Goal: Task Accomplishment & Management: Use online tool/utility

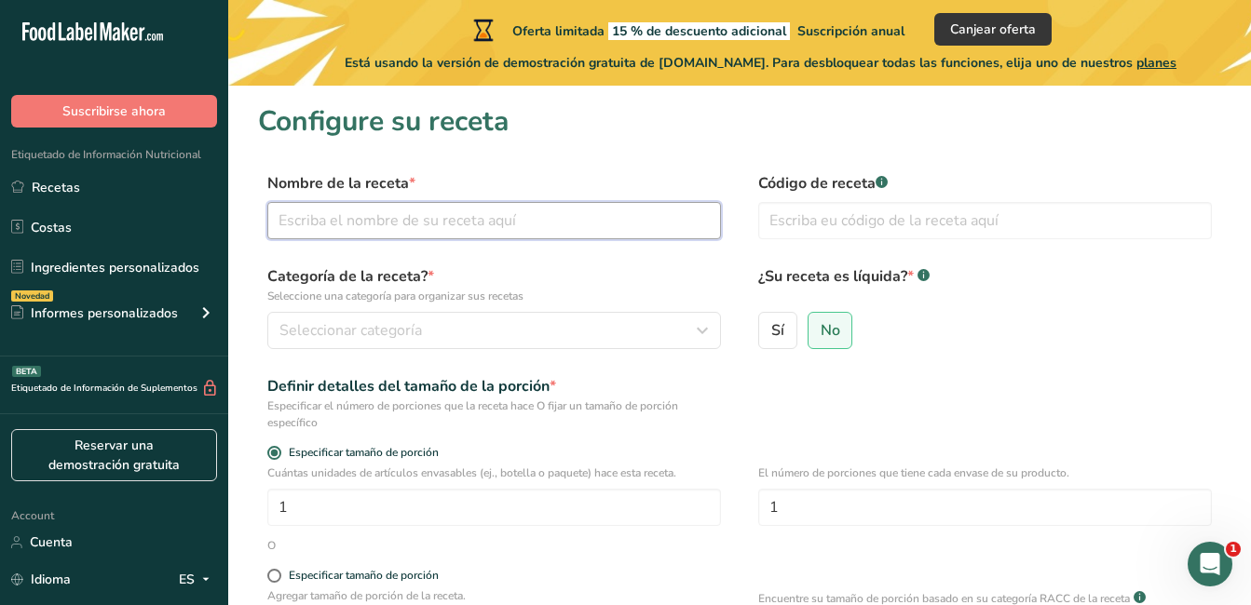
click at [562, 207] on input "text" at bounding box center [493, 220] width 453 height 37
type input "chicharrón natural"
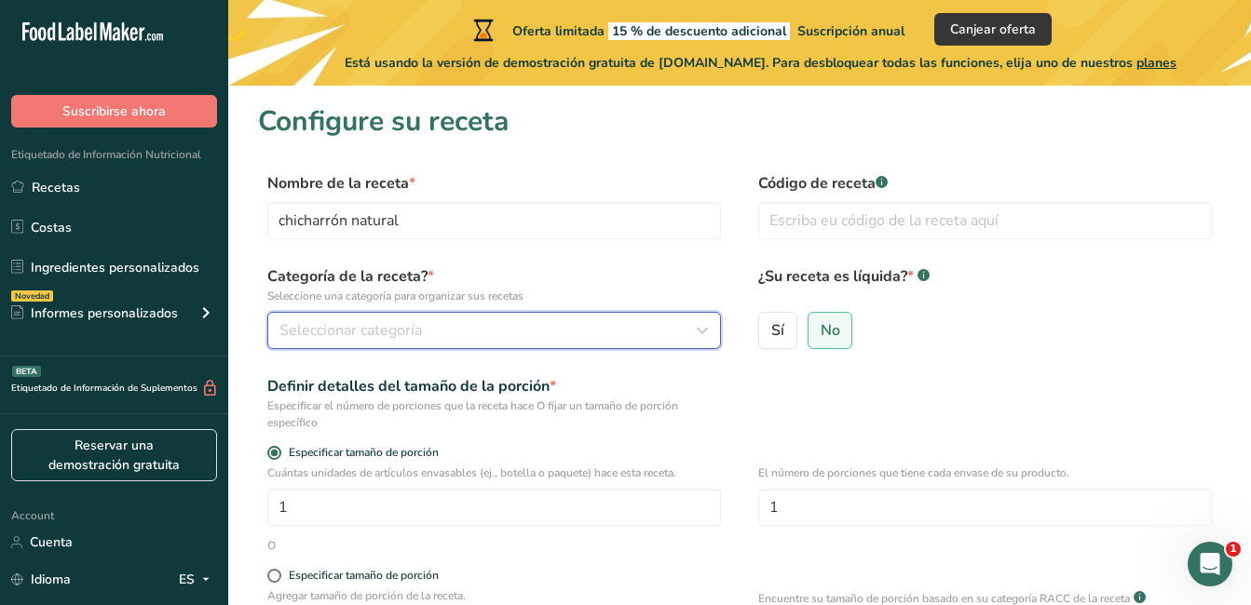
click at [385, 336] on span "Seleccionar categoría" at bounding box center [350, 330] width 142 height 22
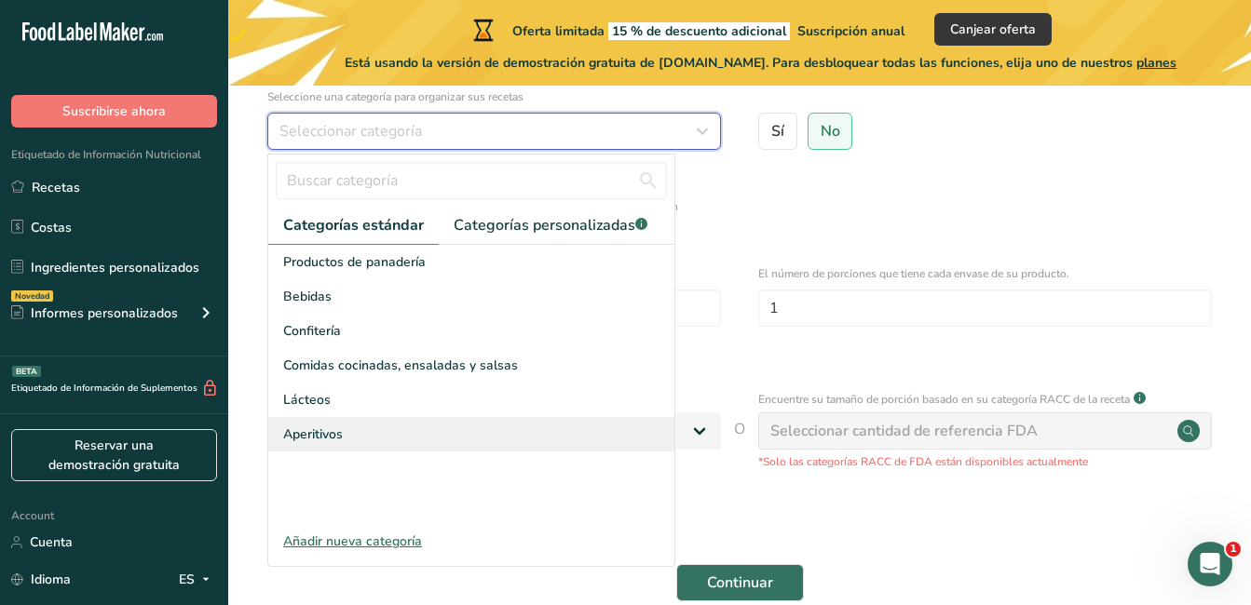
scroll to position [292, 0]
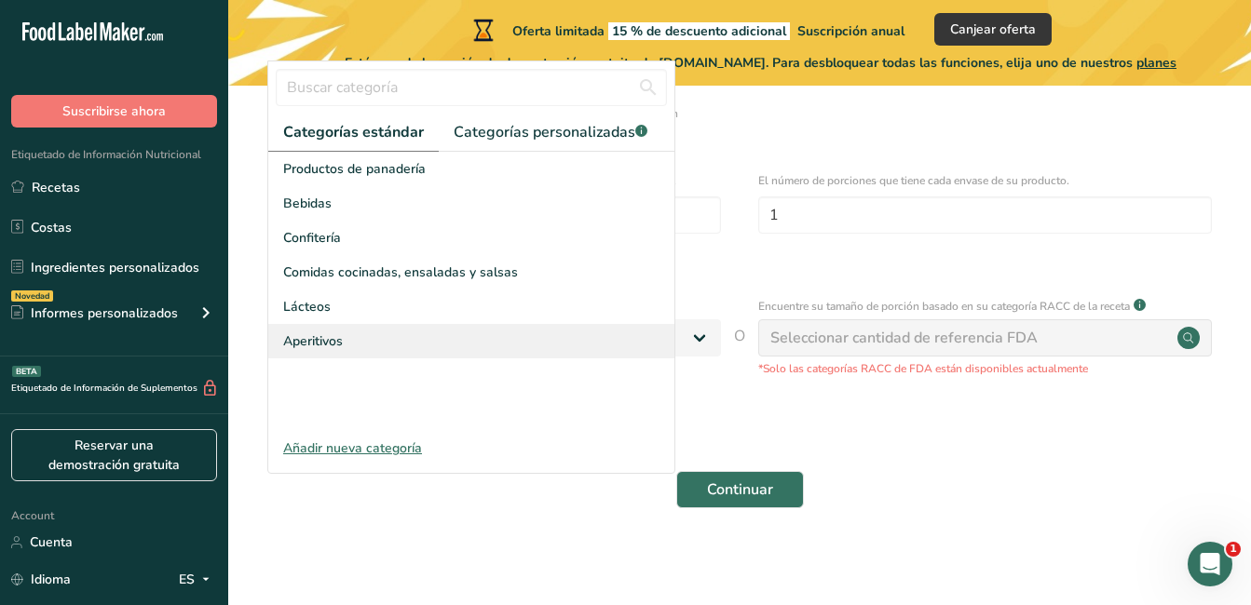
click at [318, 333] on span "Aperitivos" at bounding box center [313, 341] width 60 height 20
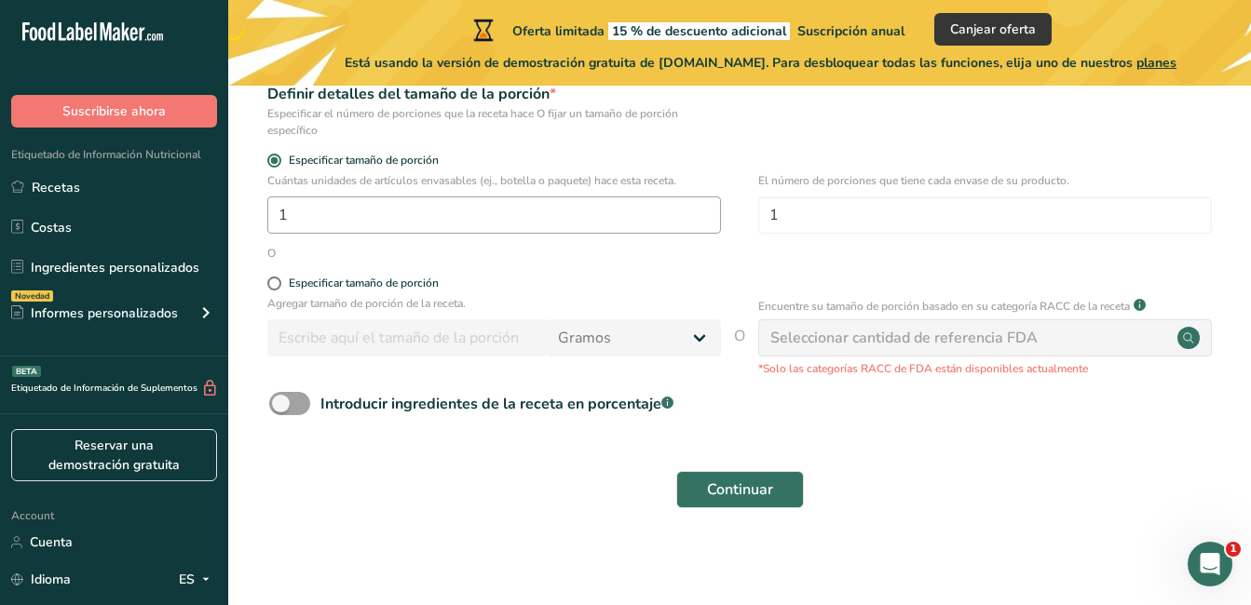
scroll to position [199, 0]
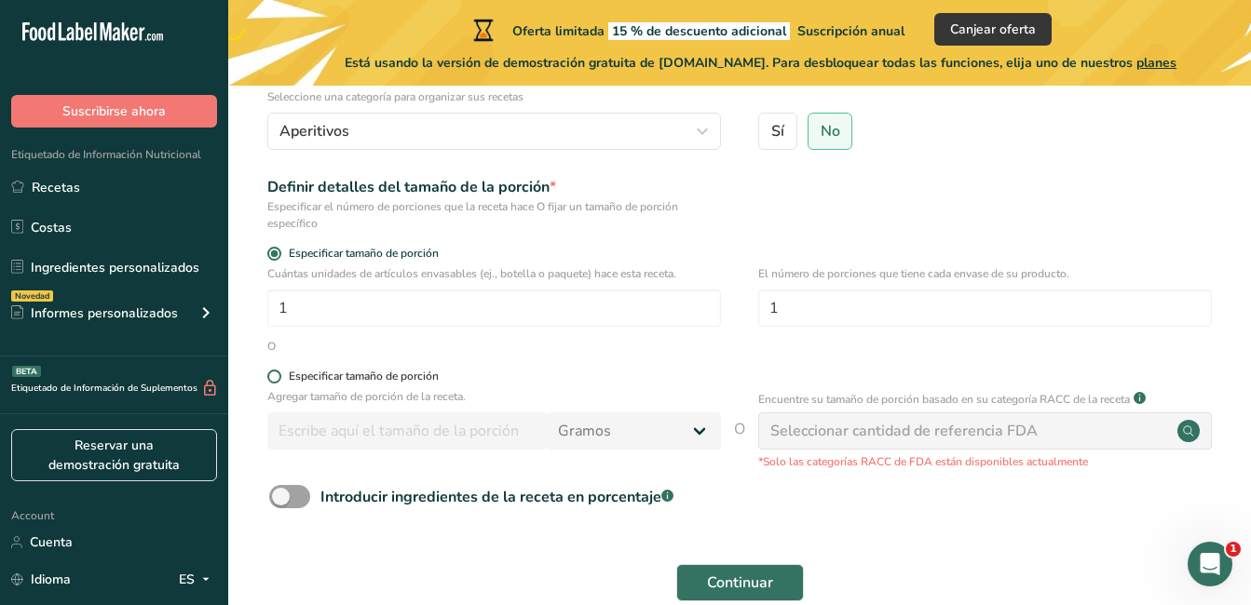
click at [271, 378] on span at bounding box center [274, 377] width 14 height 14
click at [271, 378] on input "Especificar tamaño de porción" at bounding box center [273, 377] width 12 height 12
radio input "true"
radio input "false"
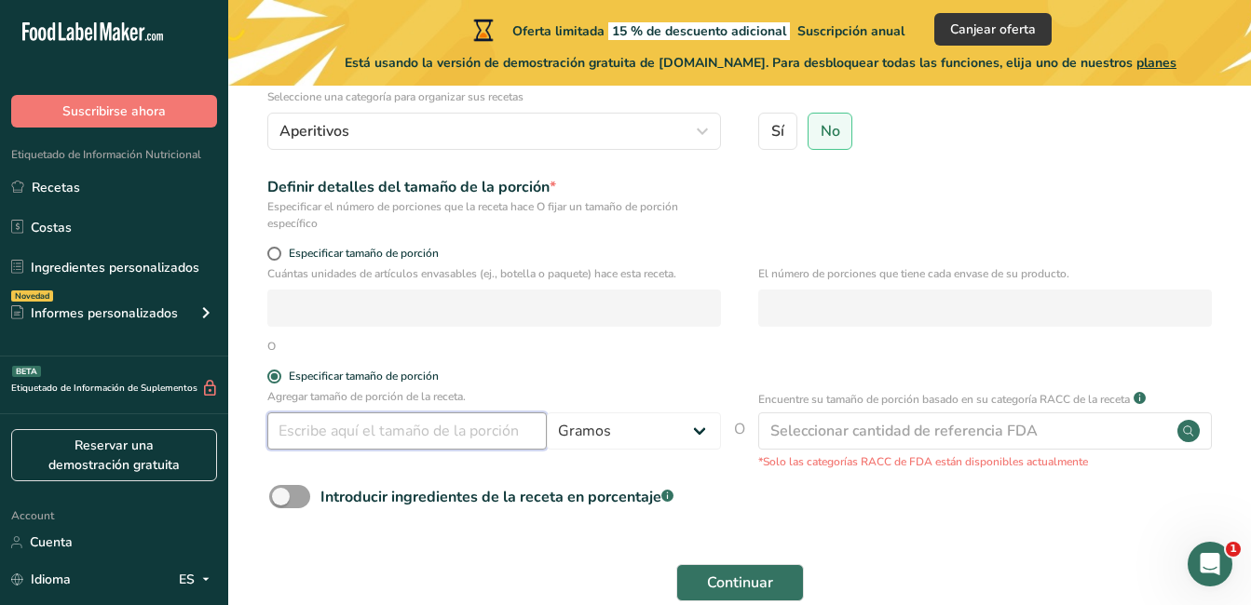
click at [408, 434] on input "number" at bounding box center [406, 431] width 279 height 37
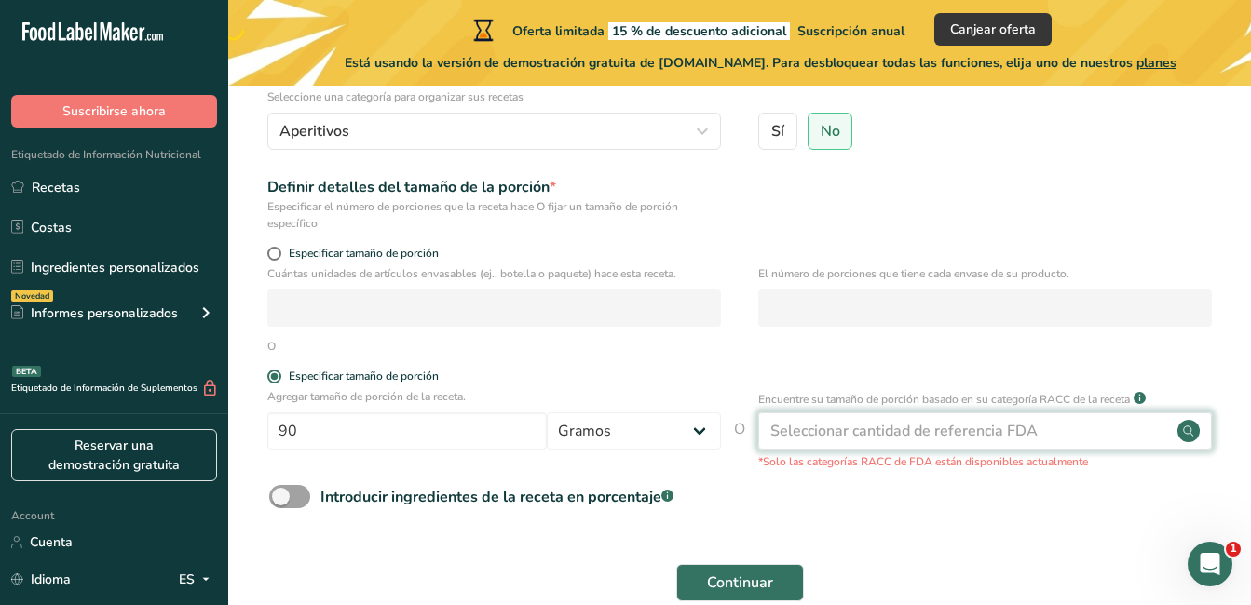
click at [809, 434] on div "Seleccionar cantidad de referencia FDA" at bounding box center [903, 431] width 267 height 22
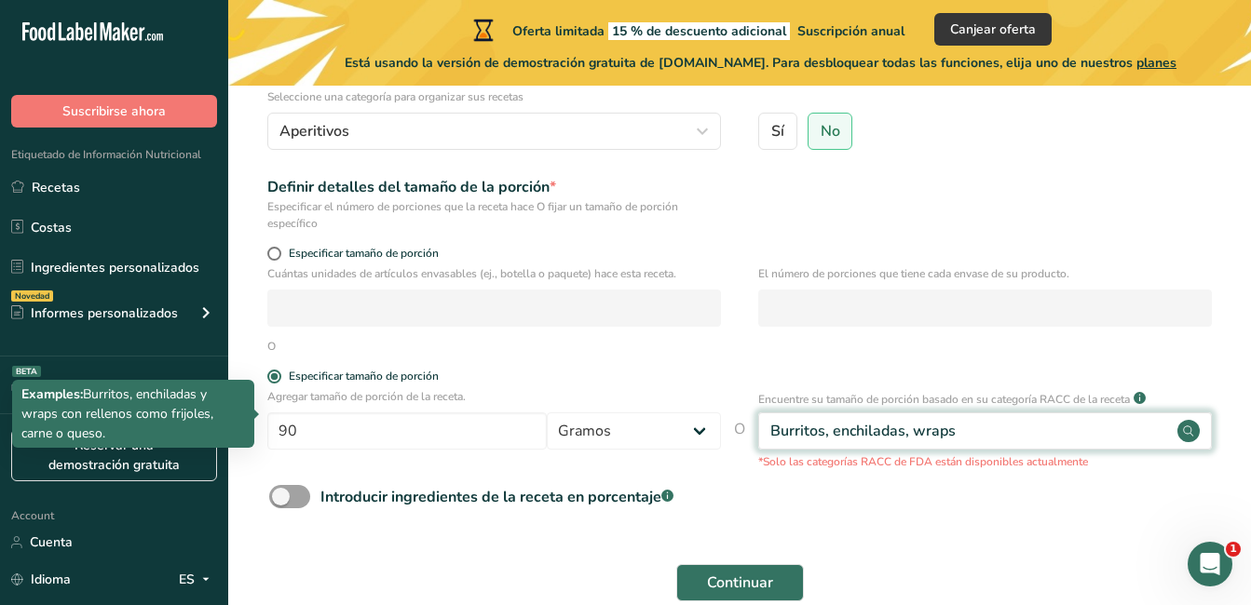
type input "140"
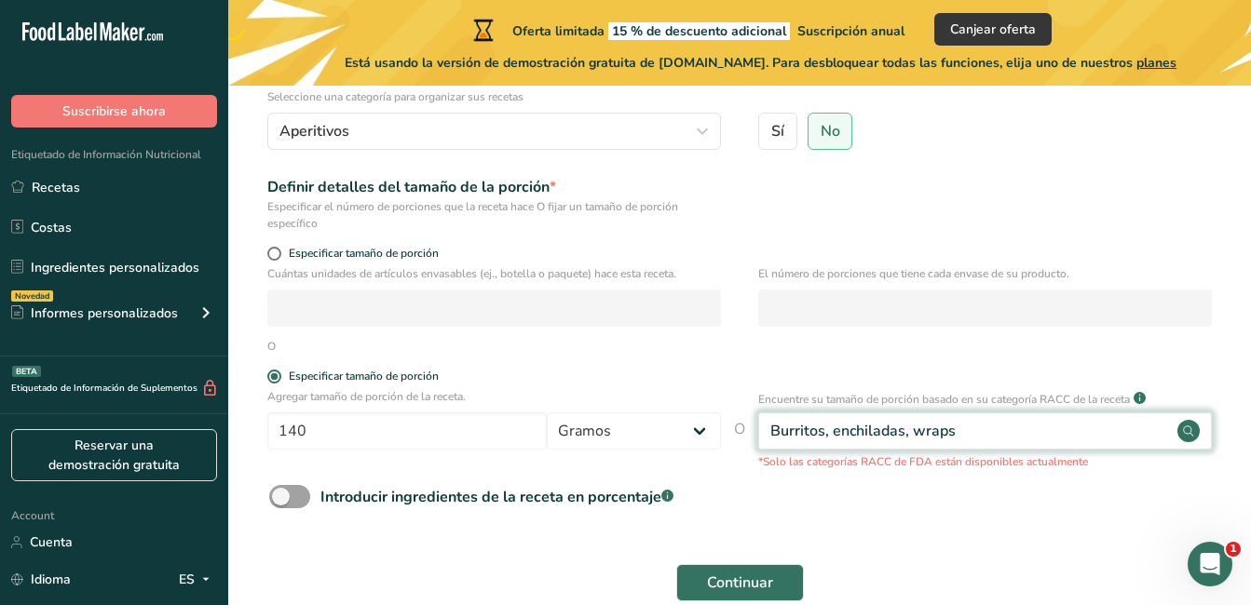
click at [1008, 426] on div "Burritos, enchiladas, wraps" at bounding box center [984, 431] width 453 height 37
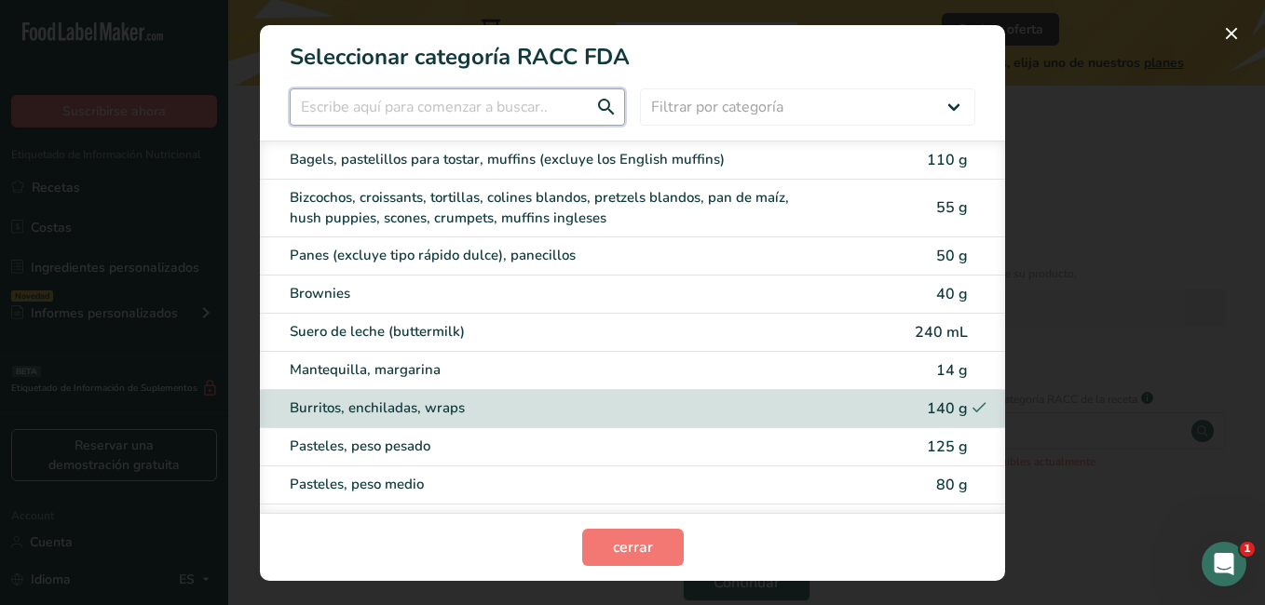
click at [393, 103] on input "RACC Category Selection Modal" at bounding box center [457, 106] width 335 height 37
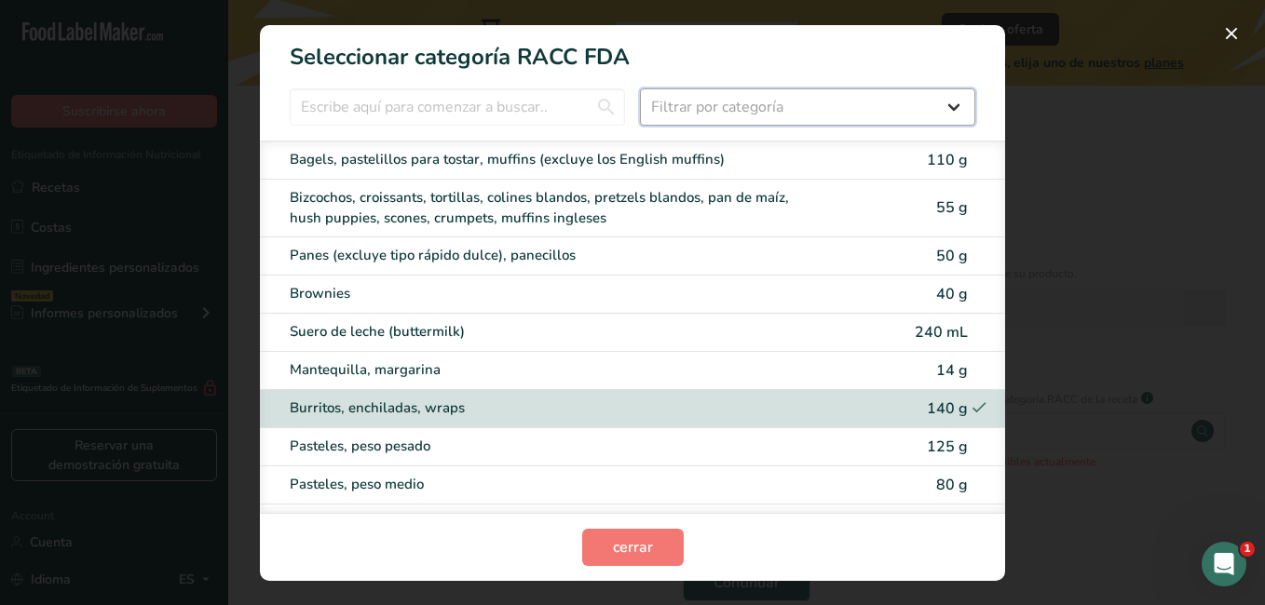
click at [679, 99] on select "Filtrar por categoría Todos Productos de panadería Bebidas Cereales y otros pro…" at bounding box center [807, 106] width 335 height 37
click at [640, 88] on select "Filtrar por categoría Todos Productos de panadería Bebidas Cereales y otros pro…" at bounding box center [807, 106] width 335 height 37
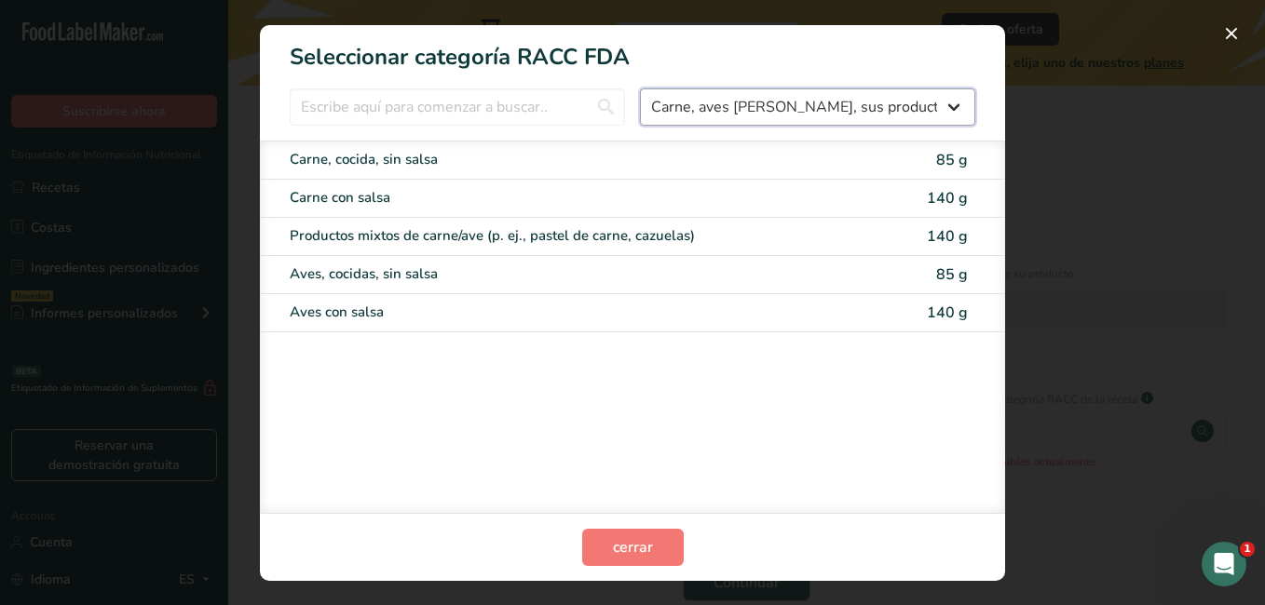
click at [812, 113] on select "Todos Productos de panadería Bebidas Cereales y otros productos de granos Produ…" at bounding box center [807, 106] width 335 height 37
click at [640, 88] on select "Todos Productos de panadería Bebidas Cereales y otros productos de granos Produ…" at bounding box center [807, 106] width 335 height 37
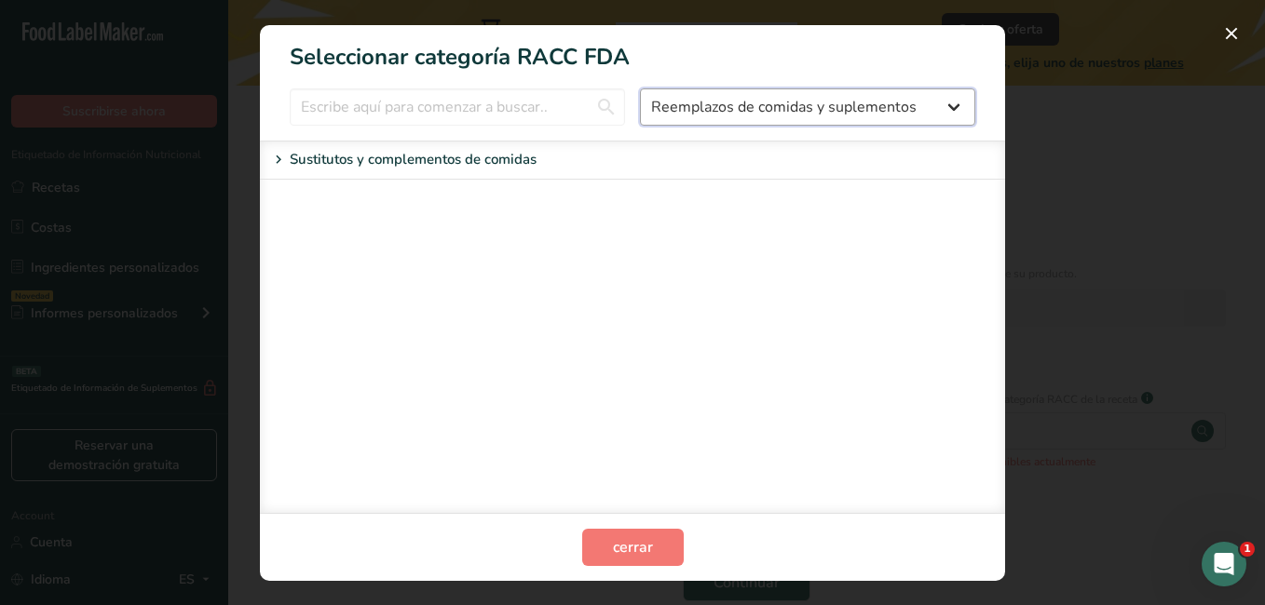
click at [881, 110] on select "Todos Productos de panadería Bebidas Cereales y otros productos de granos Produ…" at bounding box center [807, 106] width 335 height 37
click at [640, 88] on select "Todos Productos de panadería Bebidas Cereales y otros productos de granos Produ…" at bounding box center [807, 106] width 335 height 37
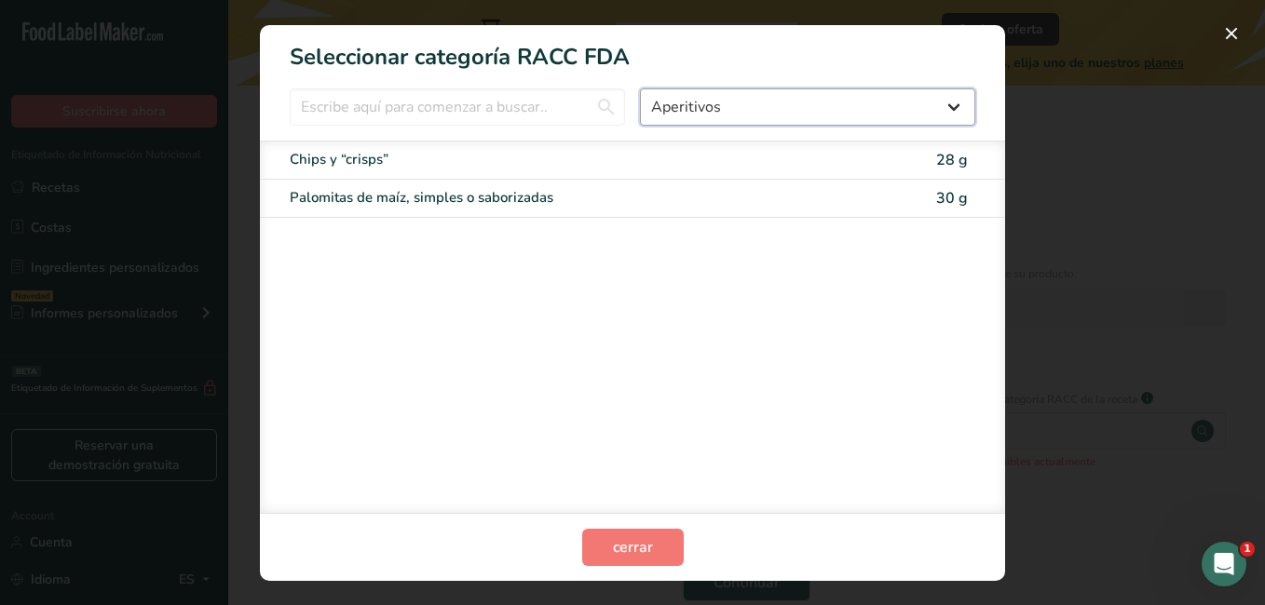
click at [747, 114] on select "Todos Productos de panadería Bebidas Cereales y otros productos de granos Produ…" at bounding box center [807, 106] width 335 height 37
click at [640, 88] on select "Todos Productos de panadería Bebidas Cereales y otros productos de granos Produ…" at bounding box center [807, 106] width 335 height 37
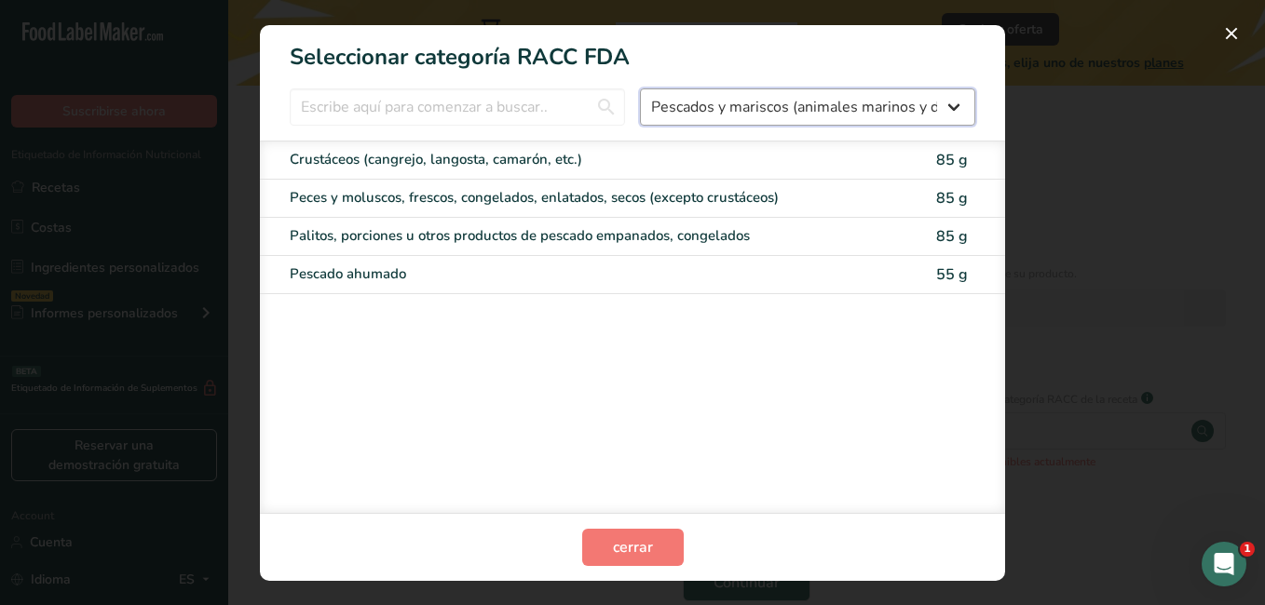
click at [829, 114] on select "Todos Productos de panadería Bebidas Cereales y otros productos de granos Produ…" at bounding box center [807, 106] width 335 height 37
select select "16"
click at [640, 88] on select "Todos Productos de panadería Bebidas Cereales y otros productos de granos Produ…" at bounding box center [807, 106] width 335 height 37
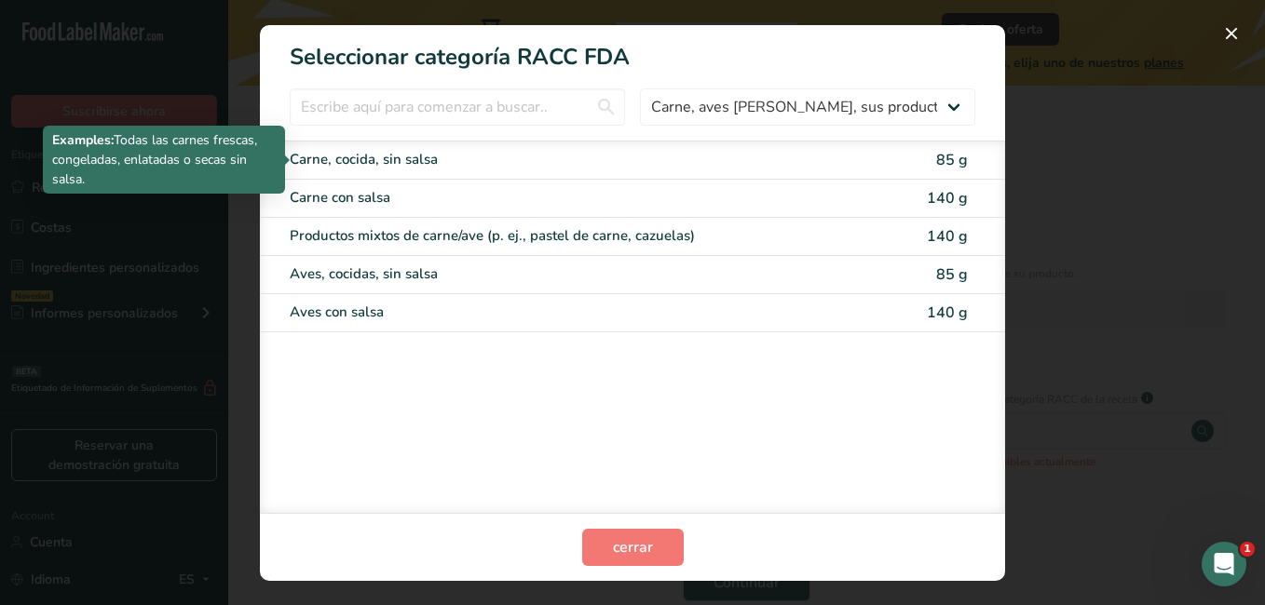
click at [428, 154] on div "Carne, cocida, sin salsa" at bounding box center [554, 159] width 529 height 21
type input "85"
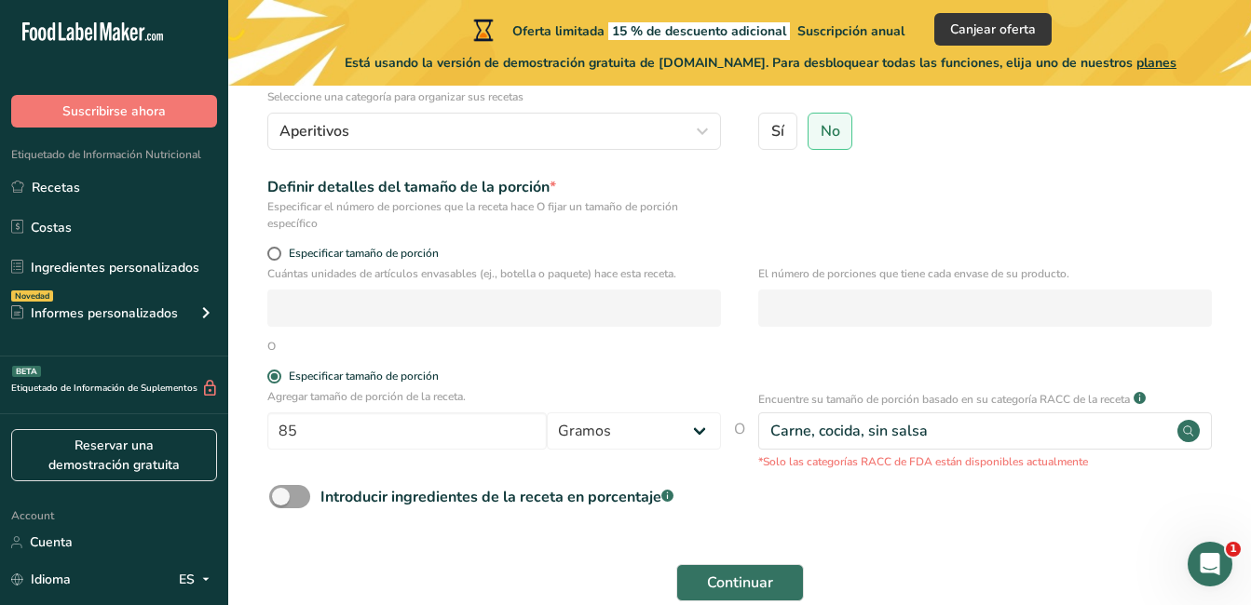
scroll to position [296, 0]
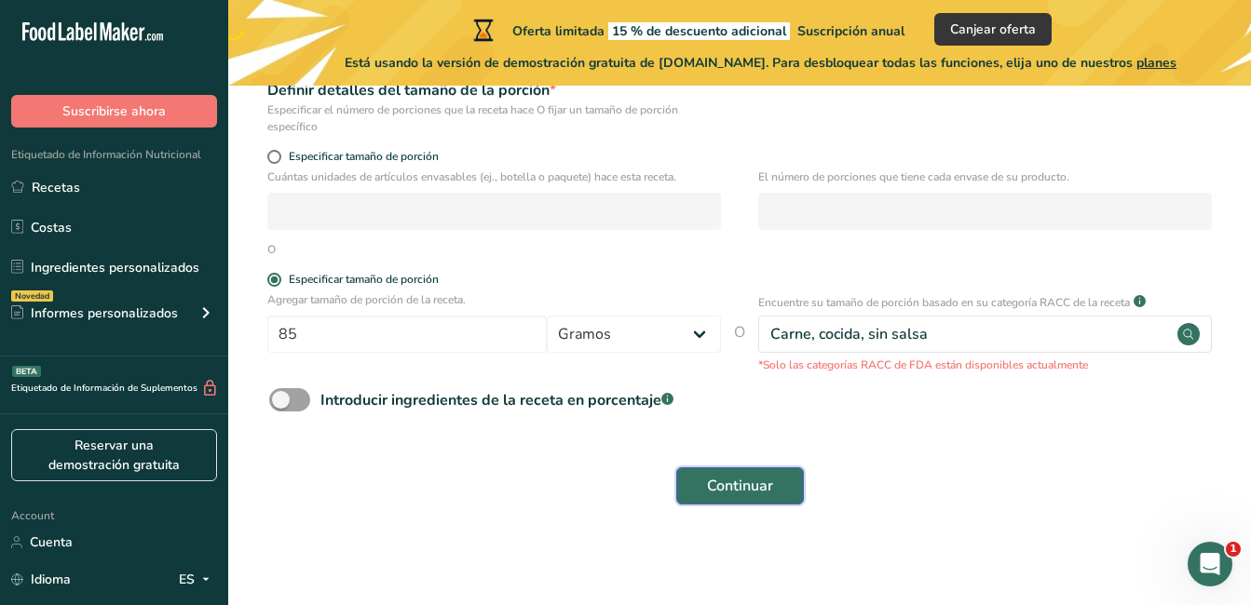
click at [729, 487] on span "Continuar" at bounding box center [740, 486] width 66 height 22
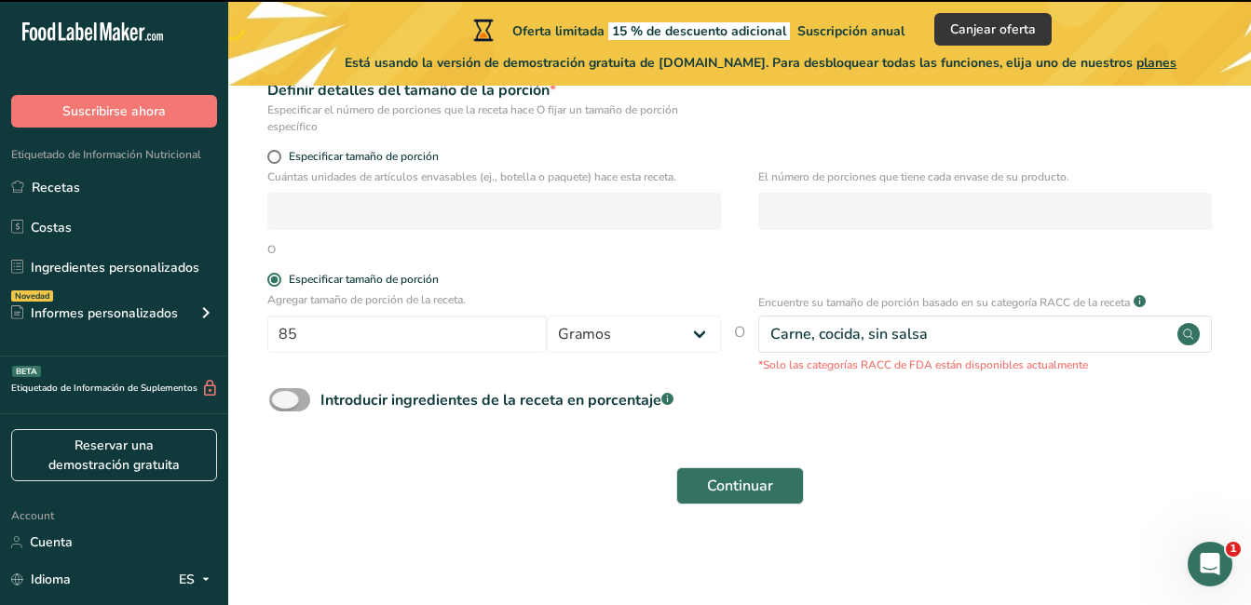
click at [296, 401] on span at bounding box center [289, 399] width 41 height 23
click at [281, 401] on input "Introducir ingredientes de la receta en porcentaje .a-a{fill:#347362;}.b-a{fill…" at bounding box center [275, 400] width 12 height 12
checkbox input "true"
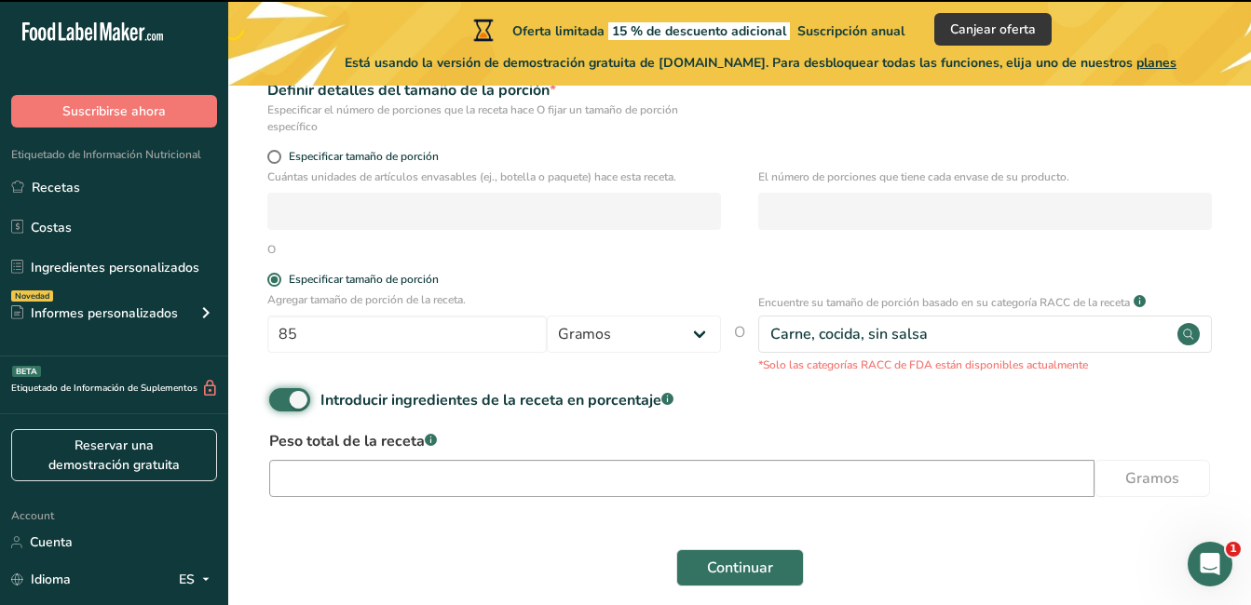
scroll to position [378, 0]
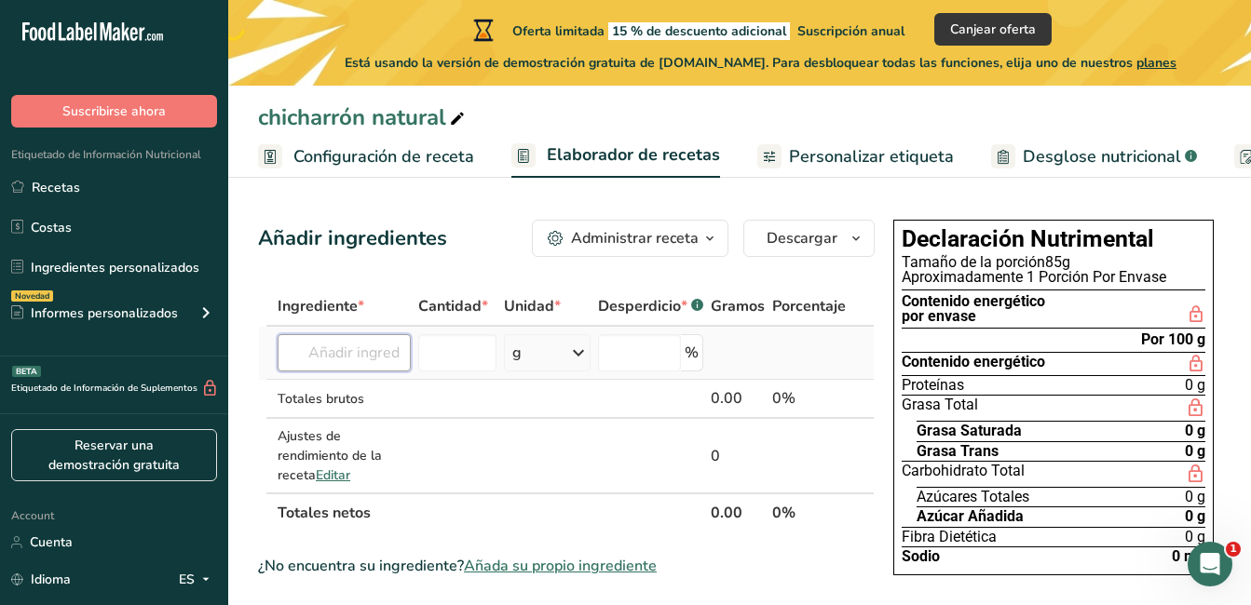
click at [391, 349] on input "text" at bounding box center [343, 352] width 133 height 37
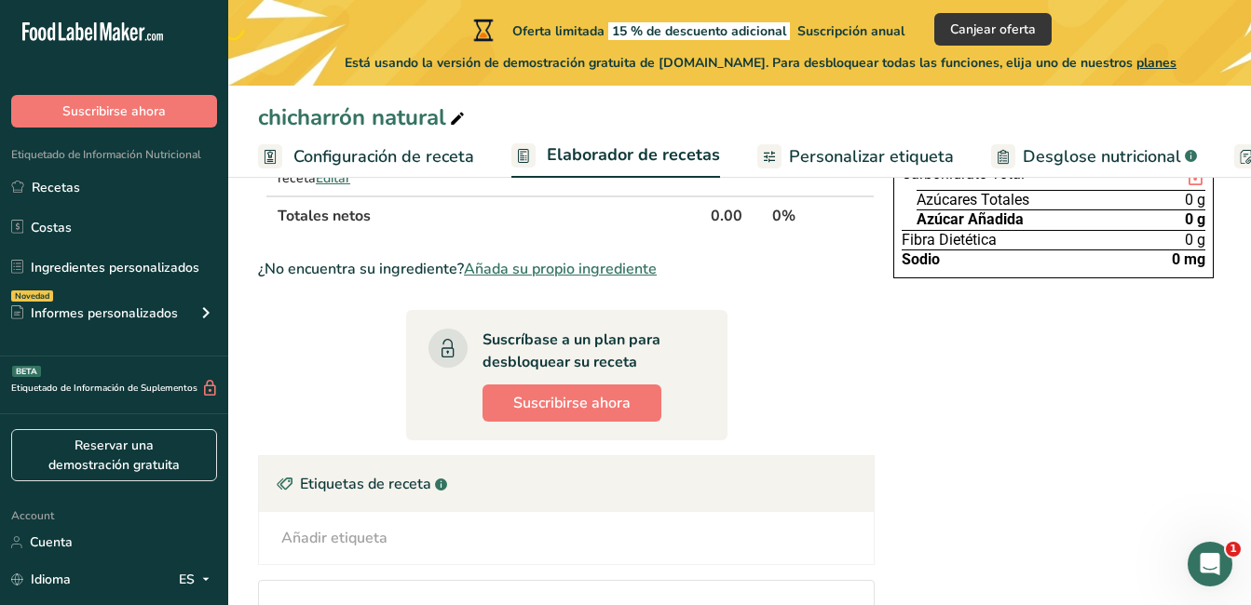
scroll to position [18, 0]
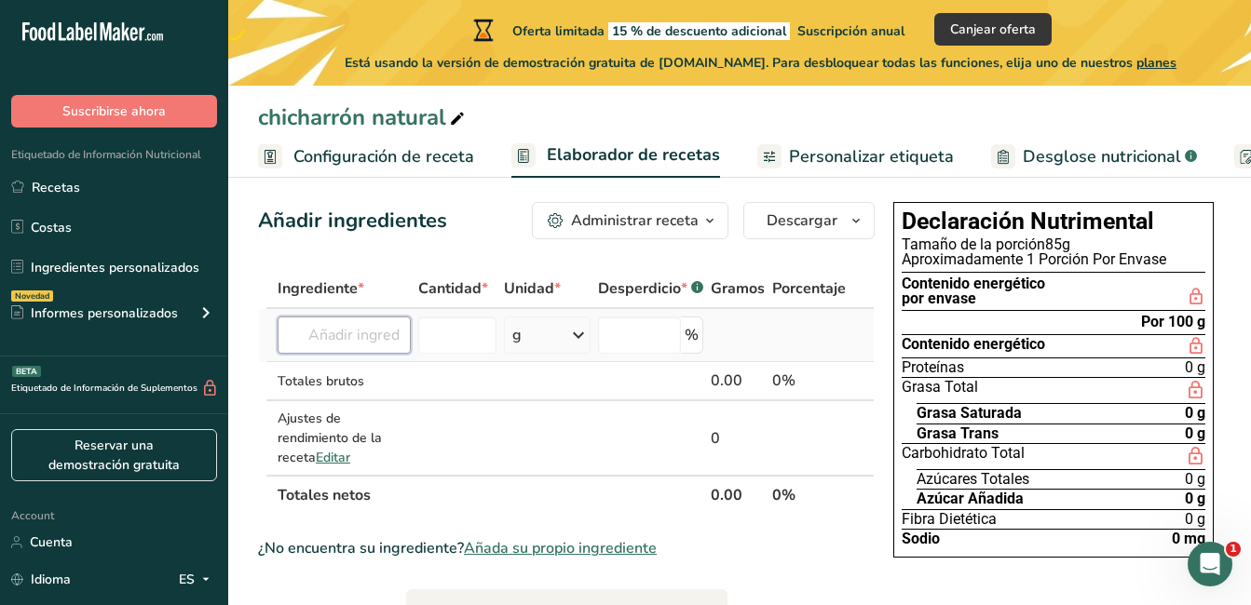
drag, startPoint x: 344, startPoint y: 333, endPoint x: 338, endPoint y: 321, distance: 13.3
click at [341, 326] on input "text" at bounding box center [343, 335] width 133 height 37
click at [1189, 369] on span "0 g" at bounding box center [1194, 367] width 20 height 15
click at [1180, 369] on div "Proteínas 0 g" at bounding box center [1053, 368] width 304 height 20
click at [1185, 364] on span "0 g" at bounding box center [1194, 367] width 20 height 15
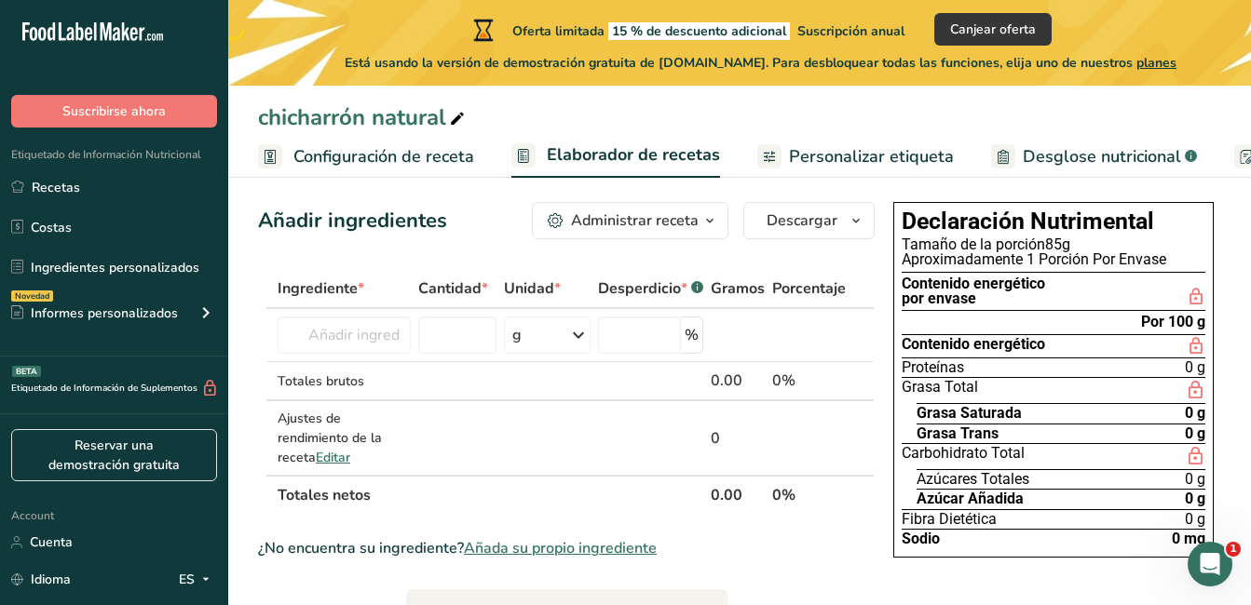
click at [1185, 364] on span "0 g" at bounding box center [1194, 367] width 20 height 15
drag, startPoint x: 1185, startPoint y: 364, endPoint x: 1120, endPoint y: 379, distance: 66.9
click at [1120, 379] on div "Grasa Total" at bounding box center [1053, 390] width 304 height 26
click at [332, 456] on span "Editar" at bounding box center [333, 458] width 34 height 18
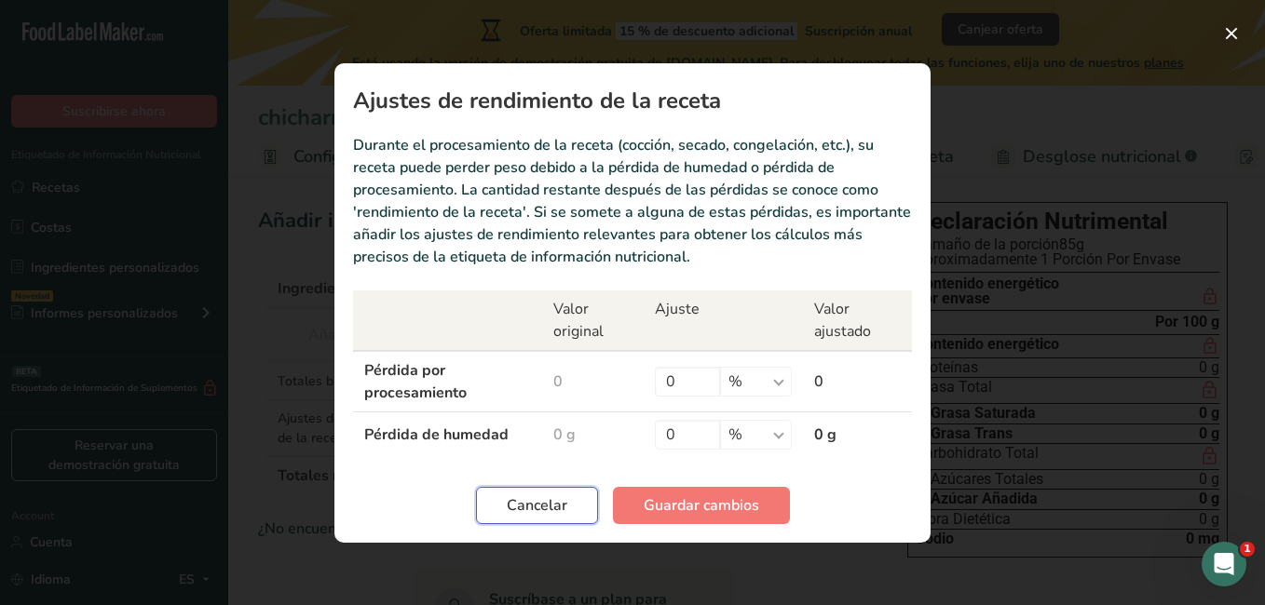
click at [534, 502] on span "Cancelar" at bounding box center [537, 505] width 61 height 22
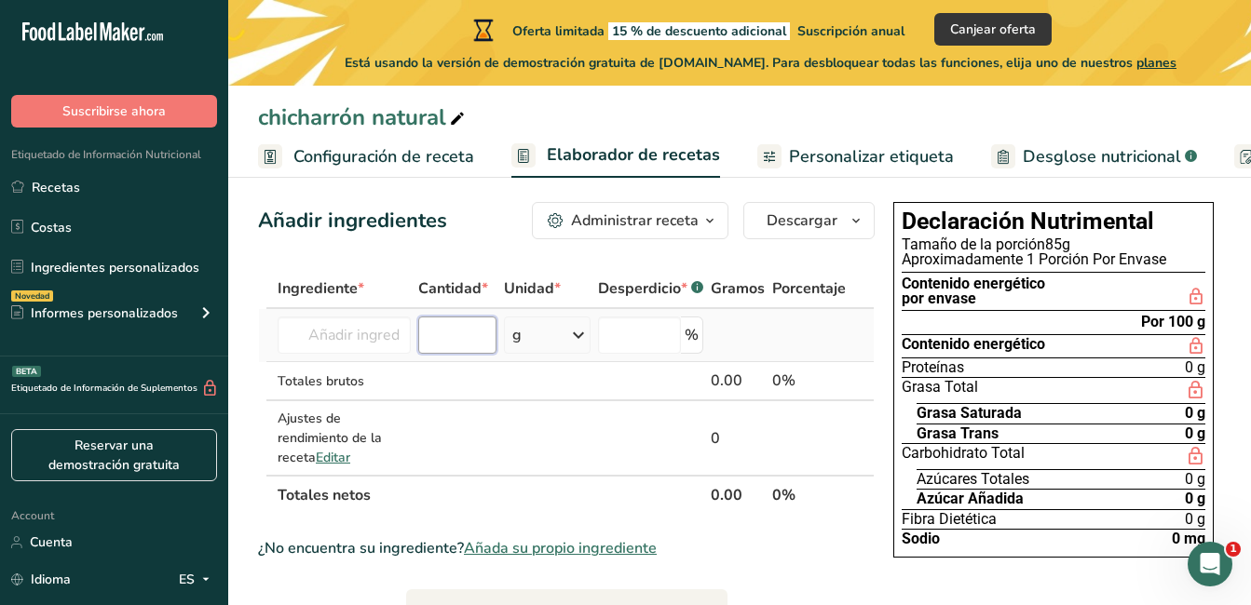
click at [447, 339] on input "number" at bounding box center [456, 335] width 77 height 37
click at [386, 336] on input "text" at bounding box center [343, 335] width 133 height 37
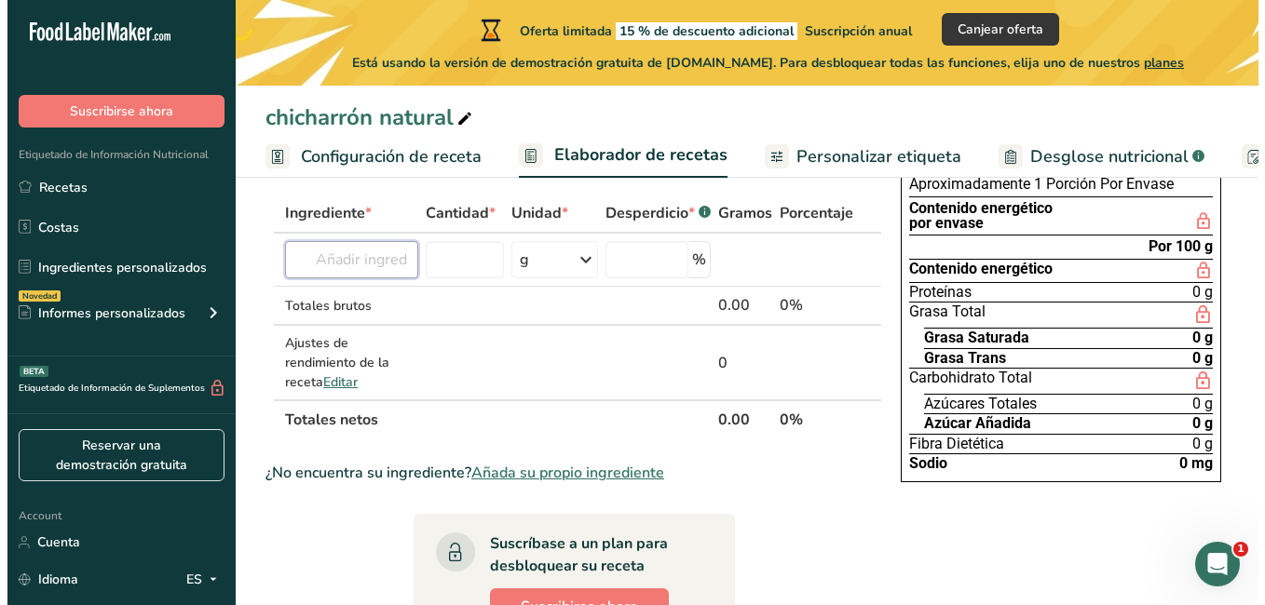
scroll to position [0, 0]
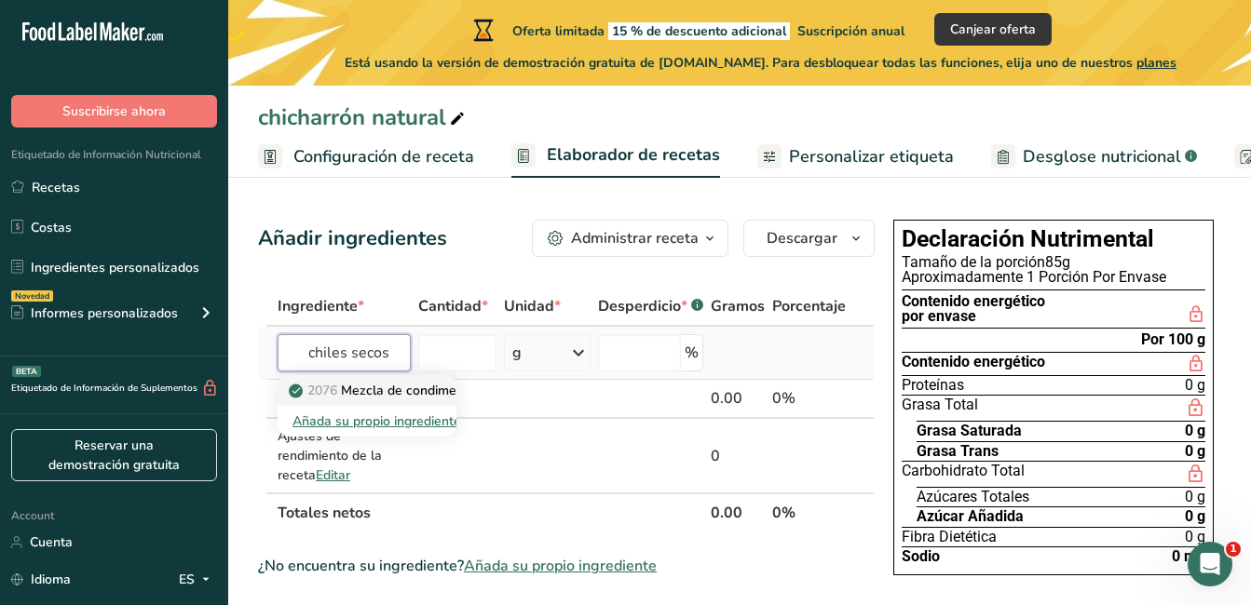
type input "chiles secos"
click at [373, 385] on p "2076 Mezcla de condimentos, secos, [GEOGRAPHIC_DATA], original" at bounding box center [504, 391] width 424 height 20
type input "Seasoning mix, dry, chili, original"
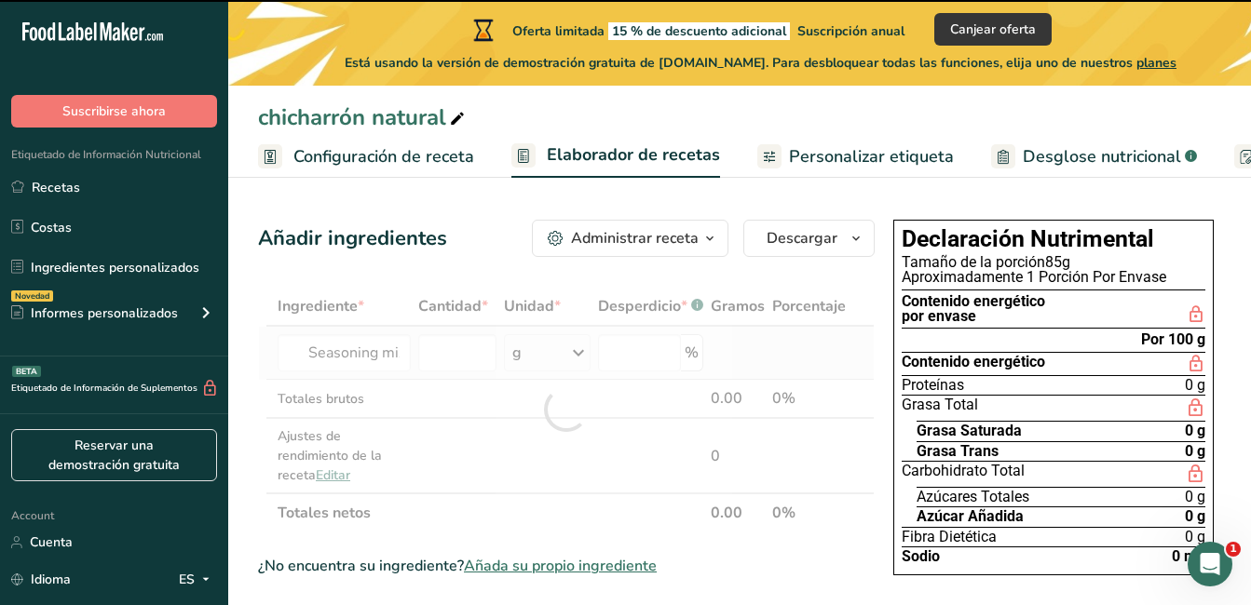
type input "0"
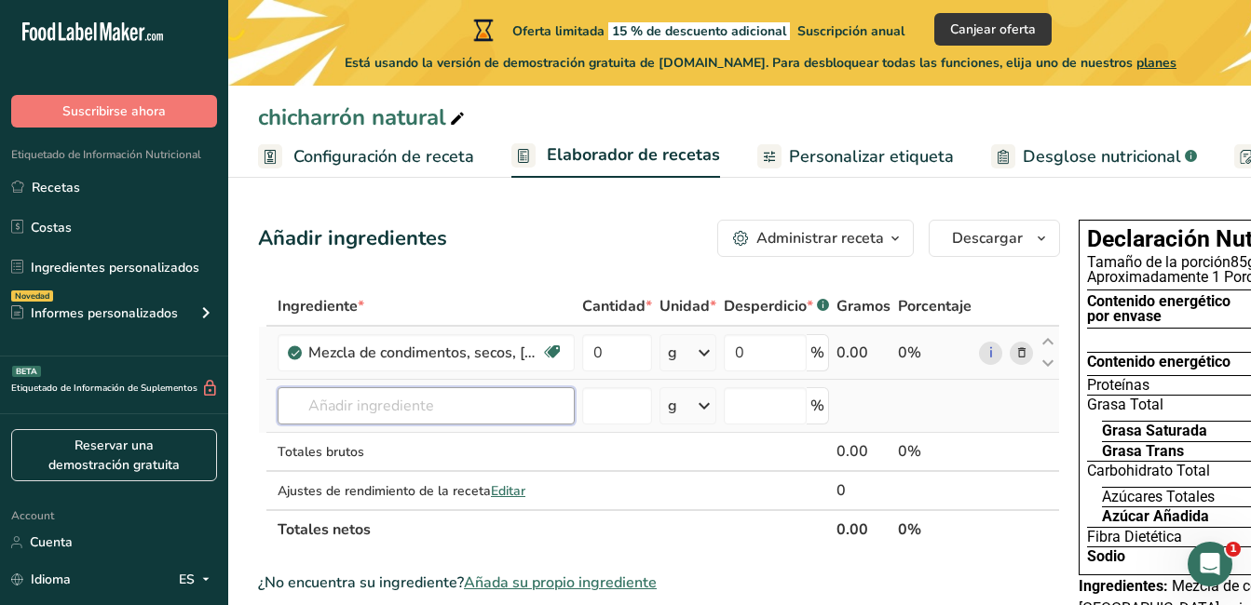
click at [411, 409] on input "text" at bounding box center [425, 405] width 297 height 37
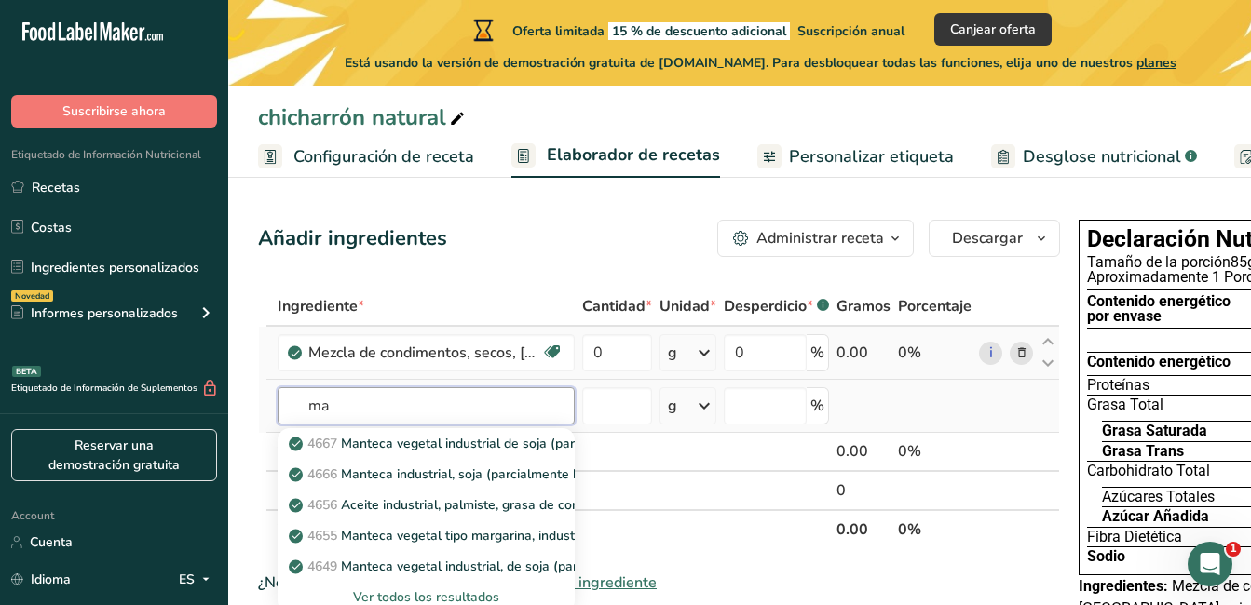
type input "m"
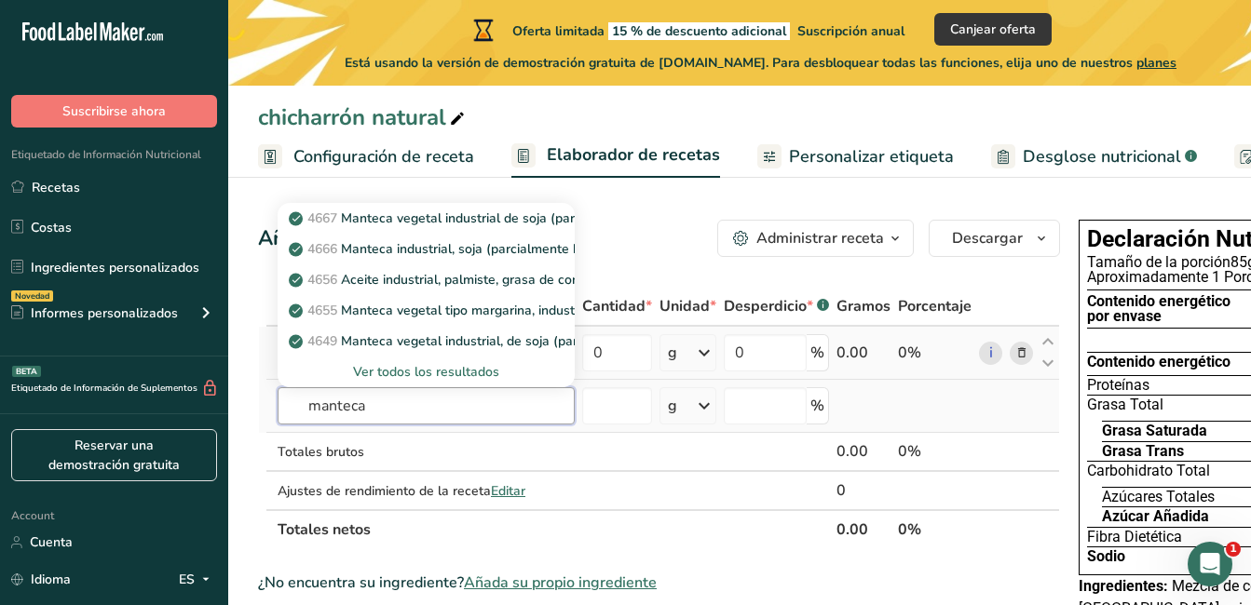
type input "manteca"
click at [418, 368] on div "Ver todos los resultados" at bounding box center [425, 372] width 267 height 20
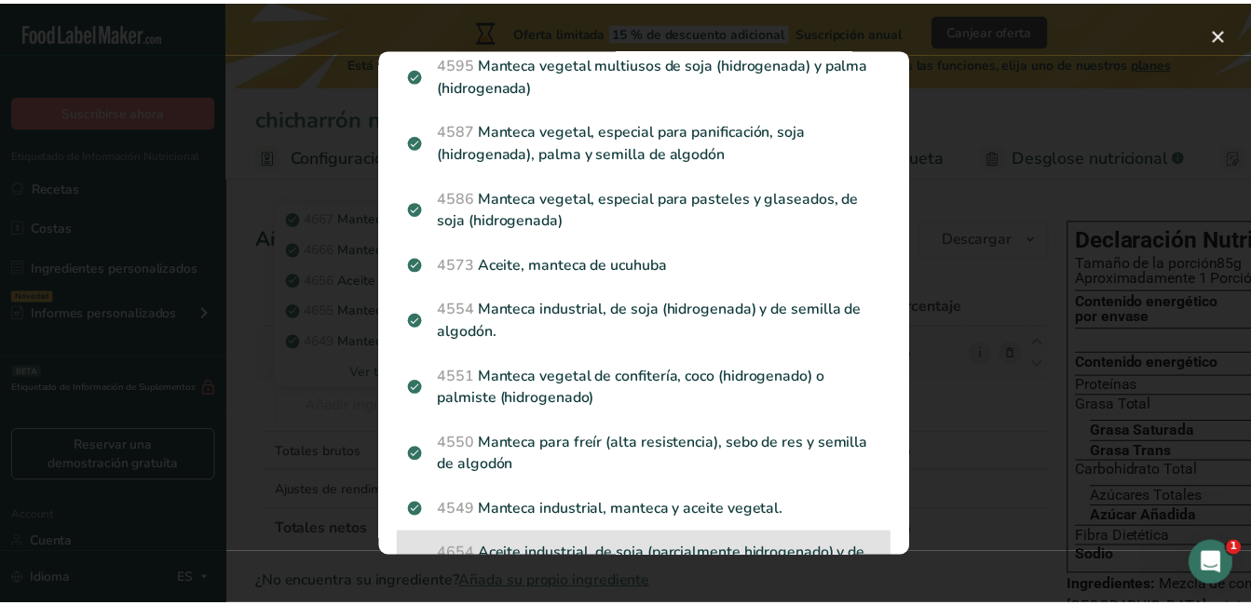
scroll to position [559, 0]
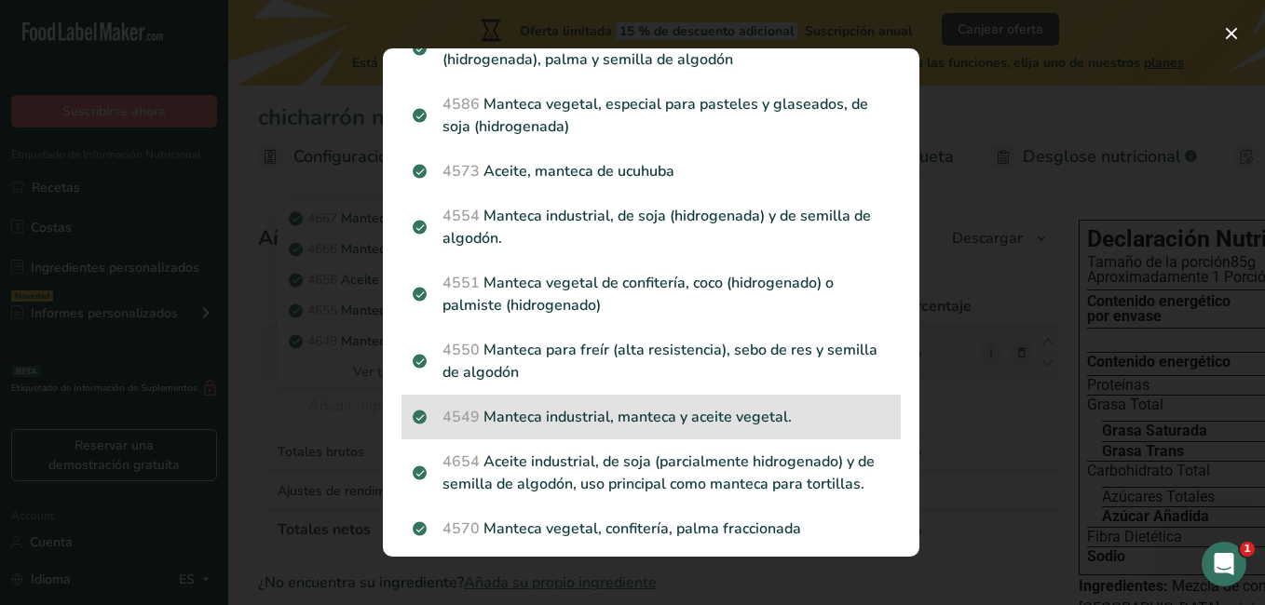
click at [614, 419] on p "4549 Manteca industrial, manteca y aceite vegetal." at bounding box center [651, 417] width 477 height 22
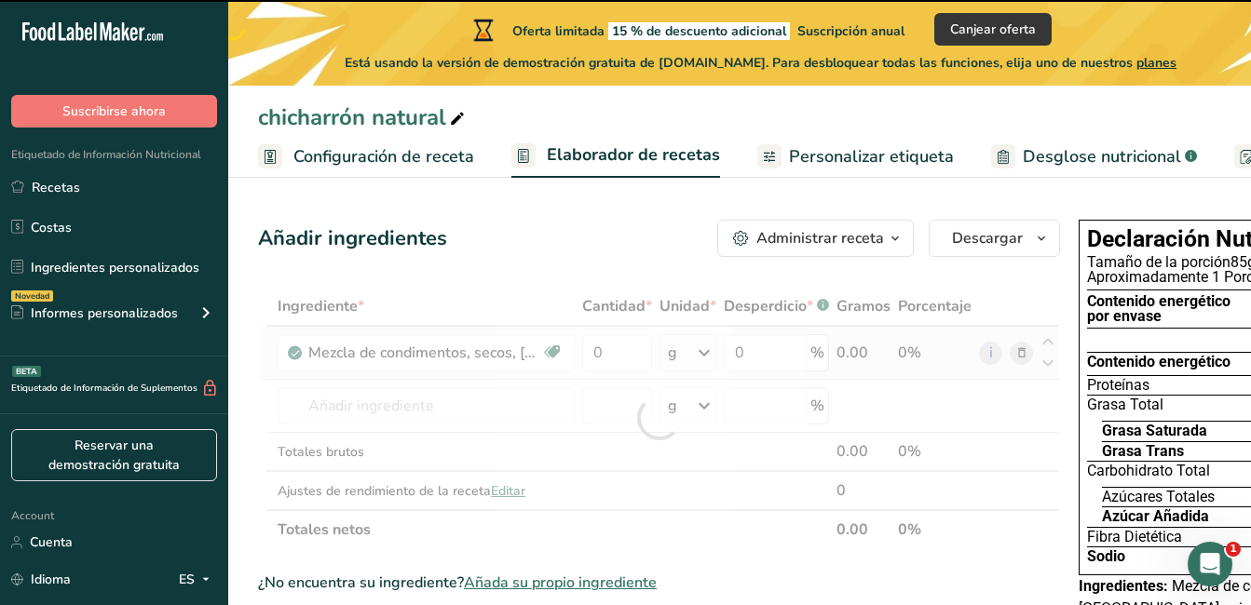
type input "0"
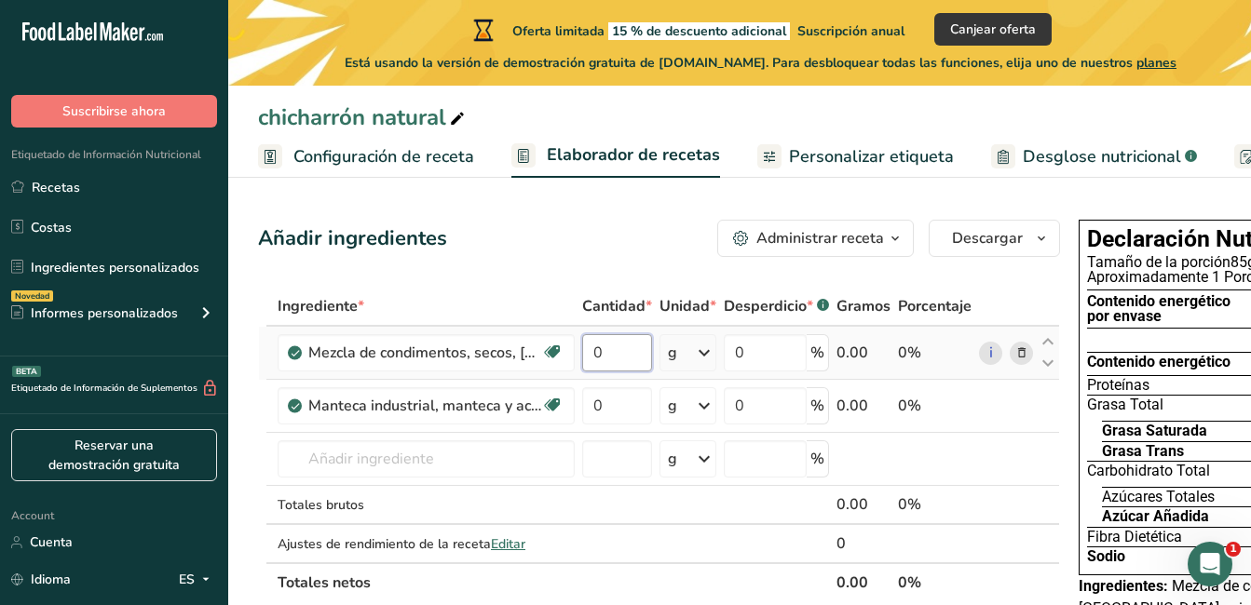
click at [612, 349] on input "0" at bounding box center [617, 352] width 70 height 37
type input "5"
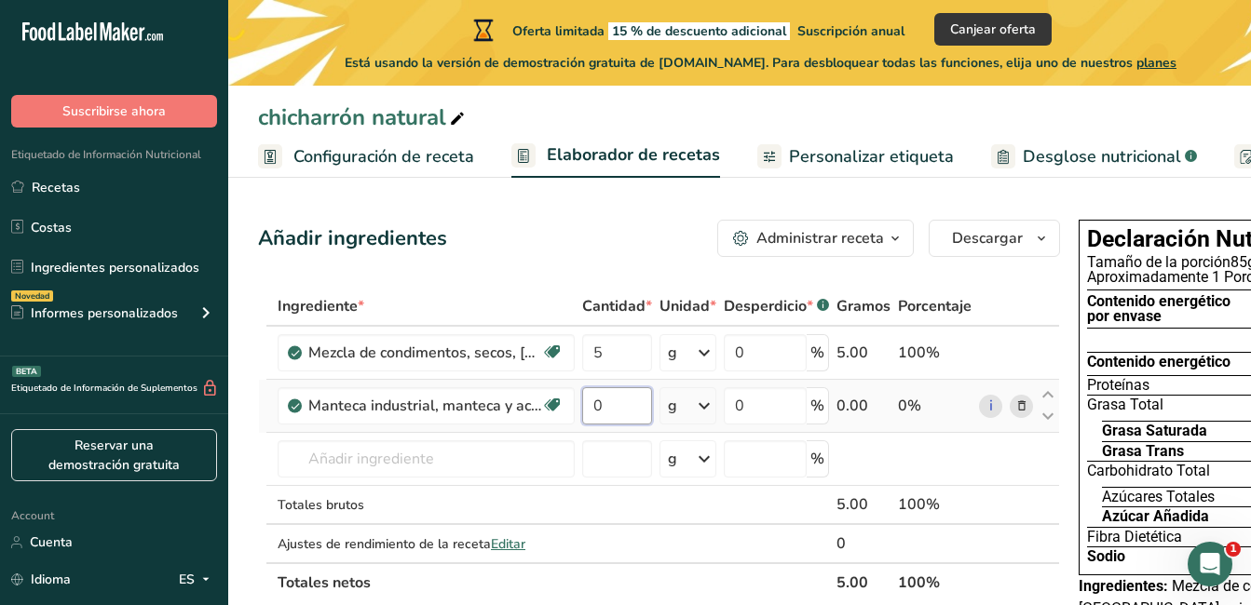
click at [615, 416] on div "Ingrediente * Cantidad * Unidad * Desperdicio * .a-a{fill:#347362;}.b-a{fill:#f…" at bounding box center [659, 445] width 802 height 316
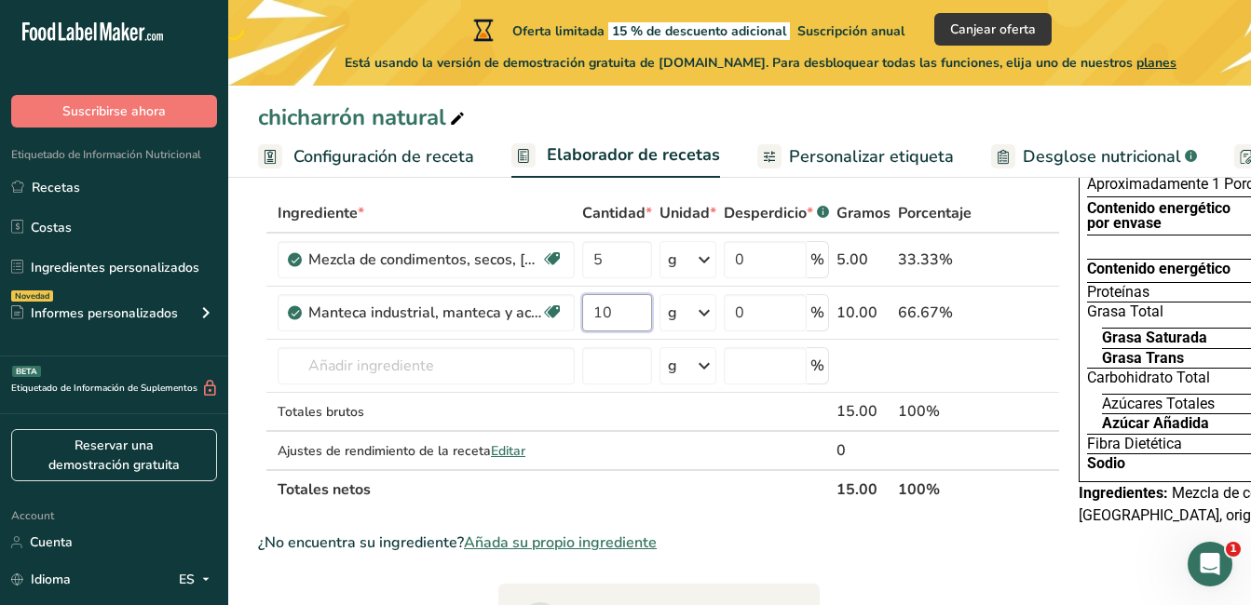
type input "10"
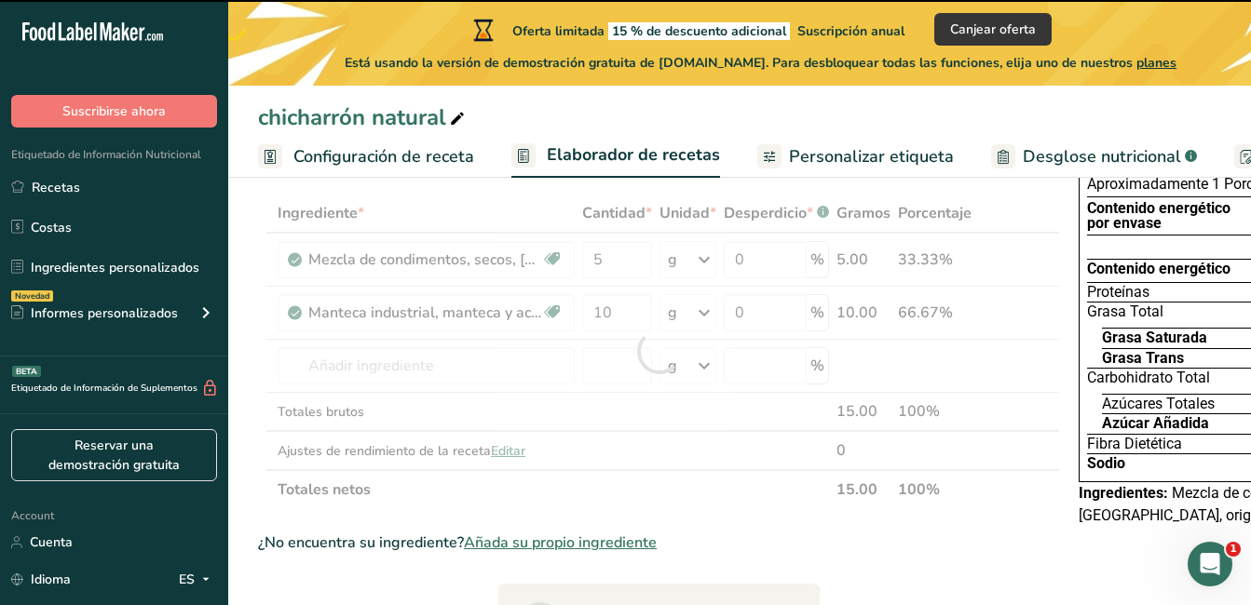
scroll to position [0, 154]
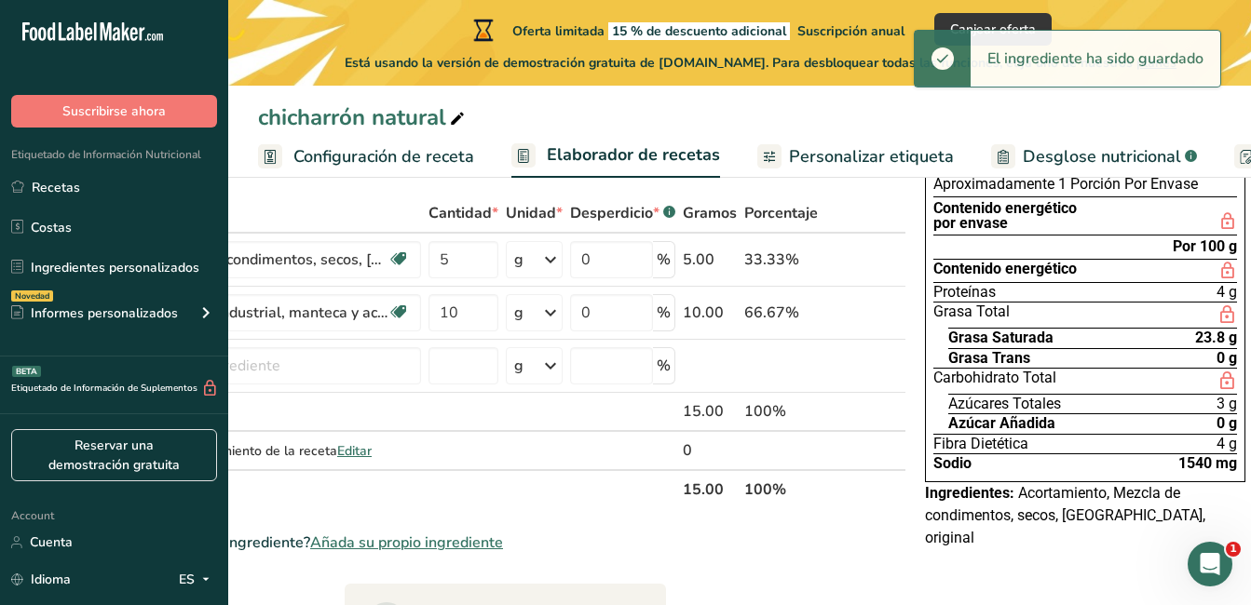
drag, startPoint x: 1069, startPoint y: 345, endPoint x: 1254, endPoint y: 303, distance: 190.2
click at [1250, 302] on html ".a-20{fill:#fff;} Suscribirse ahora Etiquetado de Información Nutricional Recet…" at bounding box center [625, 487] width 1251 height 1160
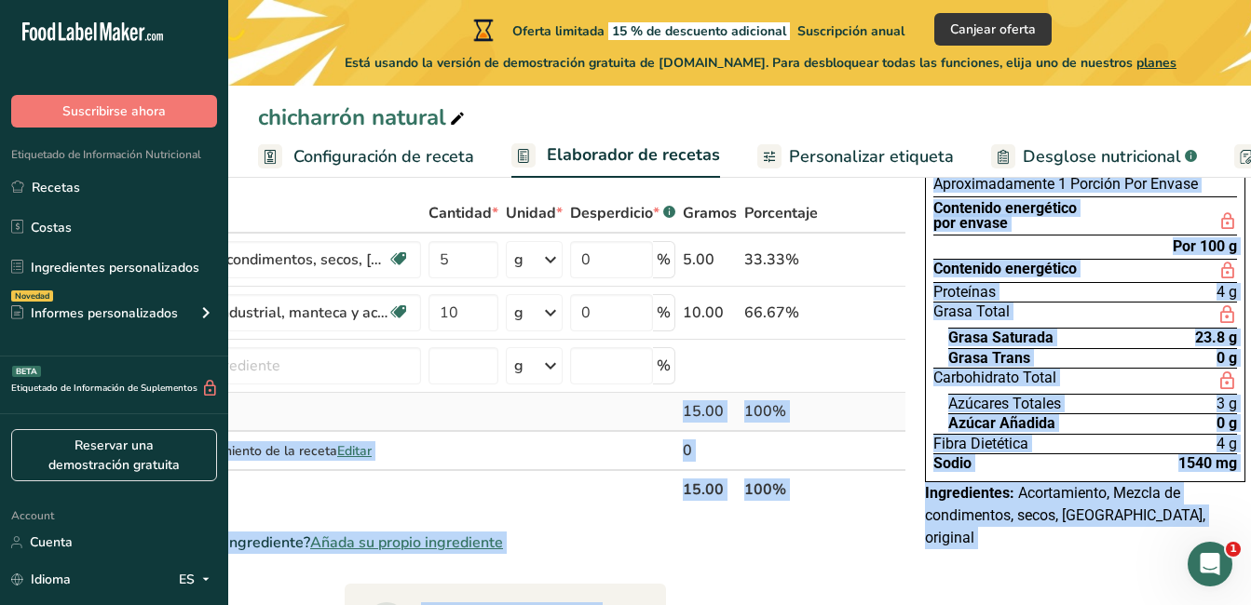
drag, startPoint x: 289, startPoint y: 432, endPoint x: 634, endPoint y: 402, distance: 346.7
click at [634, 402] on body ".a-20{fill:#fff;} Suscribirse ahora Etiquetado de Información Nutricional Recet…" at bounding box center [625, 487] width 1251 height 1160
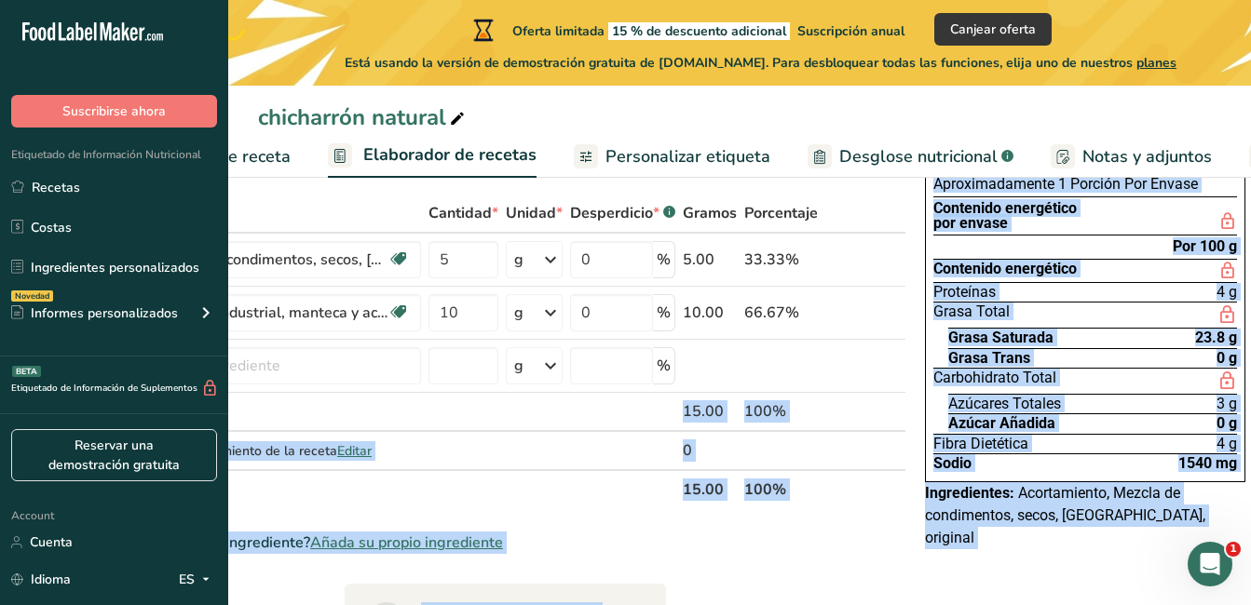
scroll to position [0, 0]
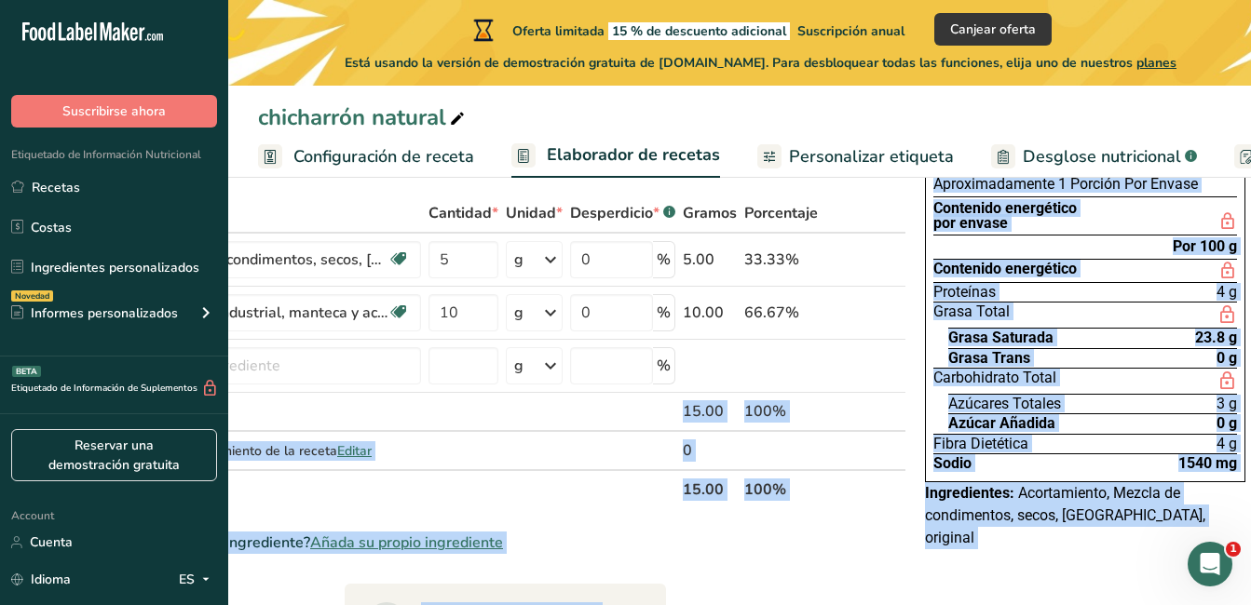
drag, startPoint x: 885, startPoint y: 566, endPoint x: 854, endPoint y: 561, distance: 31.2
click at [885, 564] on section "Ingrediente * Cantidad * Unidad * Desperdicio * .a-a{fill:#347362;}.b-a{fill:#f…" at bounding box center [505, 601] width 802 height 814
click at [779, 547] on div "¿No encuentra su ingrediente? Añada su propio ingrediente" at bounding box center [505, 543] width 802 height 22
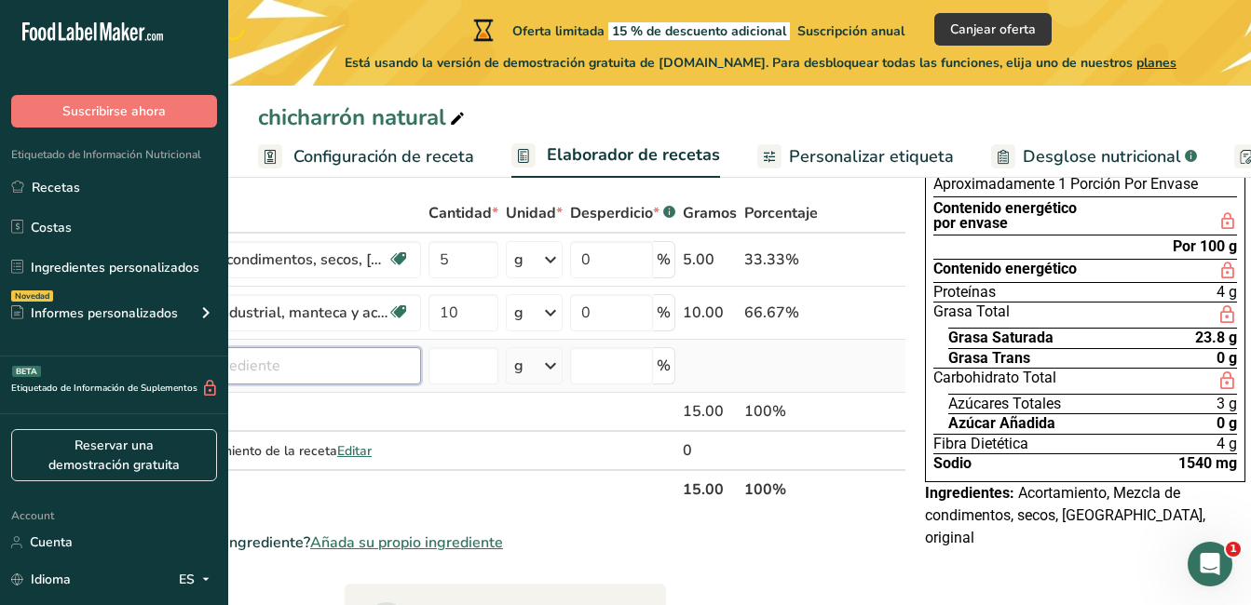
click at [285, 360] on input "text" at bounding box center [272, 365] width 297 height 37
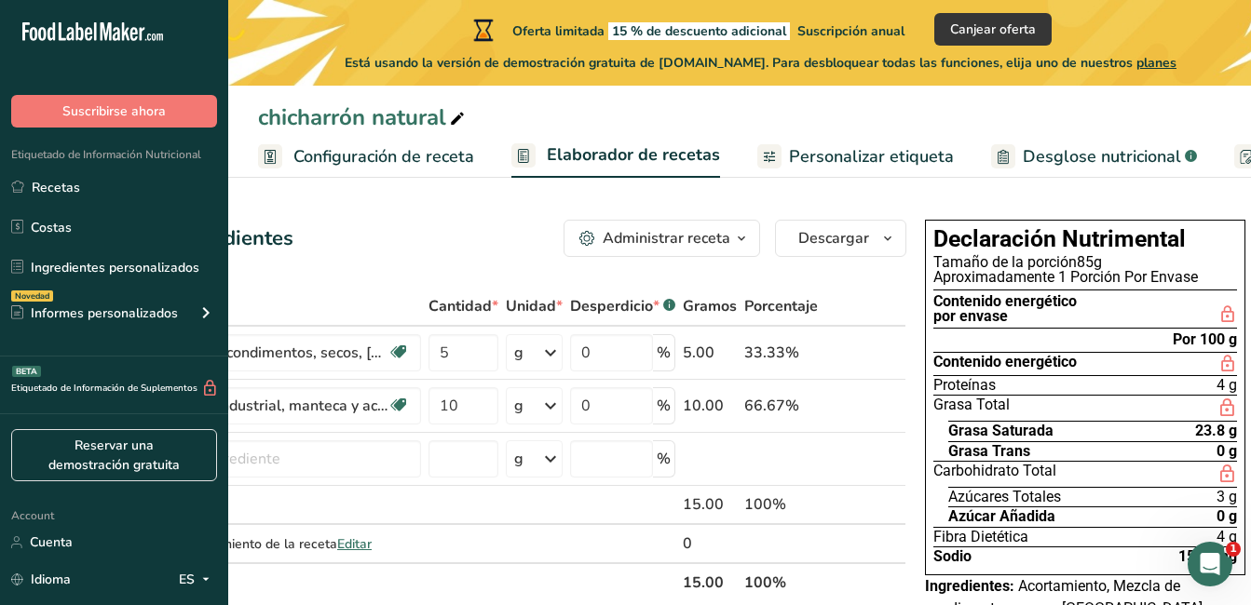
click at [872, 168] on span "Personalizar etiqueta" at bounding box center [871, 156] width 165 height 25
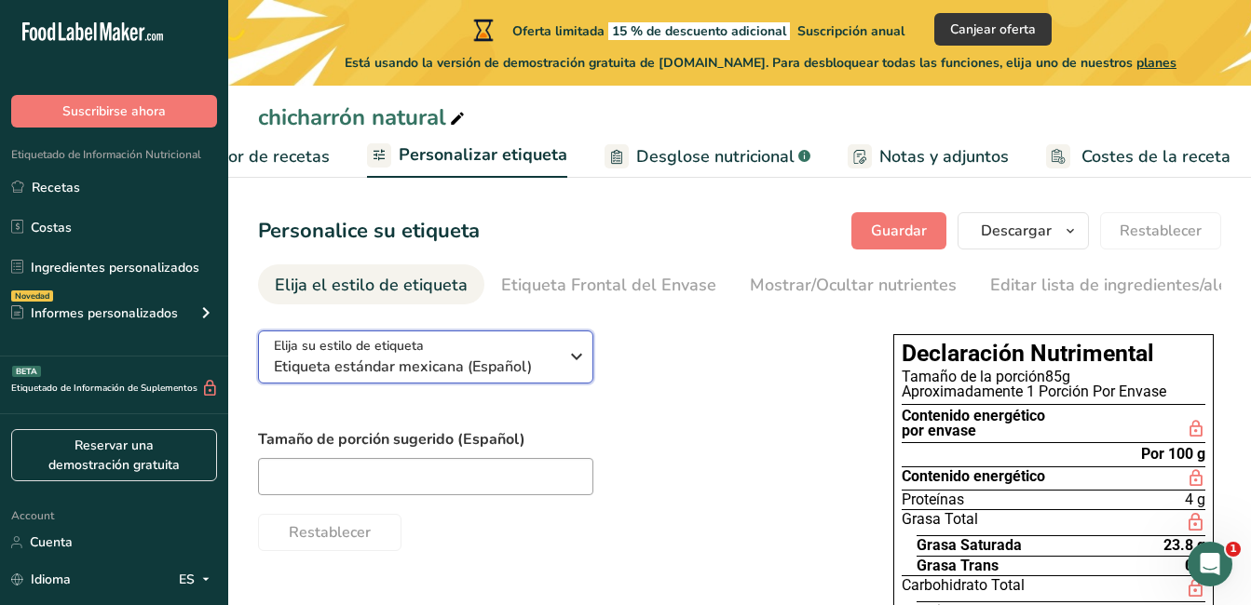
click at [574, 359] on icon "button" at bounding box center [576, 357] width 22 height 34
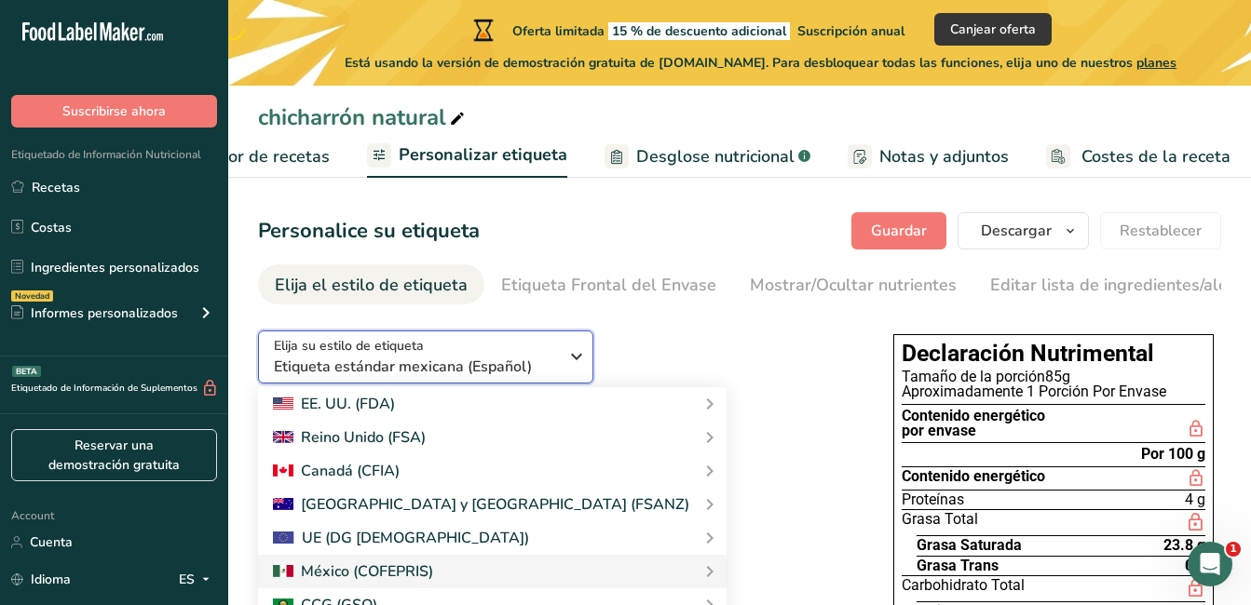
click at [575, 366] on icon "button" at bounding box center [576, 357] width 22 height 34
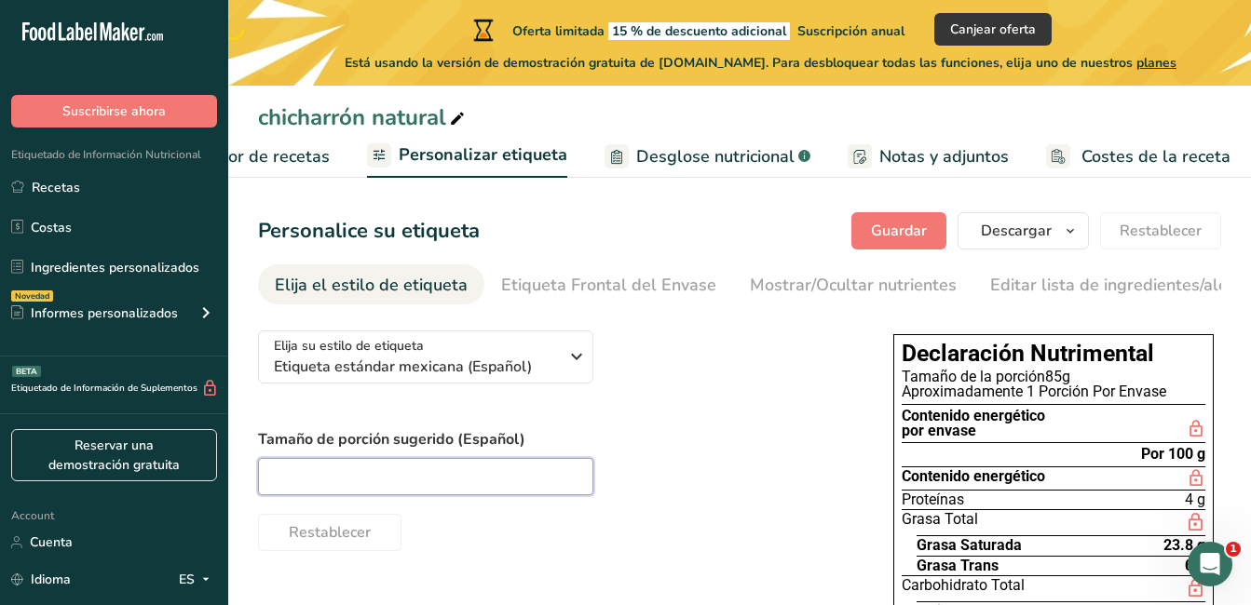
click at [398, 487] on input "text" at bounding box center [425, 476] width 335 height 37
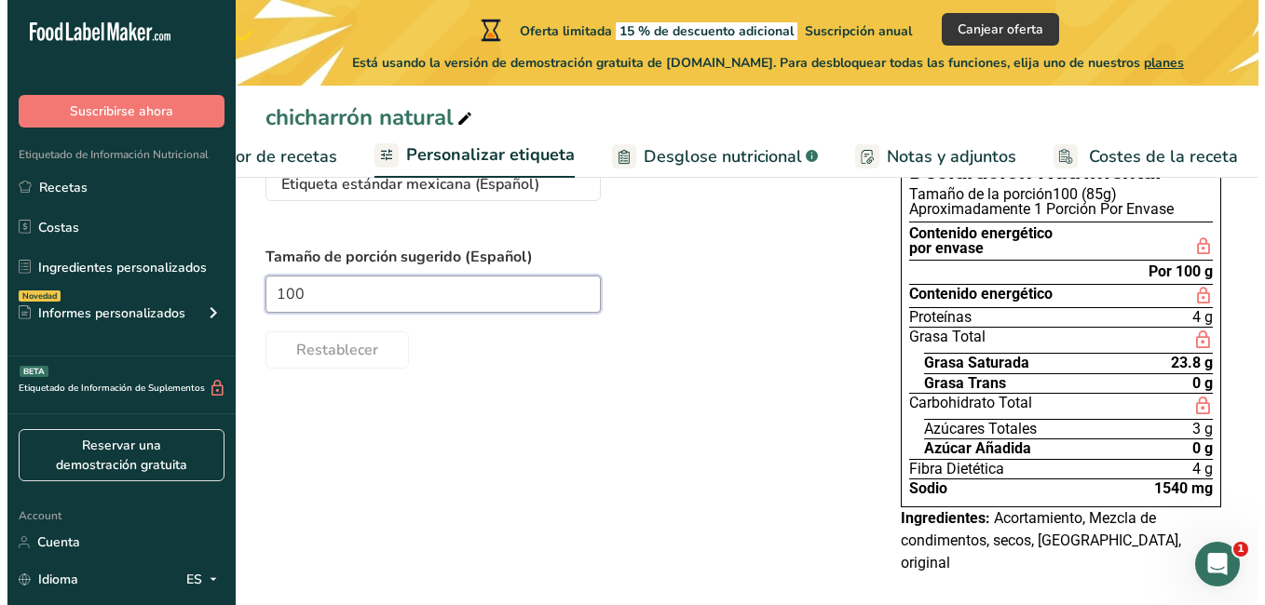
scroll to position [89, 0]
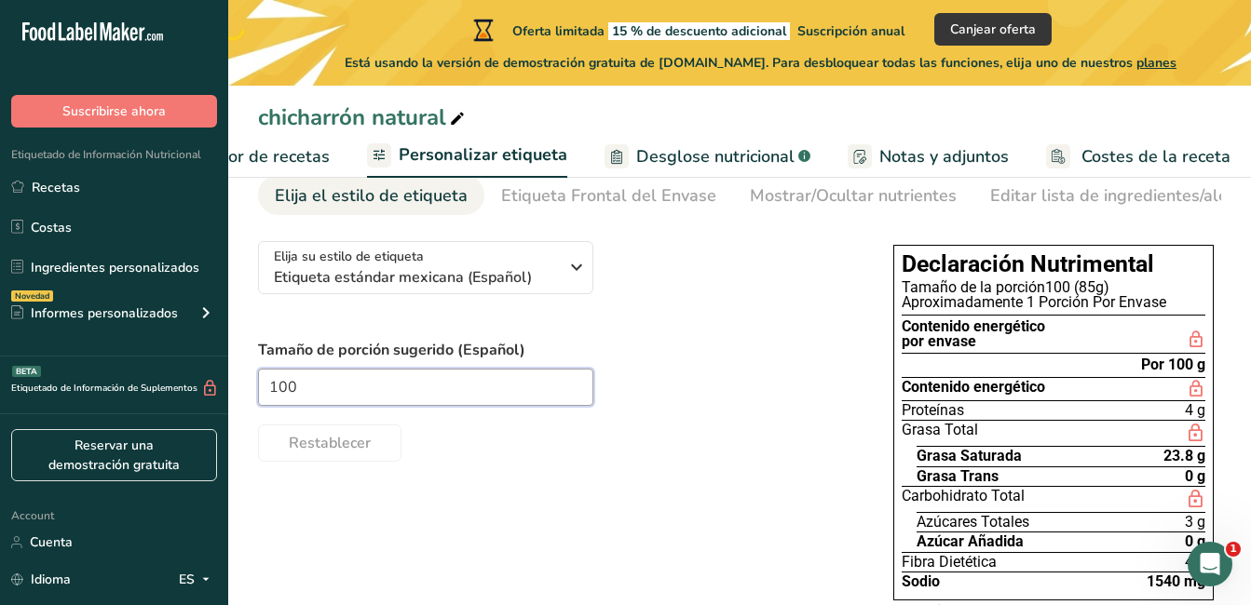
type input "100"
click at [695, 155] on span "Desglose nutricional" at bounding box center [715, 156] width 158 height 25
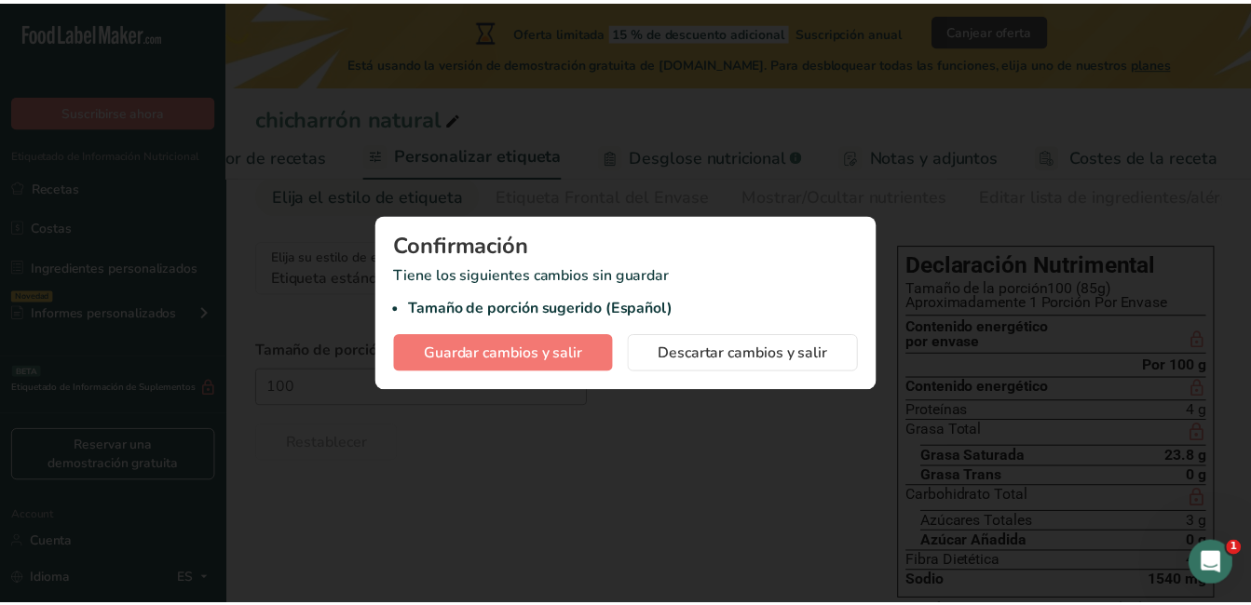
scroll to position [0, 375]
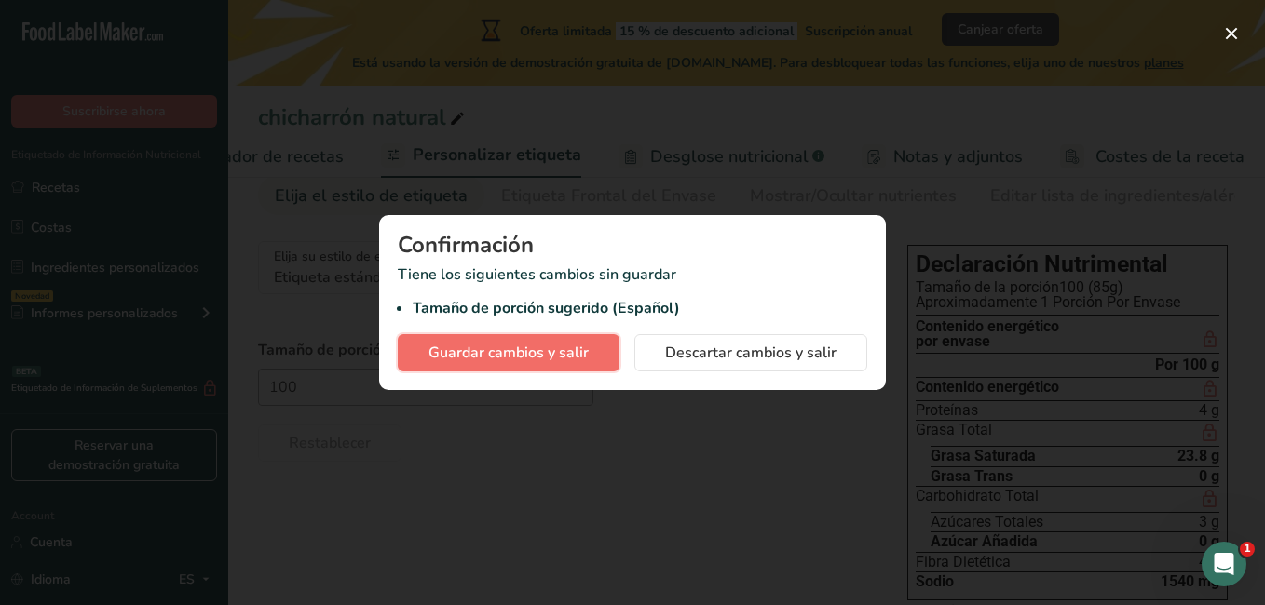
click at [529, 352] on span "Guardar cambios y salir" at bounding box center [508, 353] width 160 height 22
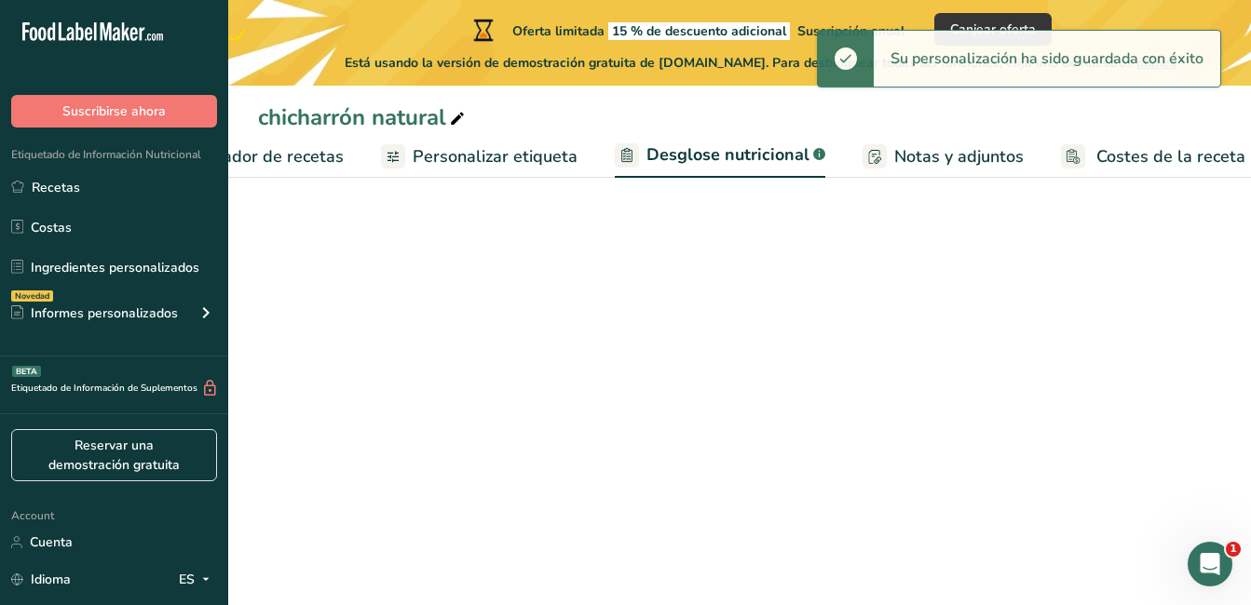
select select "Calories"
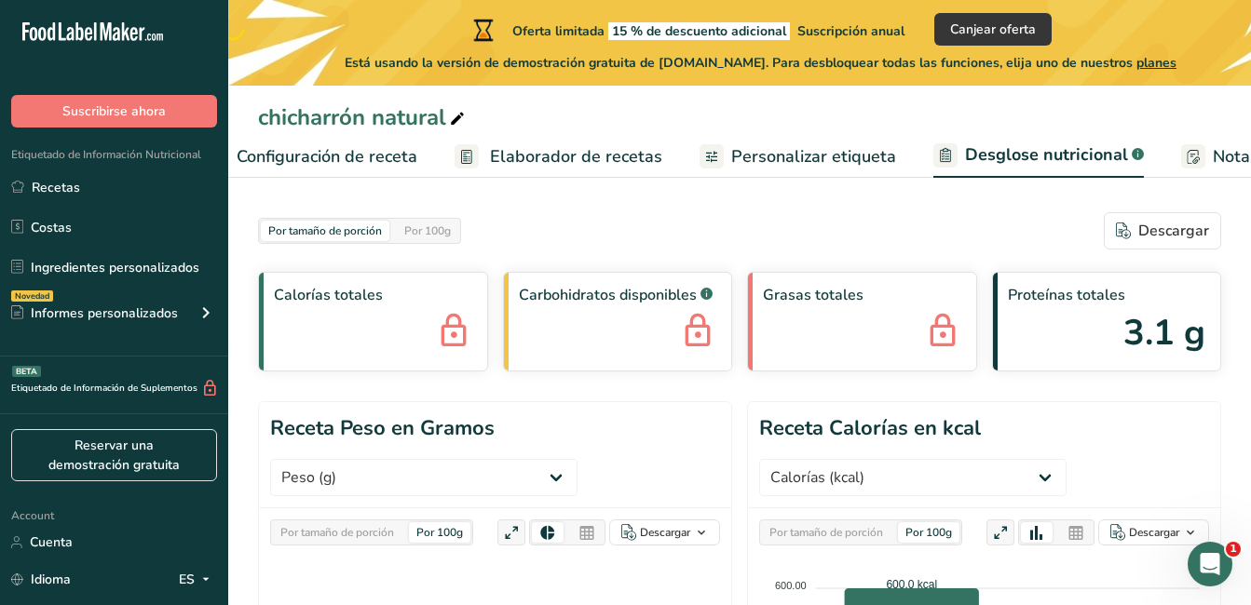
scroll to position [0, 70]
click at [796, 151] on span "Personalizar etiqueta" at bounding box center [800, 156] width 165 height 25
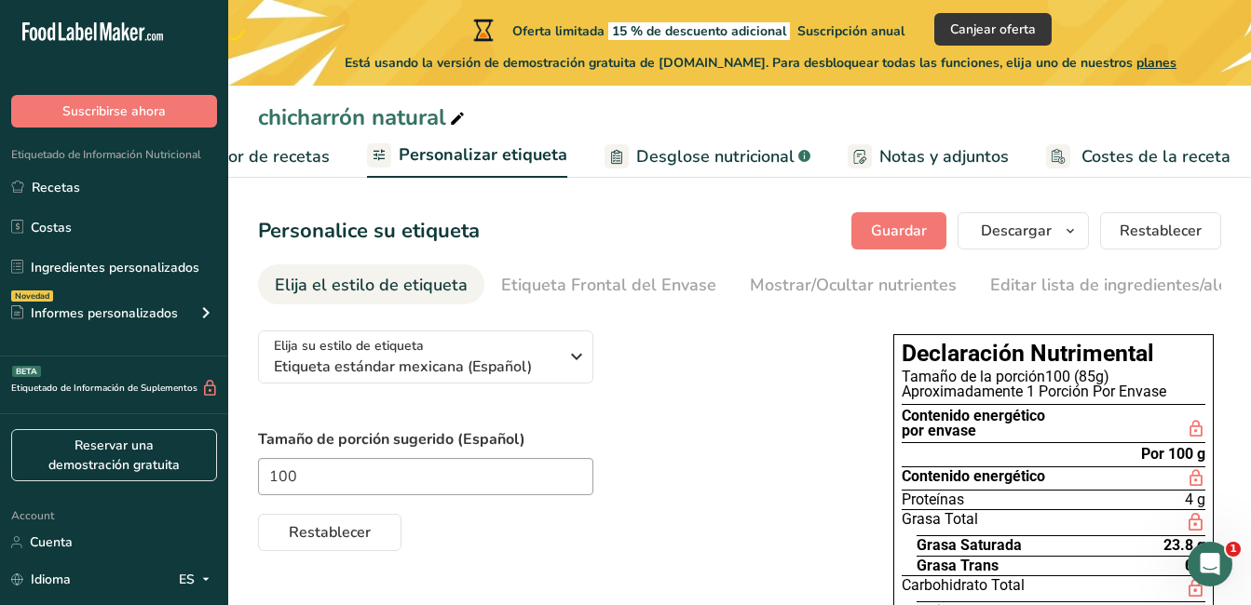
click at [304, 150] on span "Elaborador de recetas" at bounding box center [243, 156] width 172 height 25
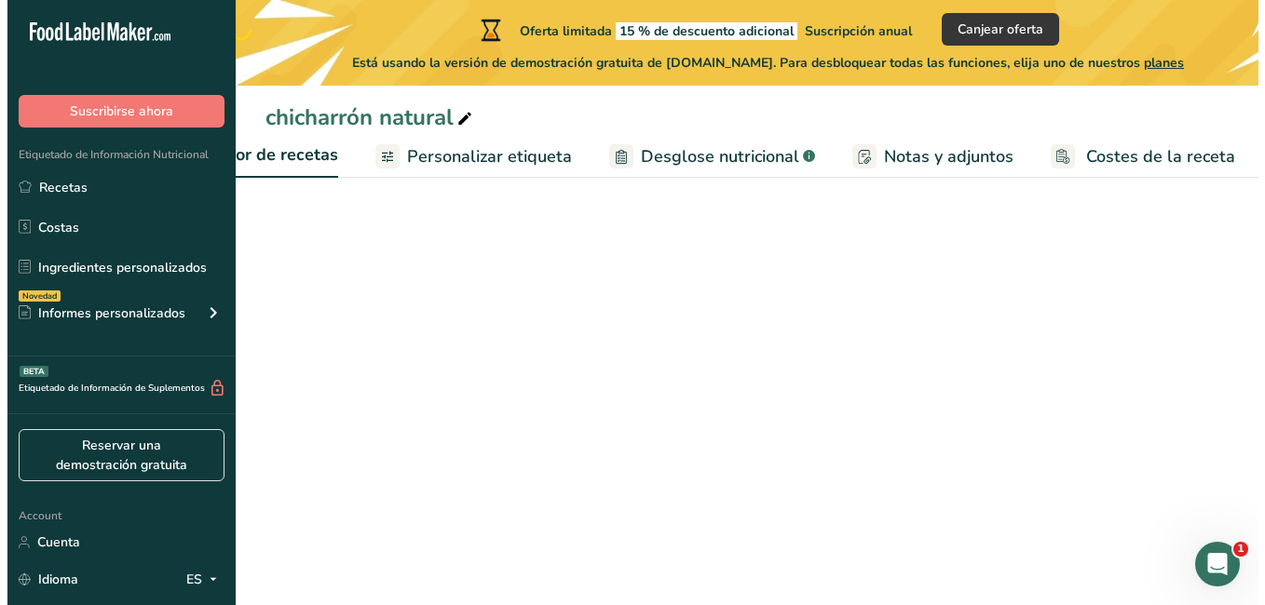
scroll to position [0, 259]
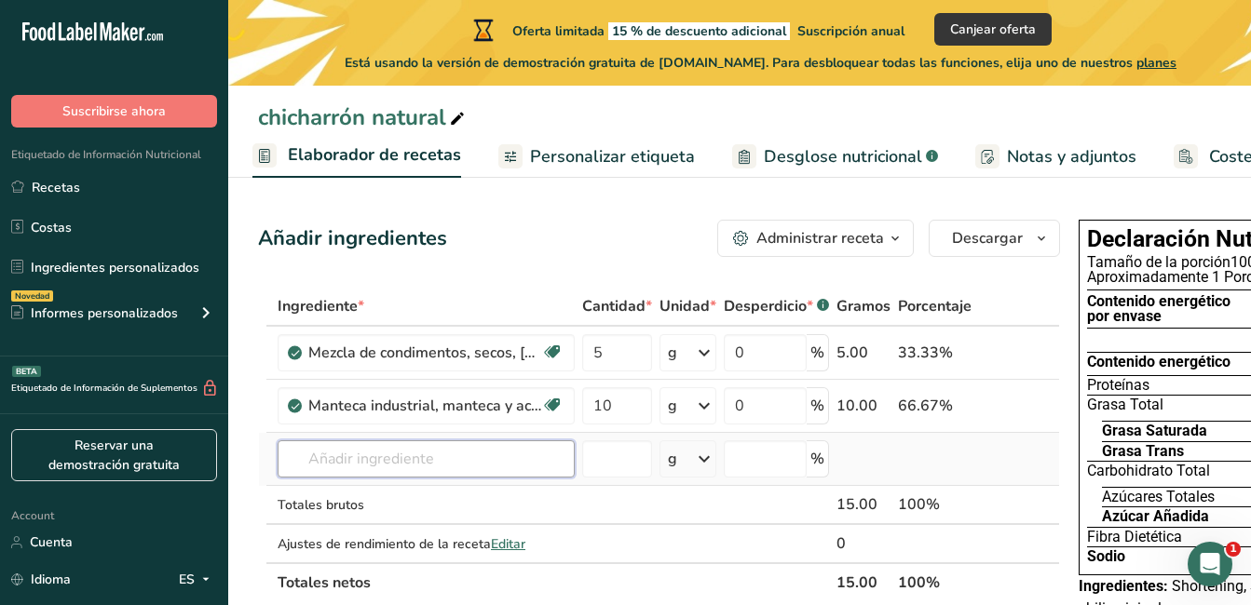
click at [393, 463] on input "text" at bounding box center [425, 458] width 297 height 37
type input "c"
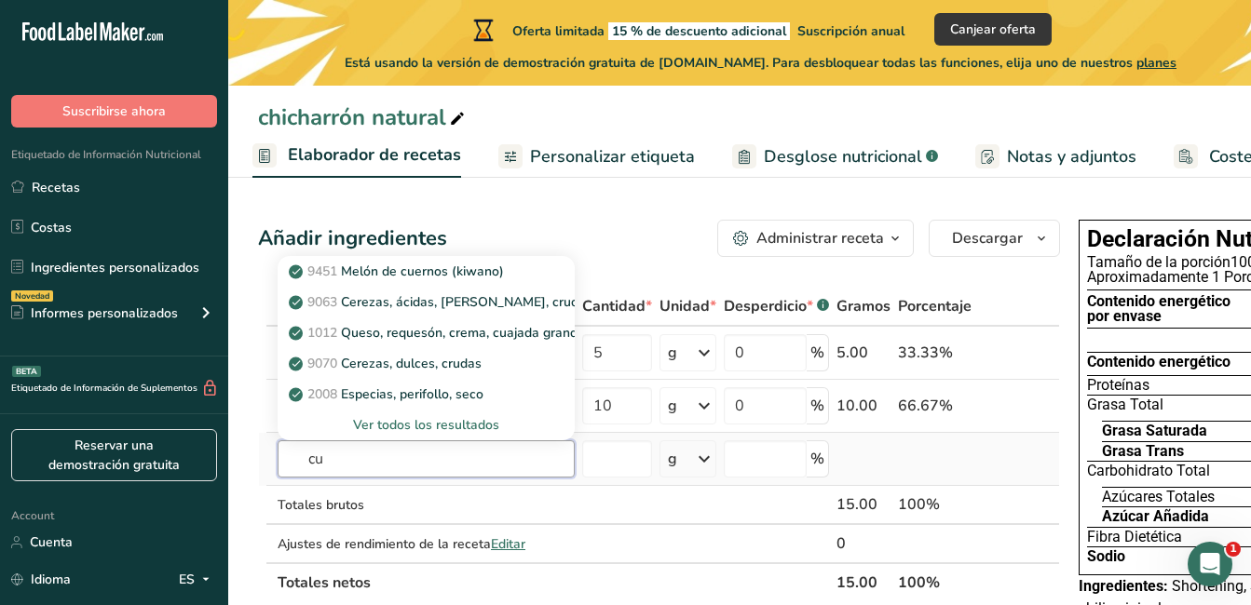
type input "c"
type input "cerdo"
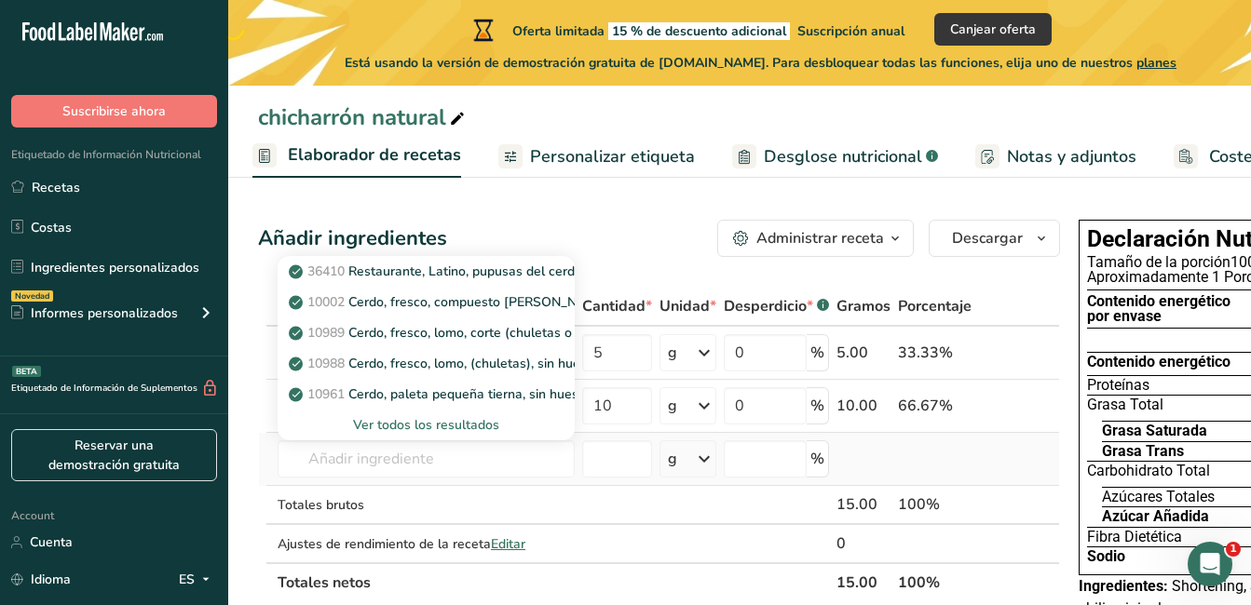
click at [453, 427] on div "Ver todos los resultados" at bounding box center [425, 425] width 267 height 20
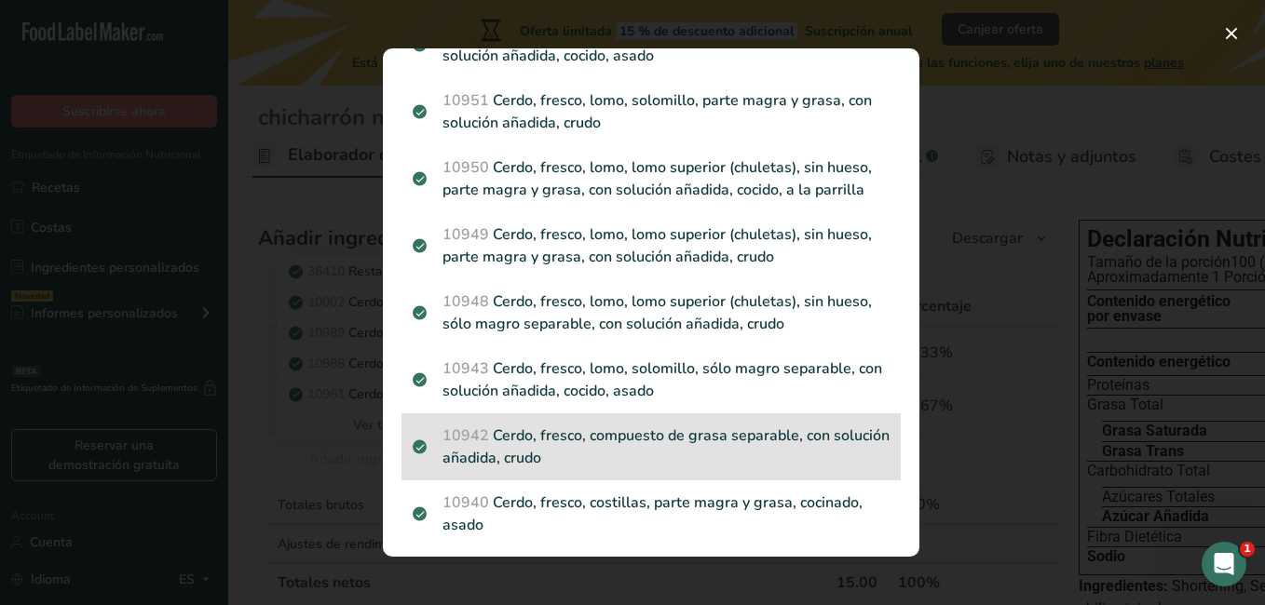
scroll to position [2918, 0]
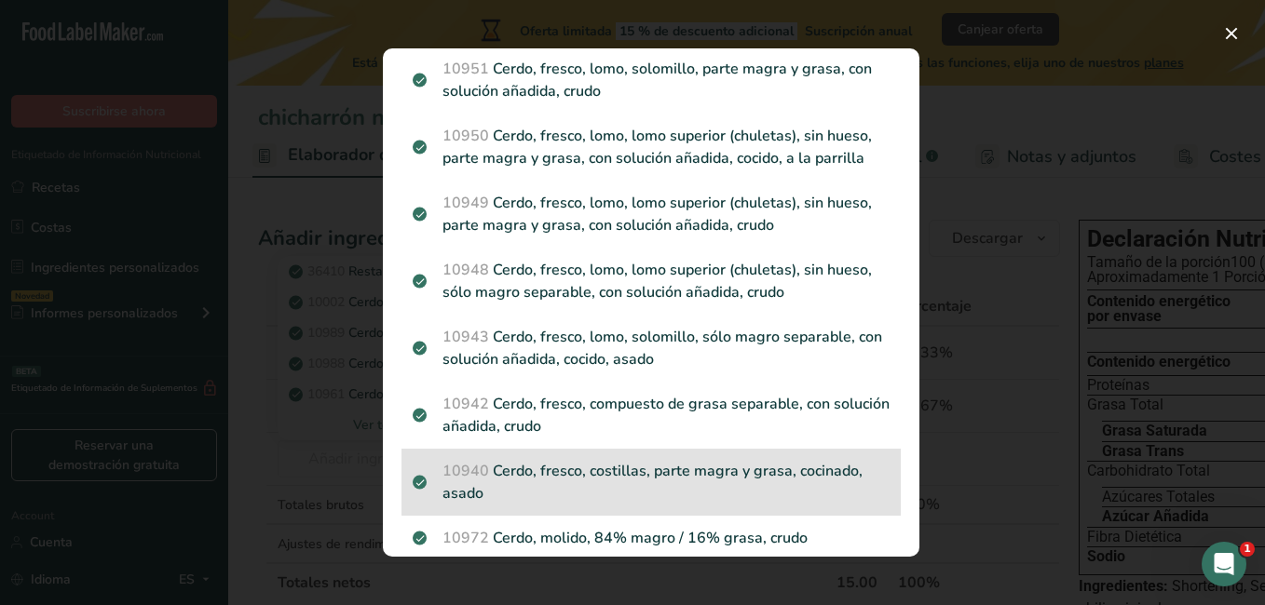
click at [677, 467] on p "10940 Cerdo, fresco, costillas, parte magra y grasa, cocinado, asado" at bounding box center [651, 482] width 477 height 45
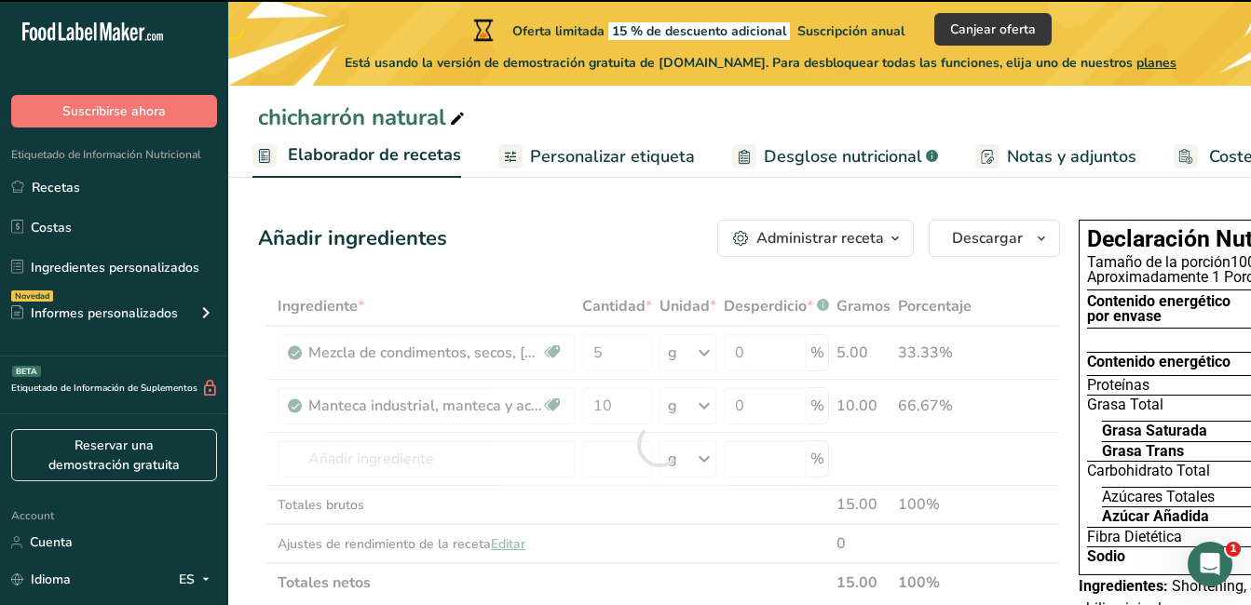
type input "0"
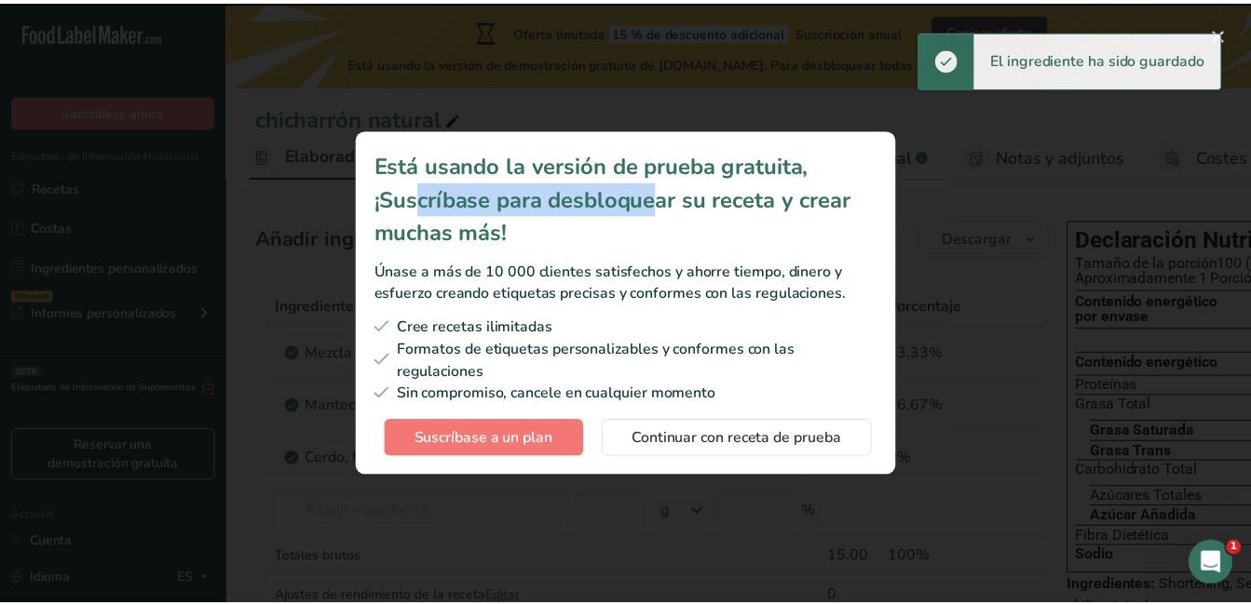
scroll to position [0, 375]
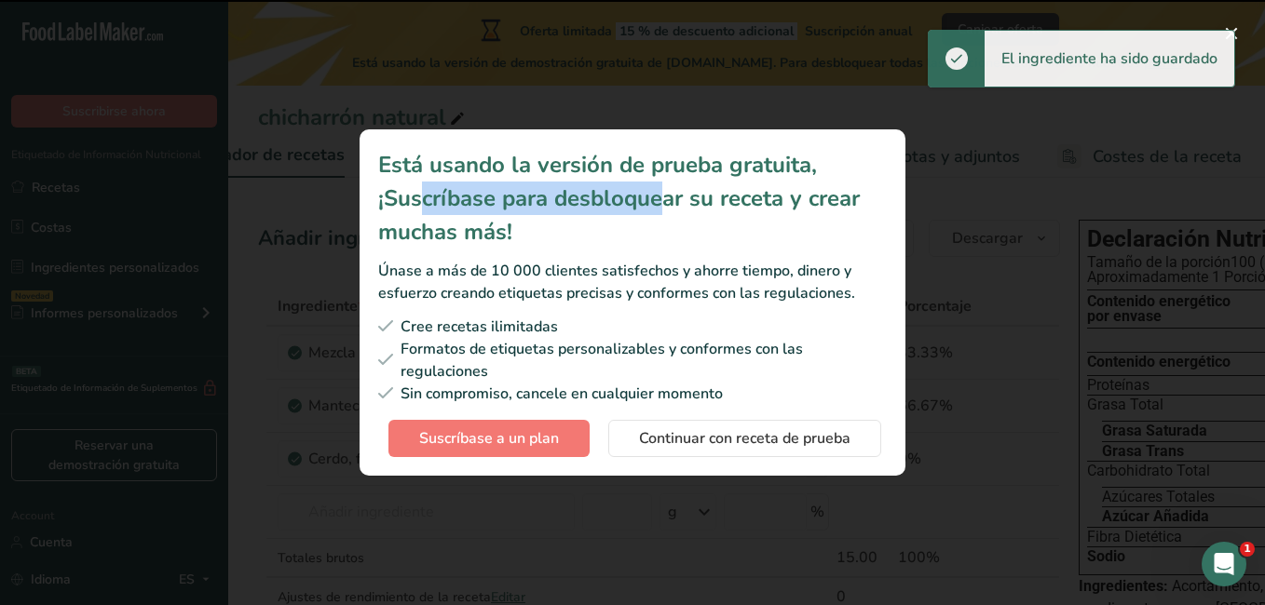
click at [750, 164] on div "Está usando la versión de prueba gratuita, ¡Suscríbase para desbloquear su rece…" at bounding box center [632, 198] width 508 height 101
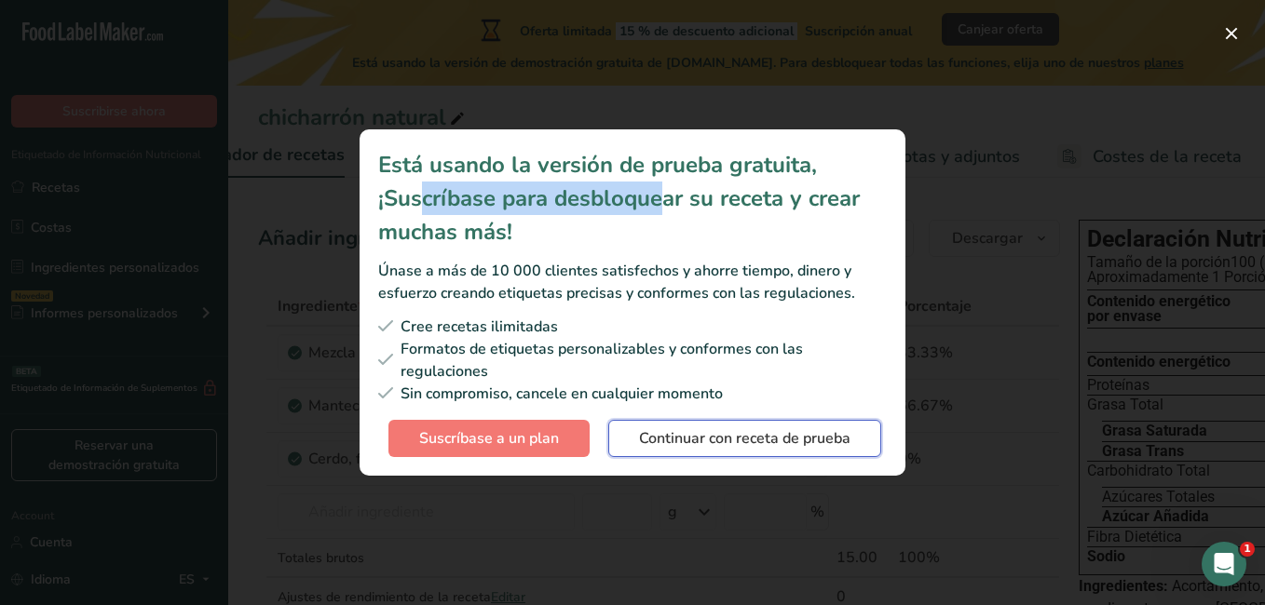
click at [703, 436] on span "Continuar con receta de prueba" at bounding box center [744, 438] width 211 height 22
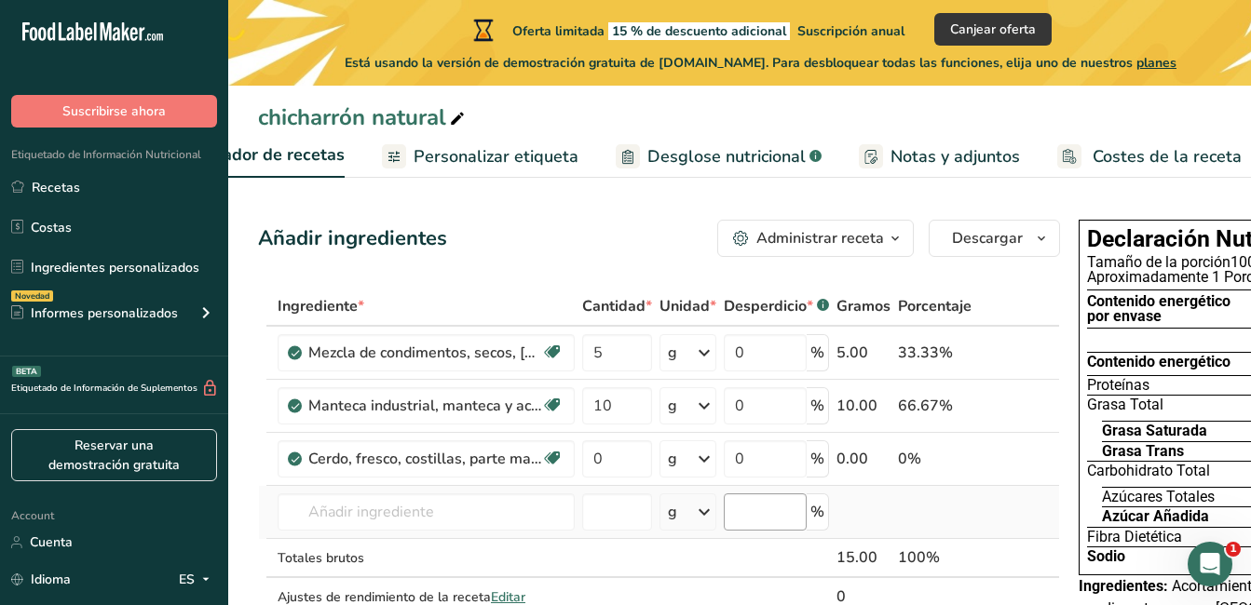
scroll to position [93, 0]
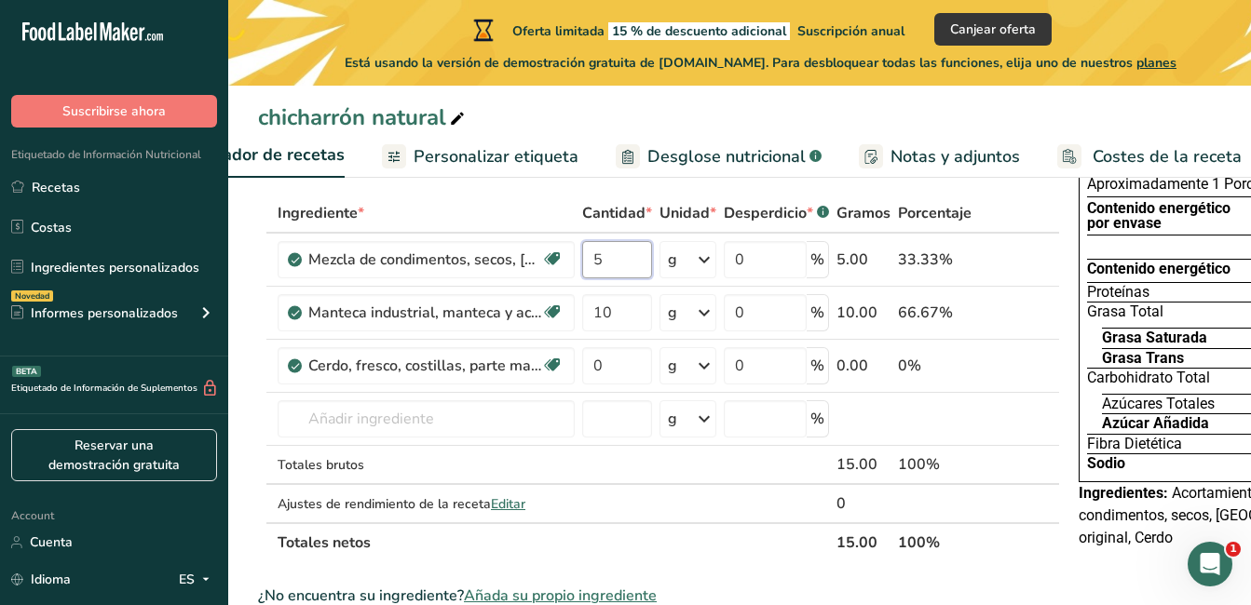
drag, startPoint x: 733, startPoint y: 231, endPoint x: 746, endPoint y: 540, distance: 309.4
click at [793, 514] on tbody "Mezcla de condimentos, secos, [GEOGRAPHIC_DATA], original Libre de lácteos Libr…" at bounding box center [659, 378] width 800 height 289
click at [602, 365] on div "Ingrediente * Cantidad * Unidad * Desperdicio * .a-a{fill:#347362;}.b-a{fill:#f…" at bounding box center [659, 378] width 802 height 369
type input "9"
click at [719, 538] on div "Ingrediente * Cantidad * Unidad * Desperdicio * .a-a{fill:#347362;}.b-a{fill:#f…" at bounding box center [659, 378] width 802 height 369
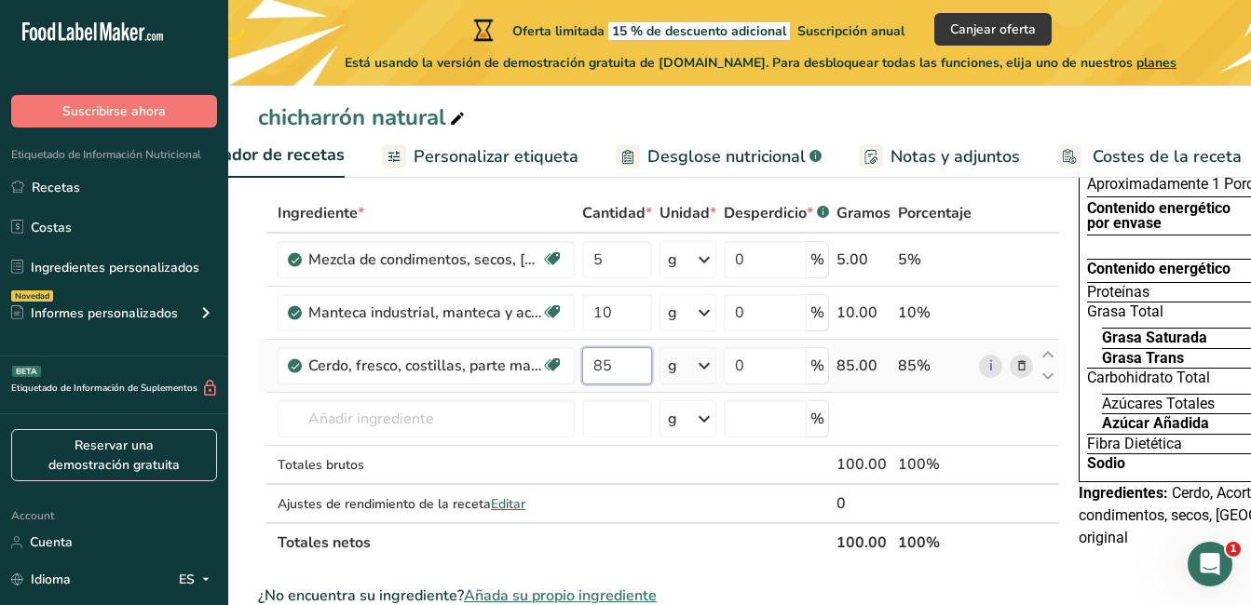
click at [602, 364] on input "85" at bounding box center [617, 365] width 70 height 37
click at [615, 367] on input "75" at bounding box center [617, 365] width 70 height 37
type input "7"
click at [613, 372] on input "80" at bounding box center [617, 365] width 70 height 37
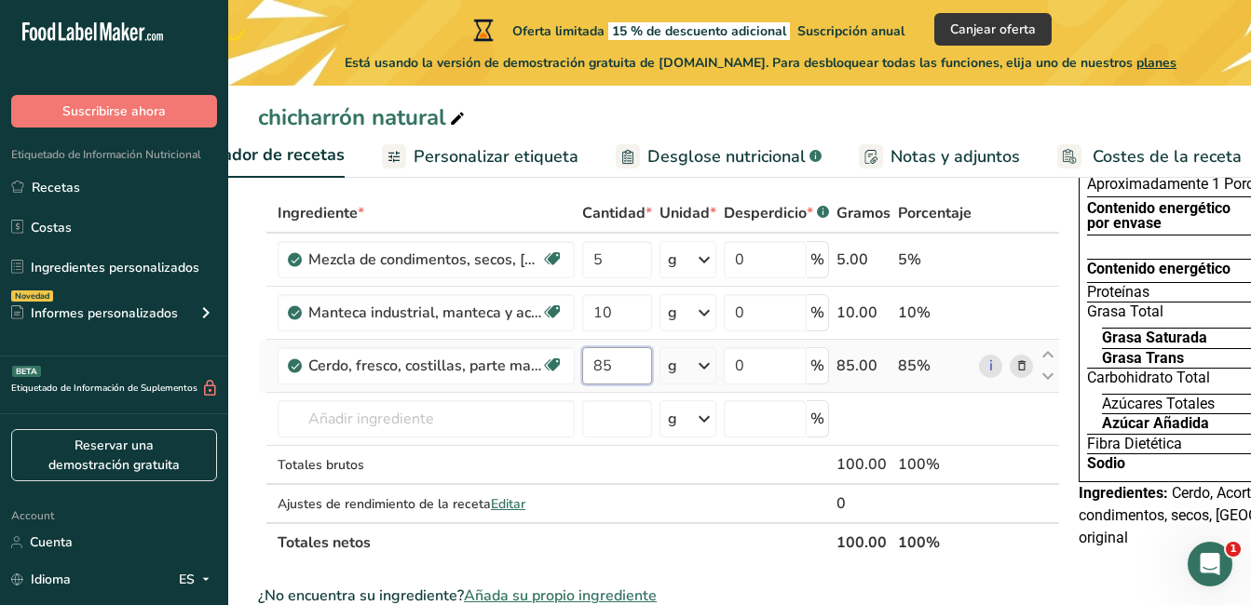
type input "85"
click at [747, 554] on div "Ingrediente * Cantidad * Unidad * Desperdicio * .a-a{fill:#347362;}.b-a{fill:#f…" at bounding box center [659, 378] width 802 height 369
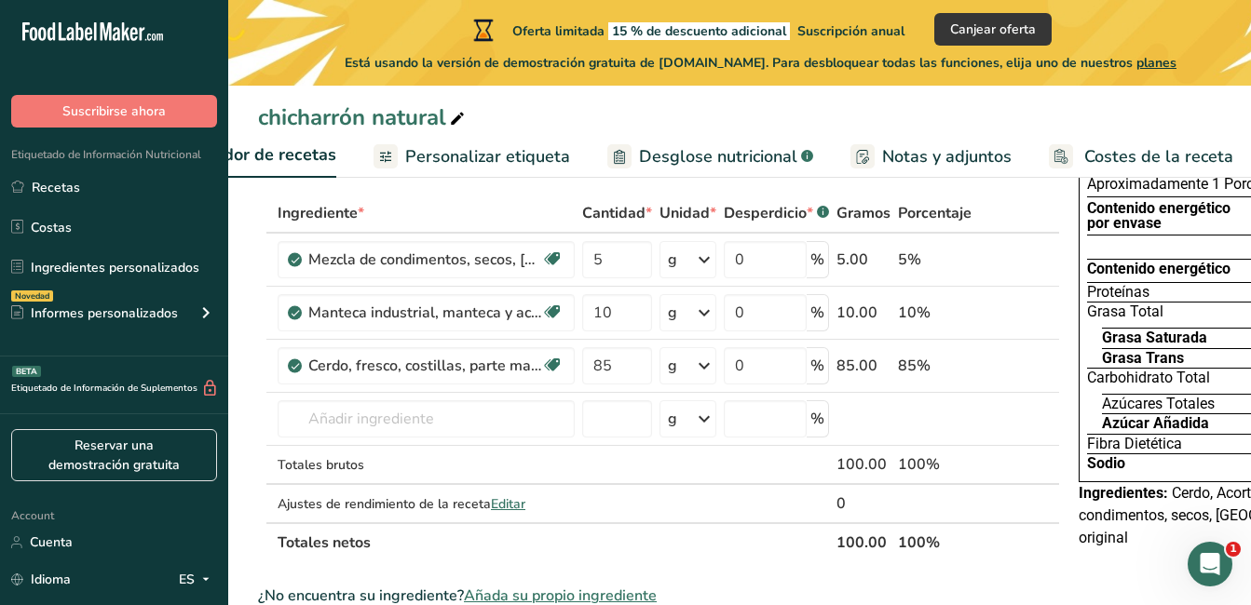
scroll to position [0, 389]
click at [497, 157] on span "Personalizar etiqueta" at bounding box center [481, 156] width 165 height 25
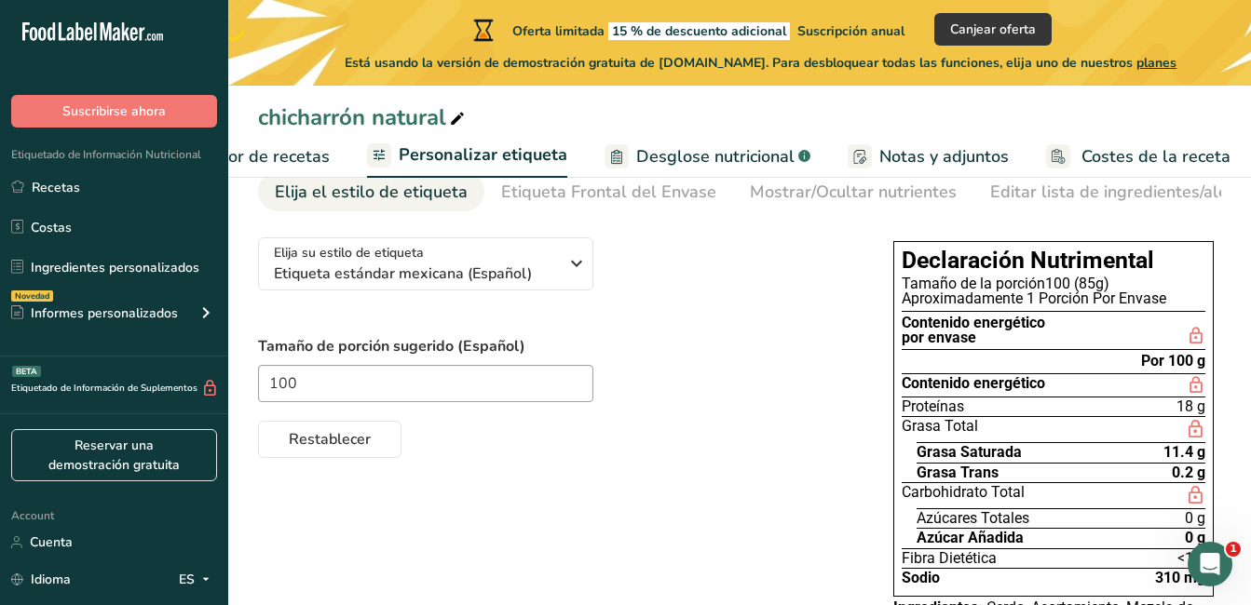
scroll to position [183, 0]
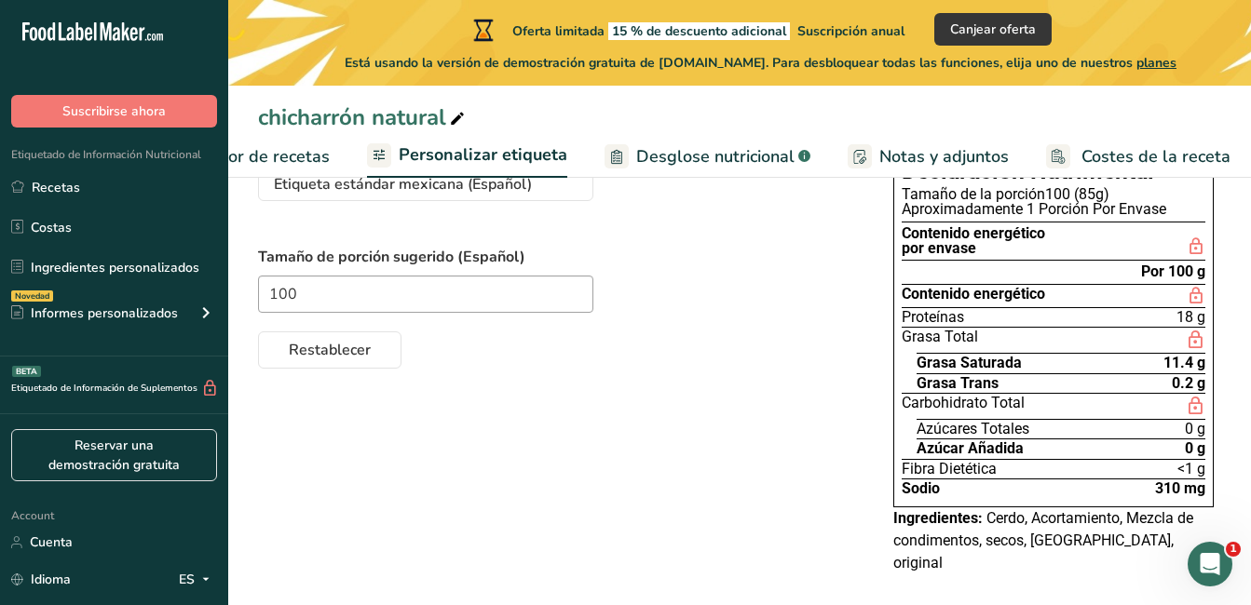
click at [646, 152] on span "Desglose nutricional" at bounding box center [715, 156] width 158 height 25
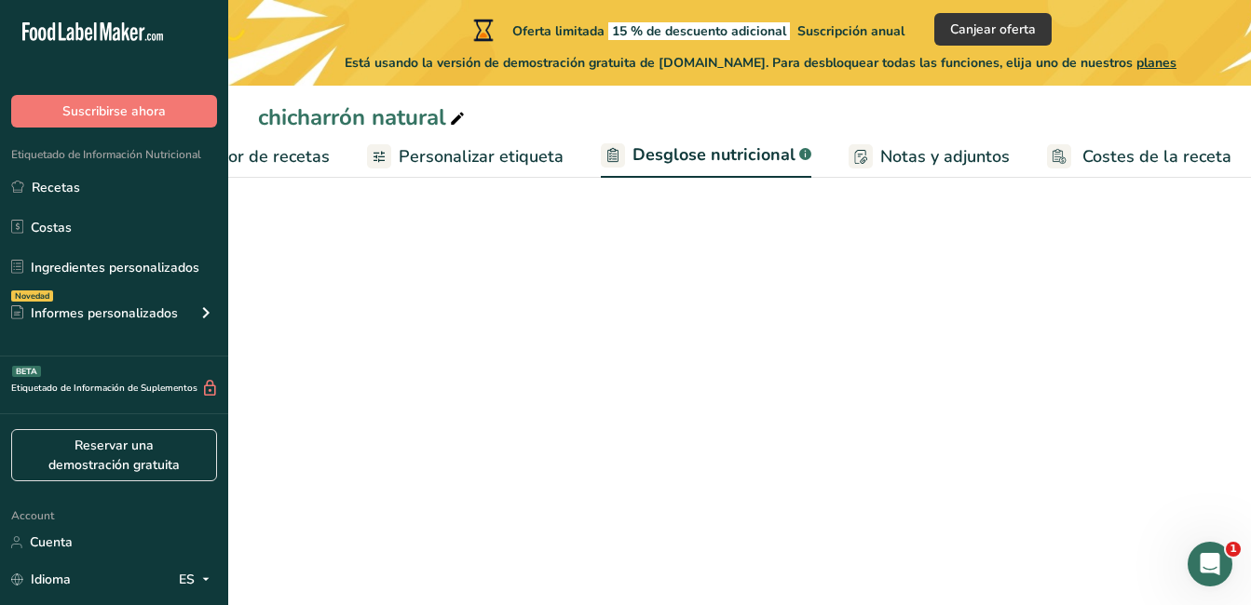
select select "Calories"
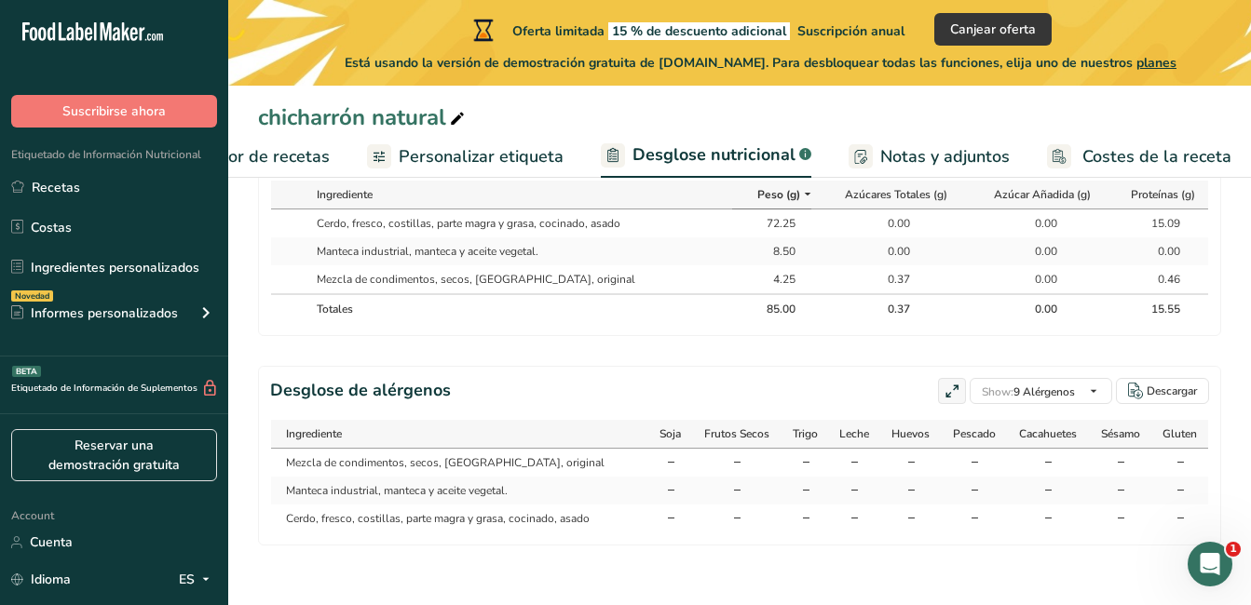
scroll to position [1023, 0]
click at [929, 166] on span "Notas y adjuntos" at bounding box center [944, 156] width 129 height 25
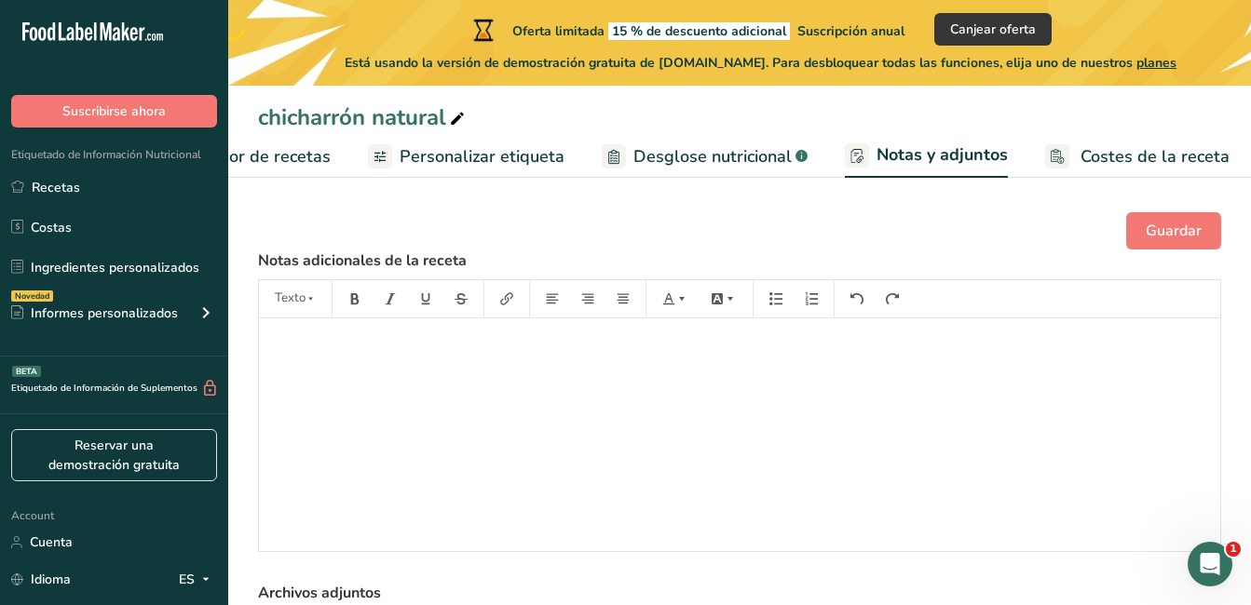
click at [1115, 159] on span "Costes de la receta" at bounding box center [1154, 156] width 149 height 25
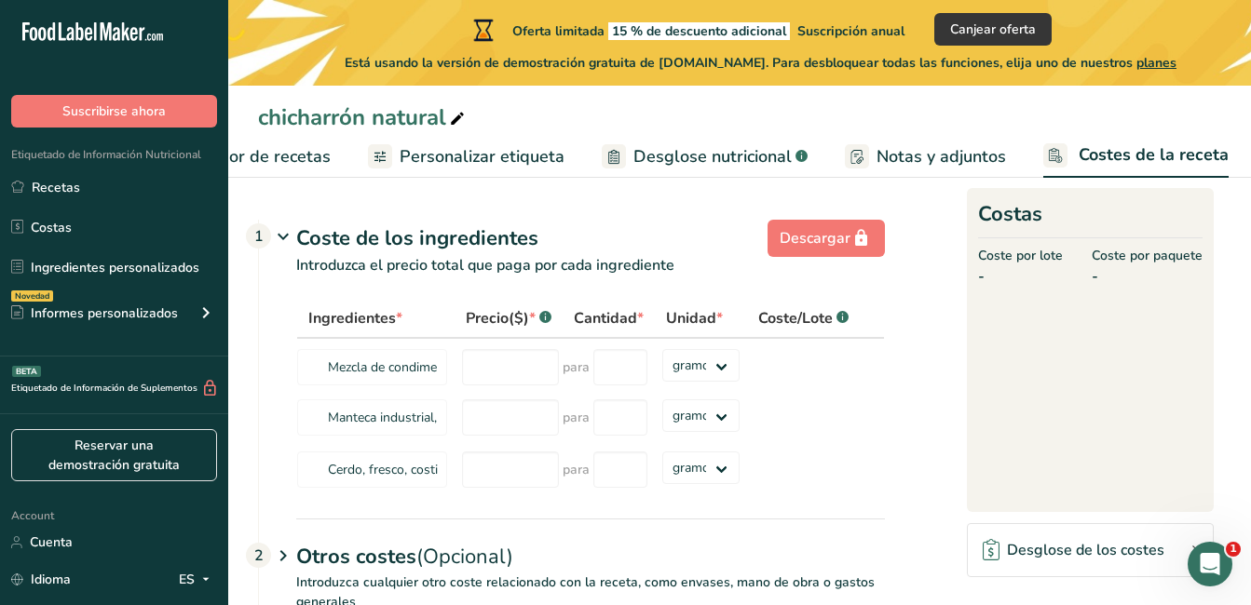
scroll to position [183, 0]
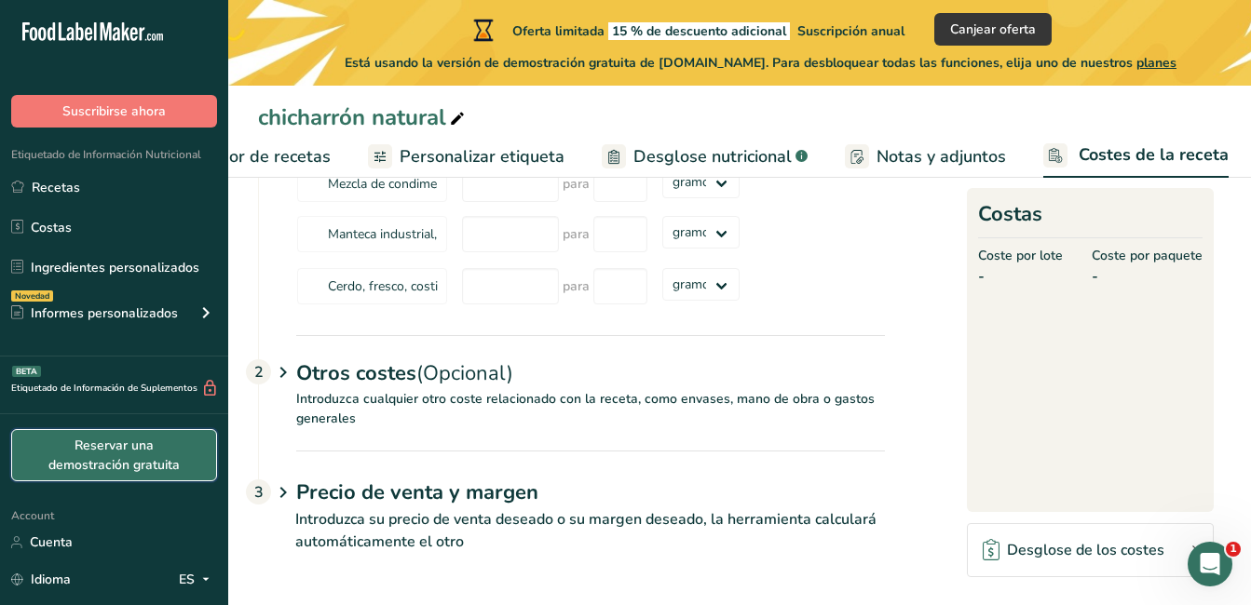
click at [129, 434] on link "Reservar una demostración gratuita" at bounding box center [114, 455] width 206 height 52
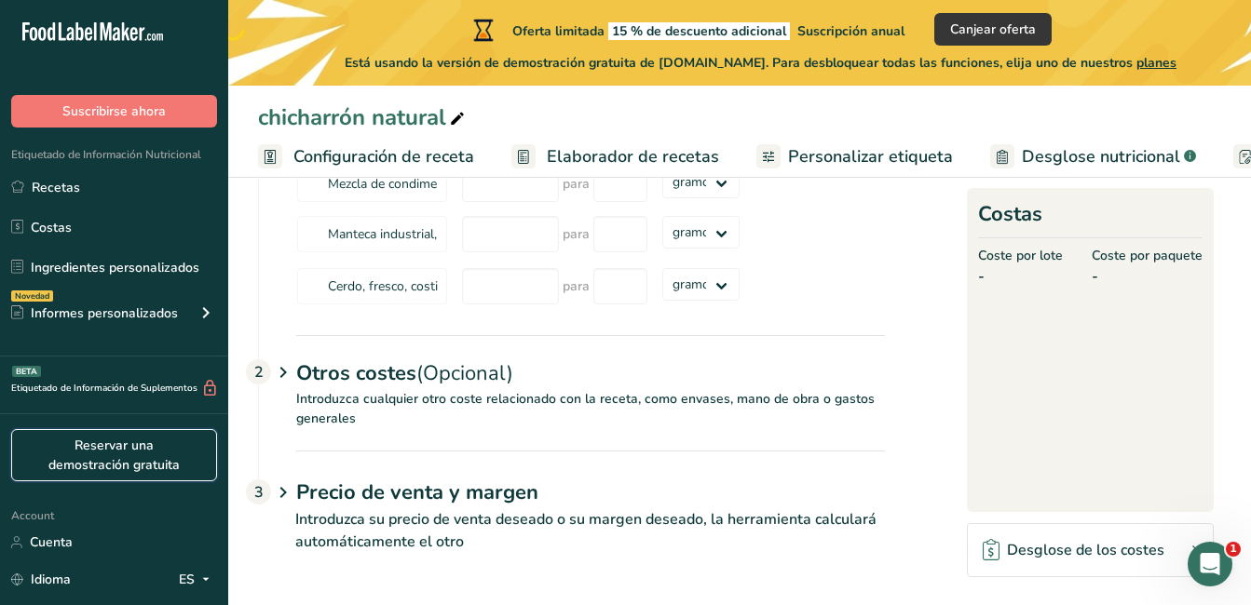
scroll to position [0, 388]
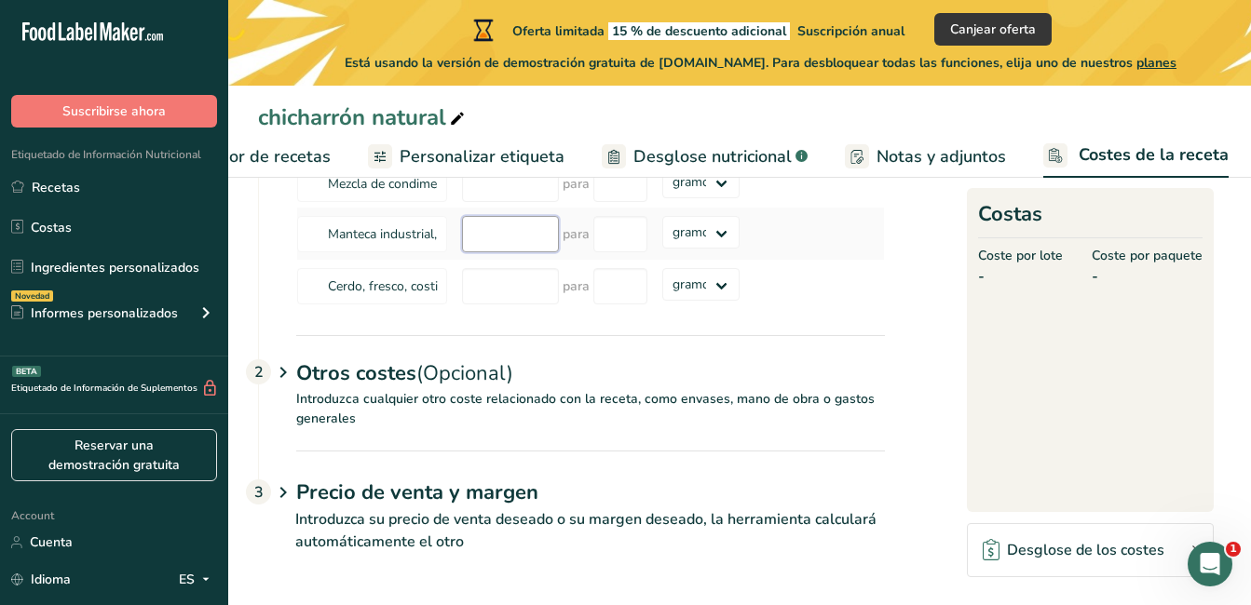
click at [524, 240] on input "number" at bounding box center [510, 234] width 97 height 36
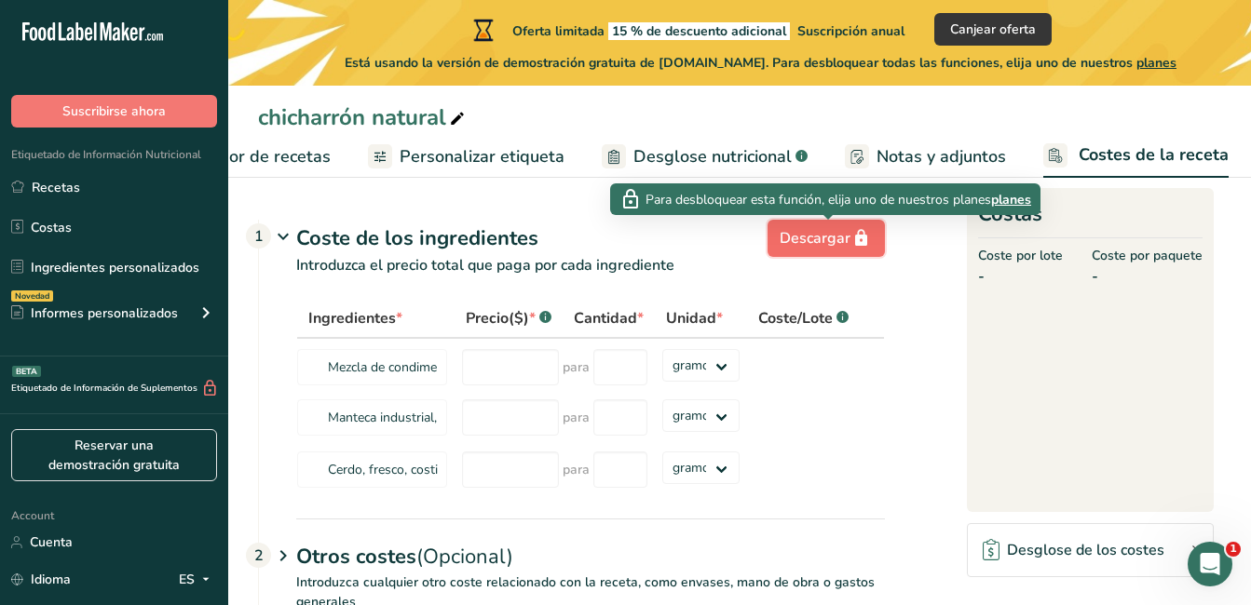
click at [803, 239] on div "Descargar" at bounding box center [825, 238] width 93 height 22
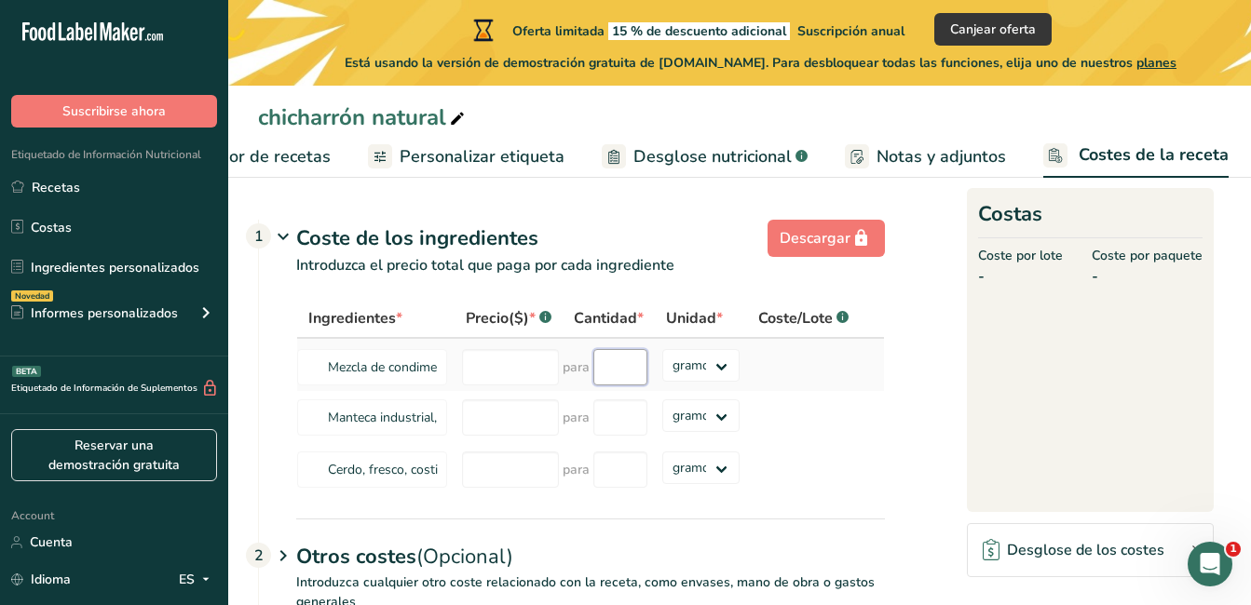
click at [610, 365] on input "number" at bounding box center [620, 367] width 54 height 36
click at [489, 369] on input "number" at bounding box center [510, 367] width 97 height 36
type input "25"
click at [614, 372] on input "number" at bounding box center [620, 367] width 54 height 36
type input "1000"
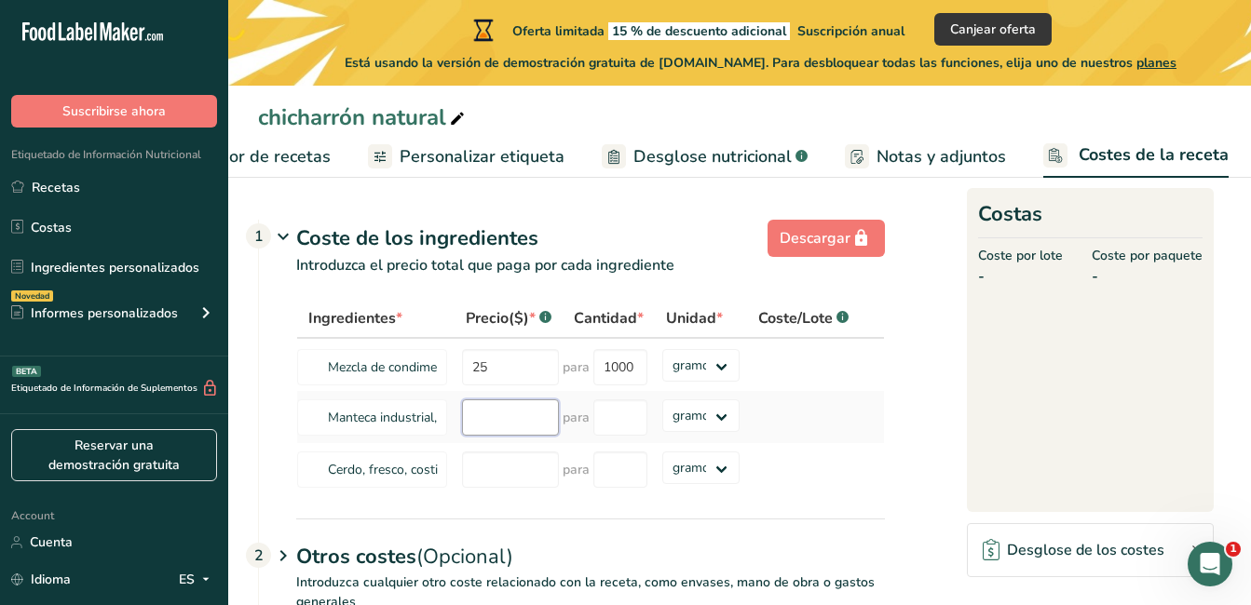
click at [519, 413] on div "Ingredientes * Precio($) * .a-a{fill:#347362;}.b-a{fill:#fff;} Cantidad * Unida…" at bounding box center [590, 397] width 588 height 197
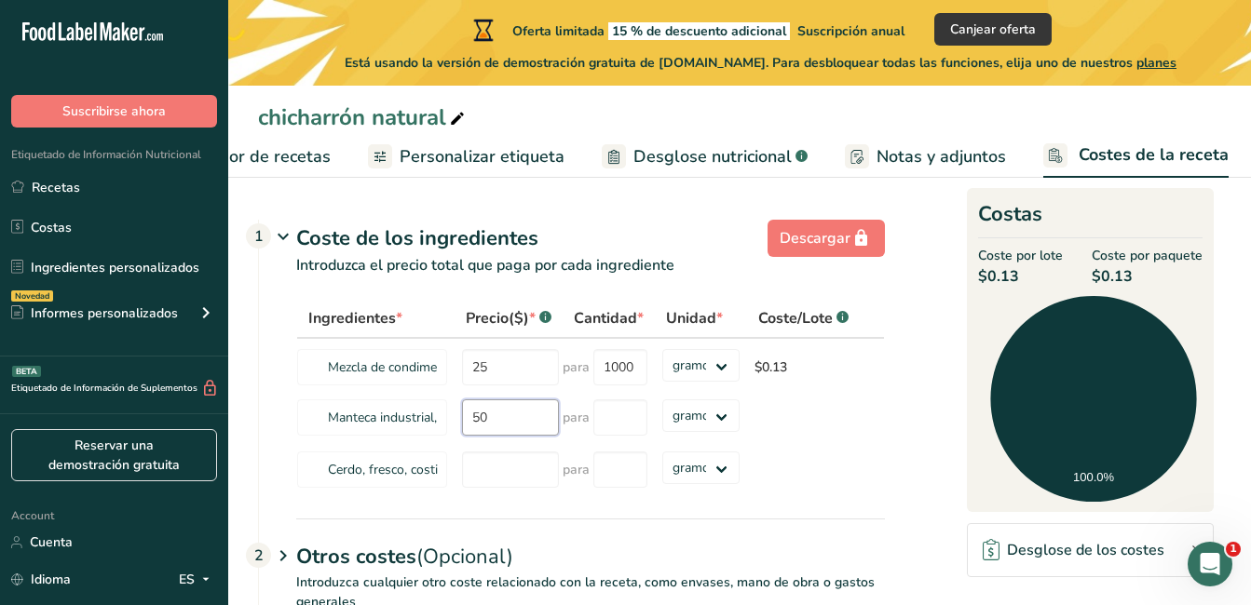
type input "5"
type input "40"
click at [737, 411] on select "gramos kg mg mcg libras onza" at bounding box center [700, 415] width 77 height 33
select select "1"
click at [662, 399] on select "gramos kg mg mcg libras onza" at bounding box center [700, 415] width 77 height 33
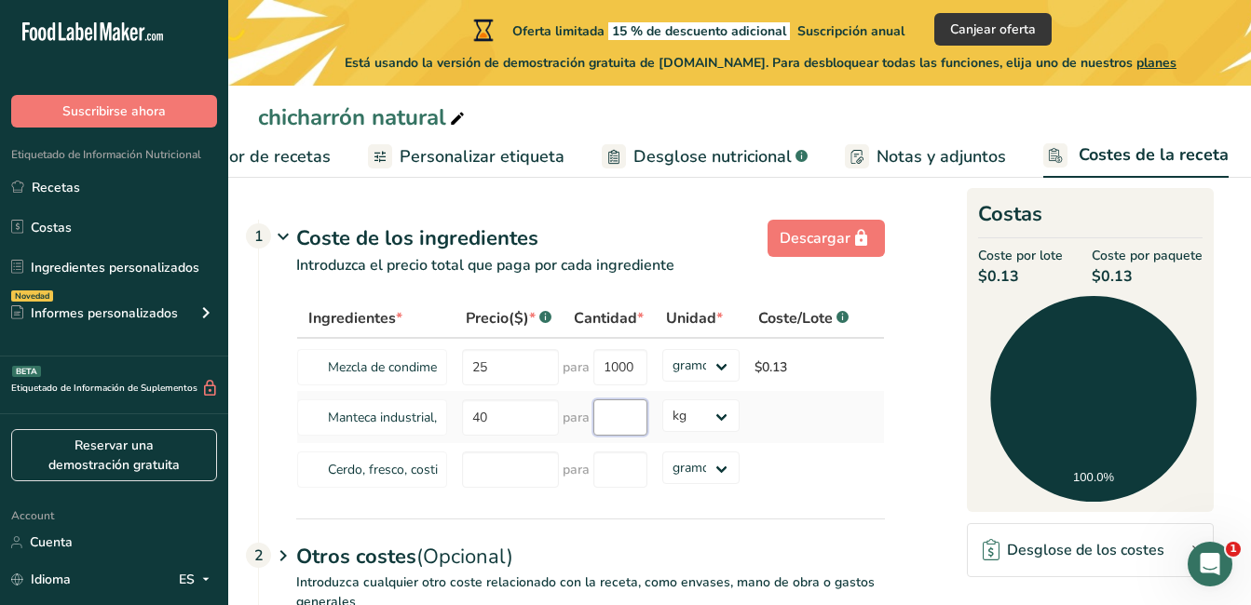
click at [612, 423] on input "number" at bounding box center [620, 417] width 54 height 36
type input "1000"
click at [719, 368] on div "Ingredientes * Precio($) * .a-a{fill:#347362;}.b-a{fill:#fff;} Cantidad * Unida…" at bounding box center [590, 397] width 588 height 197
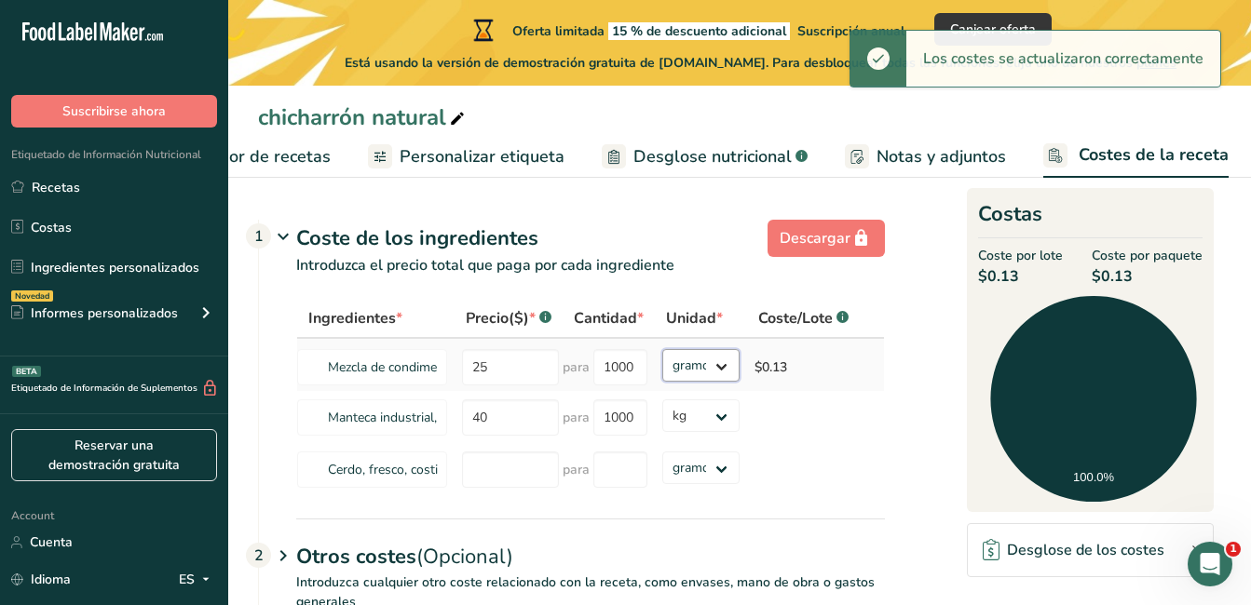
select select "1"
drag, startPoint x: 719, startPoint y: 368, endPoint x: 717, endPoint y: 384, distance: 15.9
click at [662, 349] on select "gramos kg mg mcg libras onza" at bounding box center [700, 365] width 77 height 33
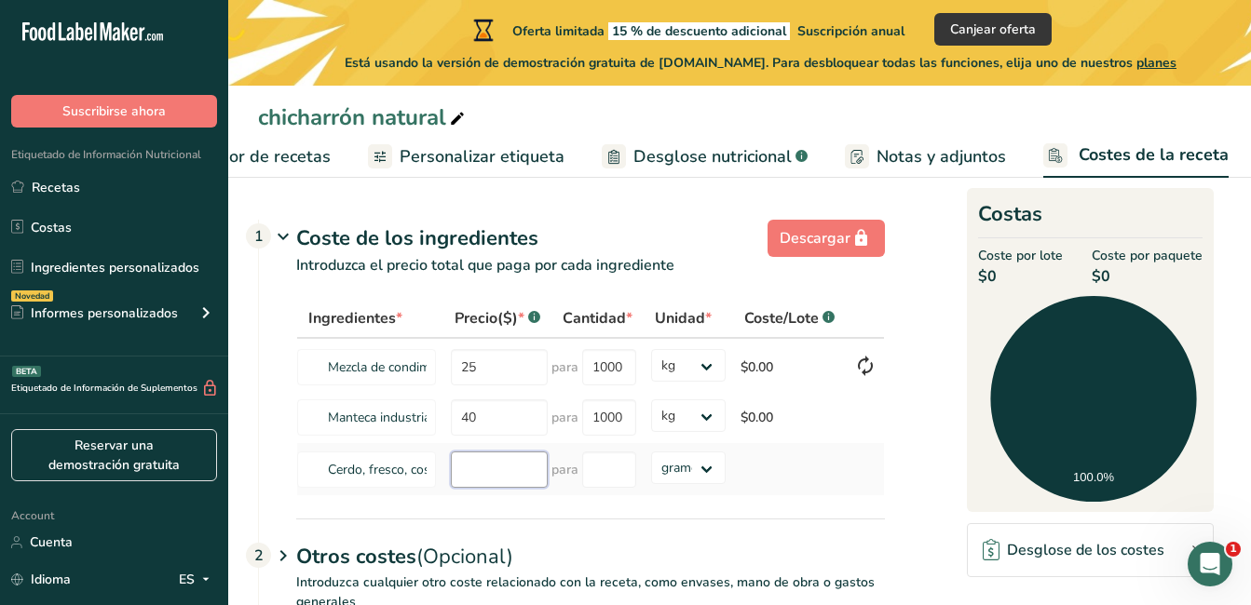
click at [490, 474] on input "number" at bounding box center [499, 470] width 97 height 36
type input "85"
click at [594, 467] on input "number" at bounding box center [609, 470] width 54 height 36
click at [720, 472] on select "gramos kg mg mcg libras onza" at bounding box center [688, 468] width 74 height 33
select select "1"
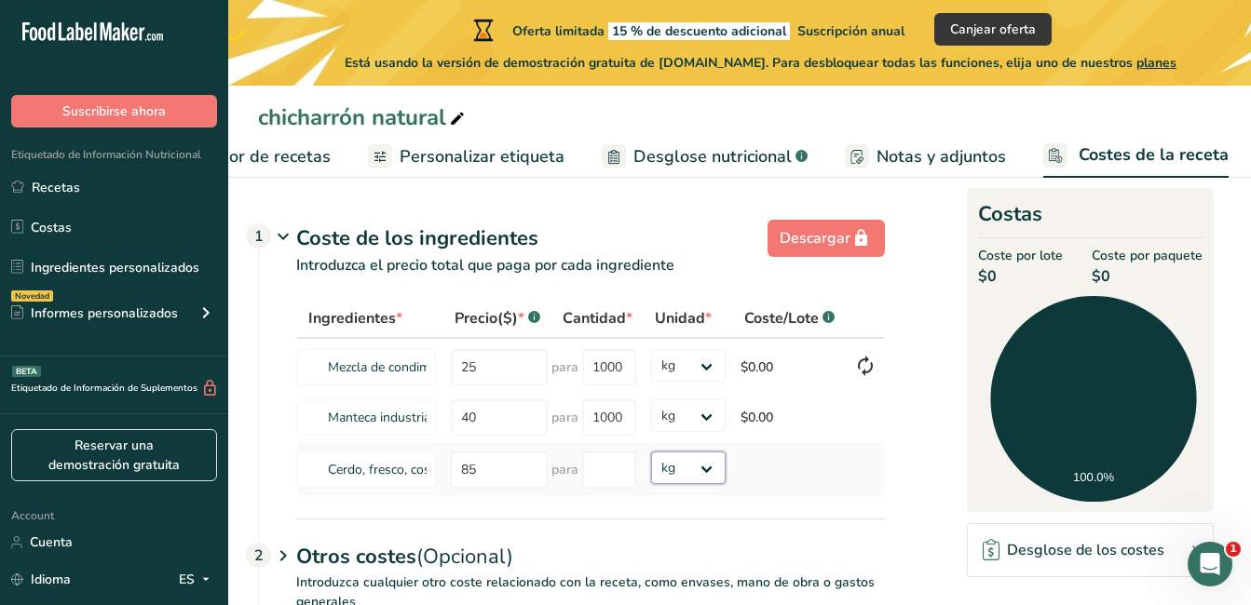
click at [651, 452] on select "gramos kg mg mcg libras onza" at bounding box center [688, 468] width 74 height 33
click at [633, 509] on div "Ingredientes * Precio($) * .a-a{fill:#347362;}.b-a{fill:#fff;} Cantidad * Unida…" at bounding box center [572, 409] width 626 height 220
click at [621, 476] on input "number" at bounding box center [609, 470] width 54 height 36
type input "1"
click at [627, 416] on div "Ingredientes * Precio($) * .a-a{fill:#347362;}.b-a{fill:#fff;} Cantidad * Unida…" at bounding box center [590, 397] width 588 height 197
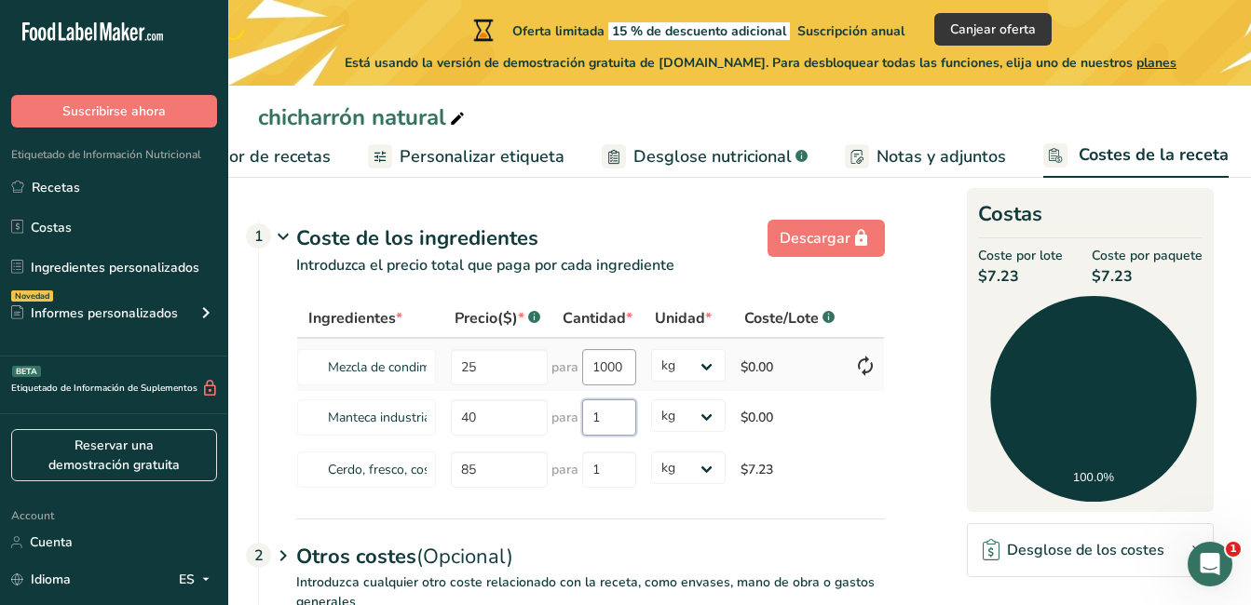
type input "1"
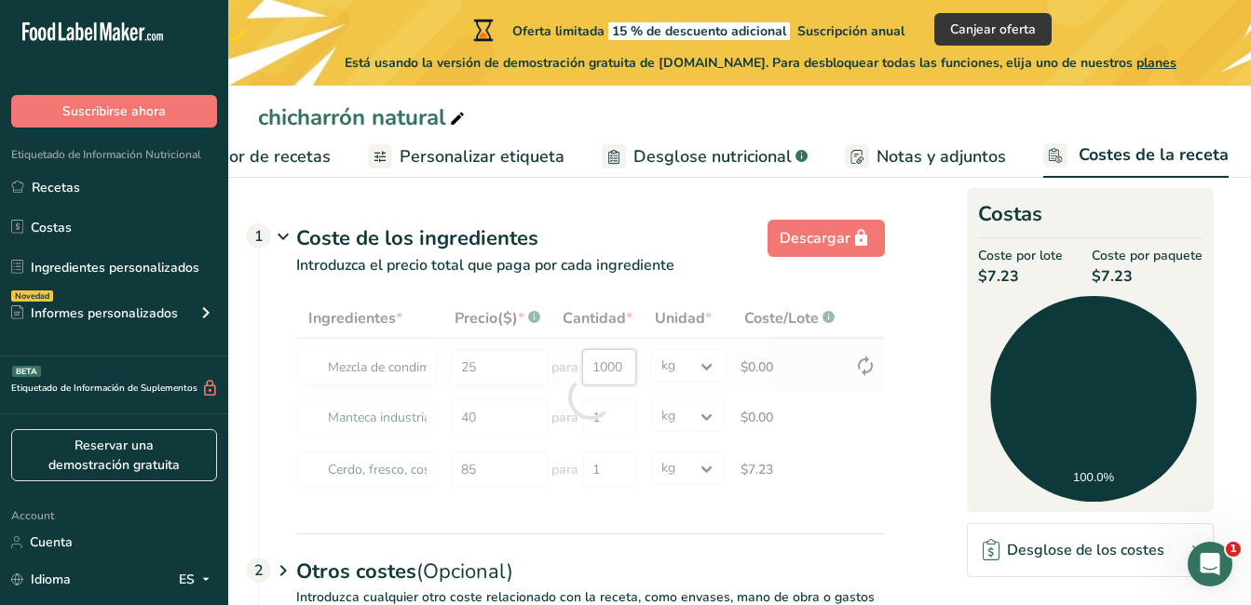
click at [623, 368] on div "Ingredientes * Precio($) * .a-a{fill:#347362;}.b-a{fill:#fff;} Cantidad * Unida…" at bounding box center [590, 397] width 588 height 197
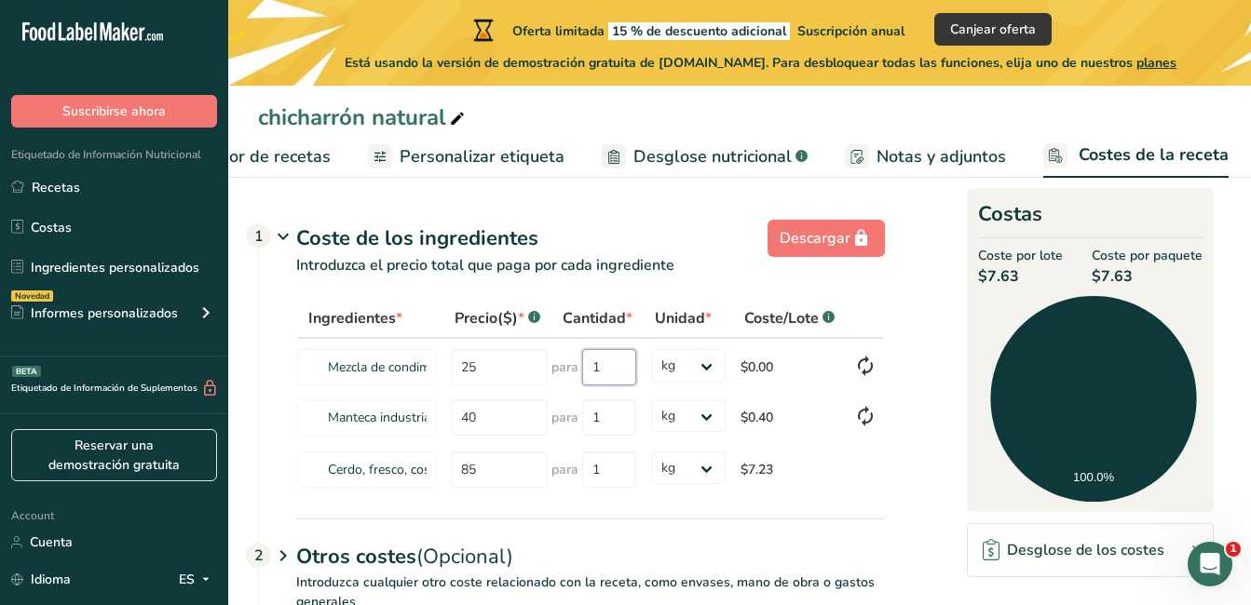
type input "1"
click at [822, 495] on div "Ingredientes * Precio($) * .a-a{fill:#347362;}.b-a{fill:#fff;} Cantidad * Unida…" at bounding box center [590, 397] width 588 height 197
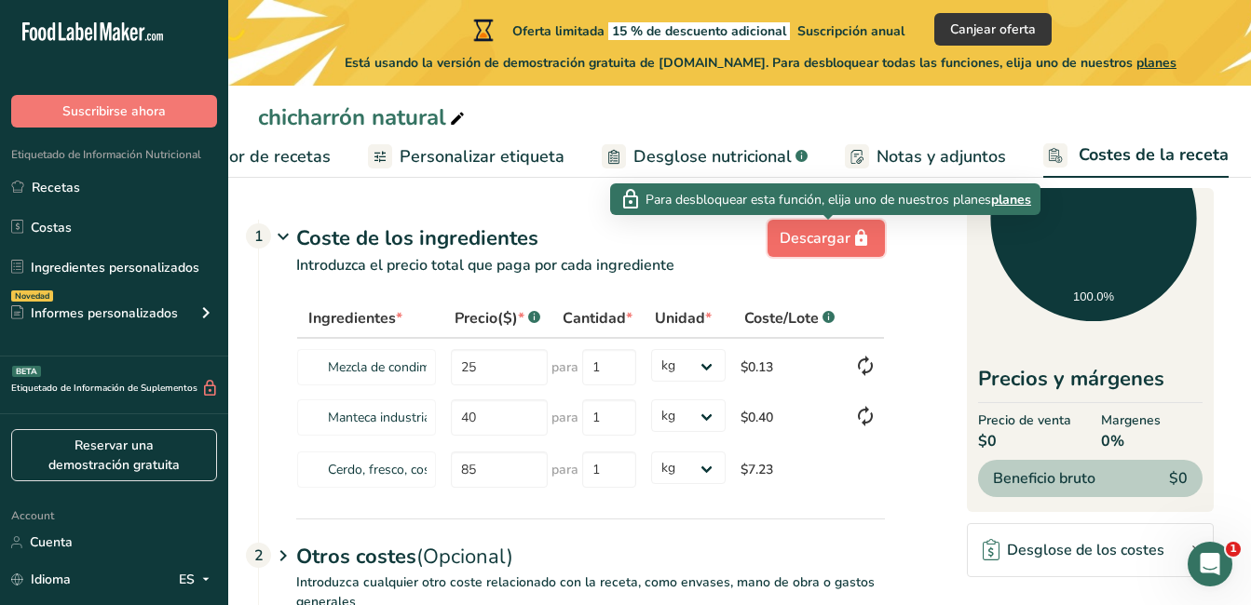
click at [815, 238] on div "Descargar" at bounding box center [825, 238] width 93 height 22
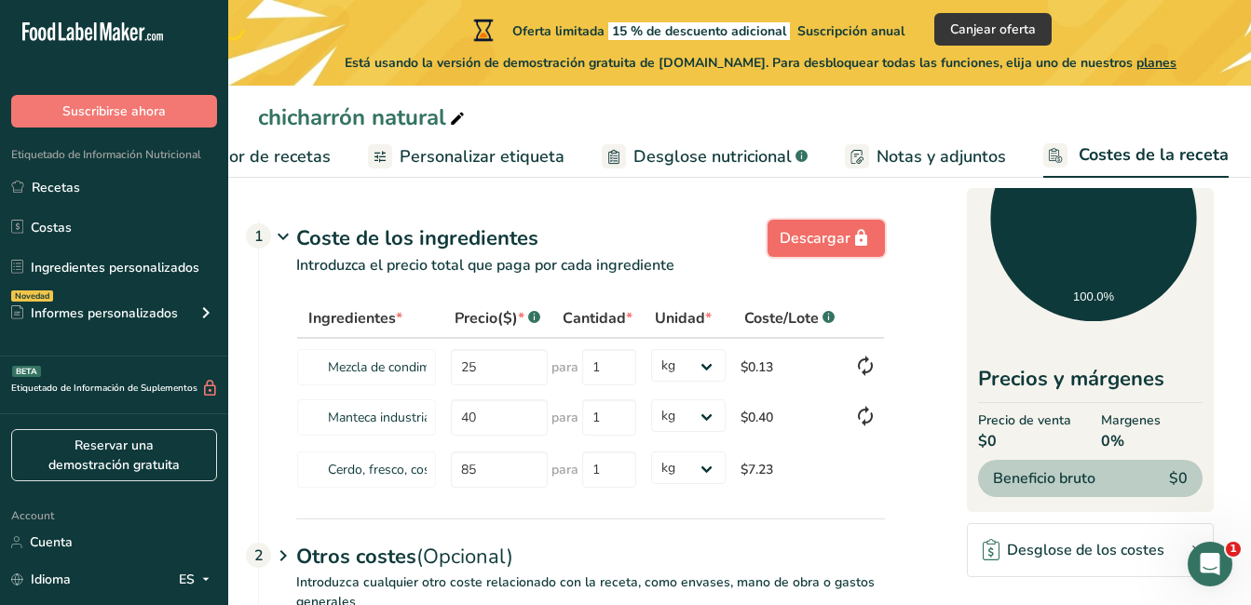
click at [815, 238] on div "Descargar" at bounding box center [825, 238] width 93 height 22
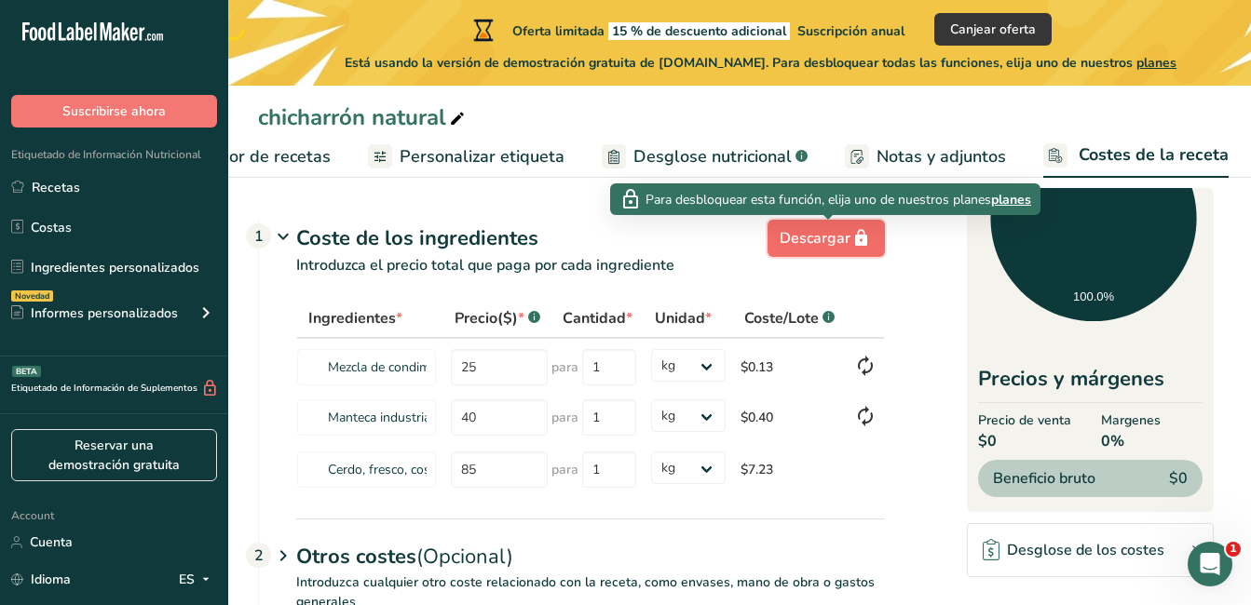
click at [815, 238] on div "Descargar" at bounding box center [825, 238] width 93 height 22
click at [780, 238] on button "Descargar" at bounding box center [825, 238] width 117 height 37
click at [843, 249] on div "Descargar" at bounding box center [825, 238] width 93 height 22
click at [1005, 196] on span "planes" at bounding box center [1011, 200] width 40 height 20
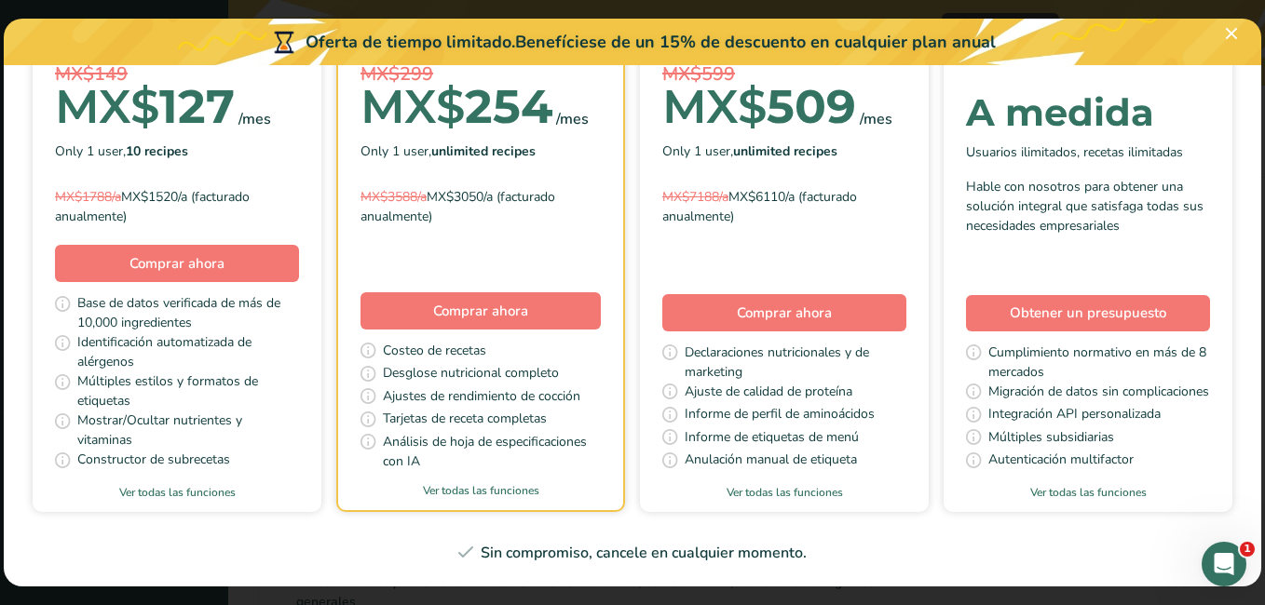
scroll to position [372, 0]
